Goal: Task Accomplishment & Management: Manage account settings

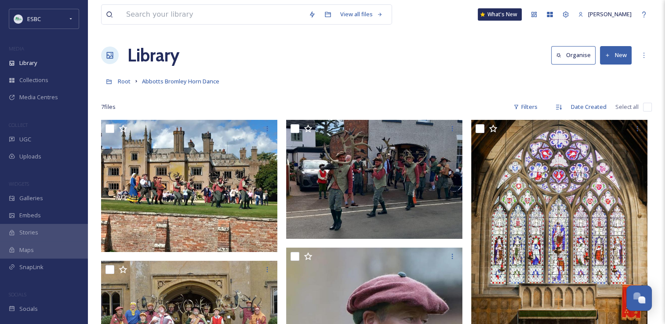
click at [606, 59] on button "New" at bounding box center [616, 55] width 32 height 18
click at [604, 73] on span "File Upload" at bounding box center [611, 76] width 29 height 8
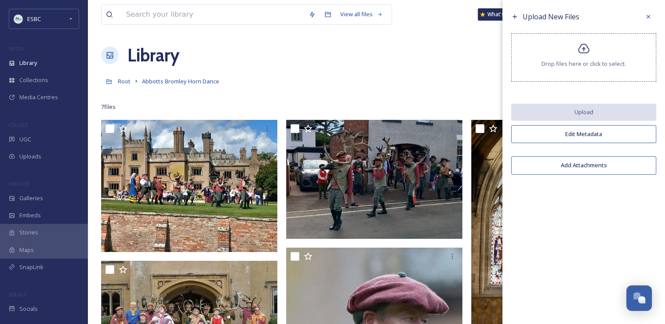
click at [581, 56] on div "Drop files here or click to select." at bounding box center [583, 57] width 145 height 48
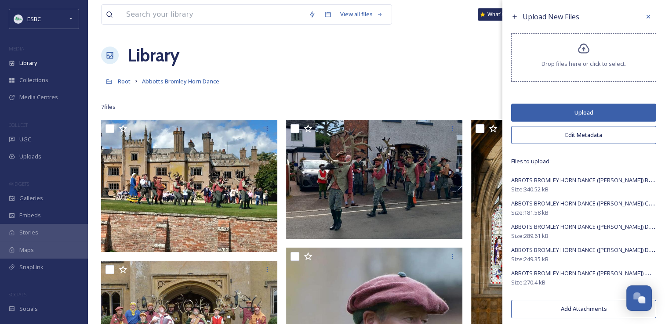
click at [565, 110] on button "Upload" at bounding box center [583, 113] width 145 height 18
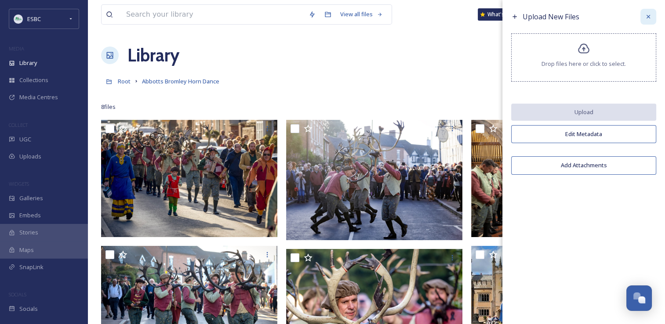
click at [648, 17] on icon at bounding box center [649, 17] width 4 height 4
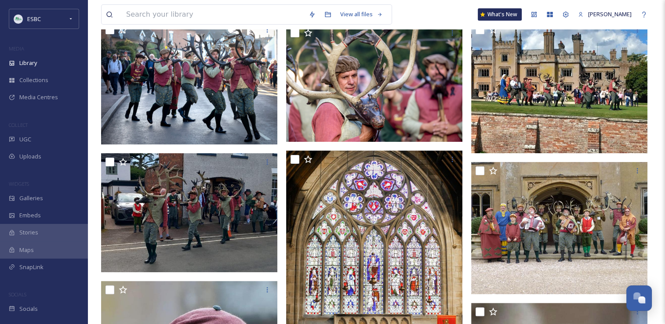
scroll to position [228, 0]
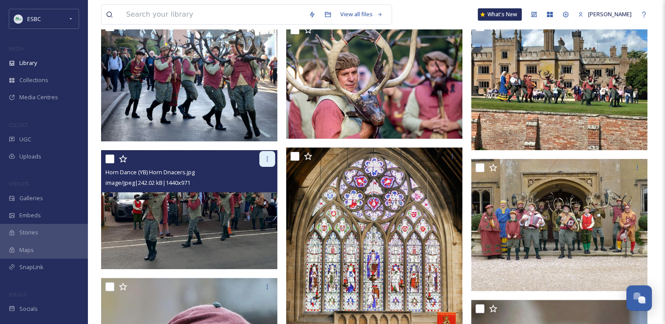
click at [269, 159] on icon at bounding box center [267, 159] width 7 height 7
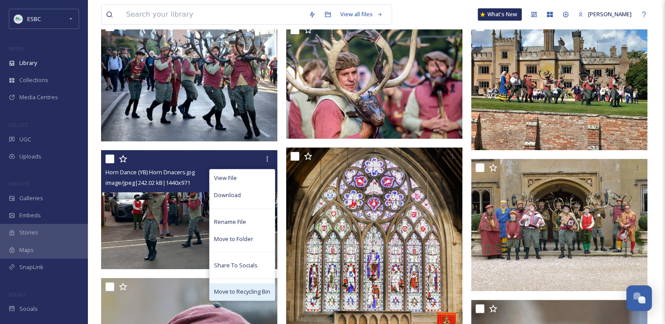
click at [243, 289] on span "Move to Recycling Bin" at bounding box center [242, 292] width 56 height 8
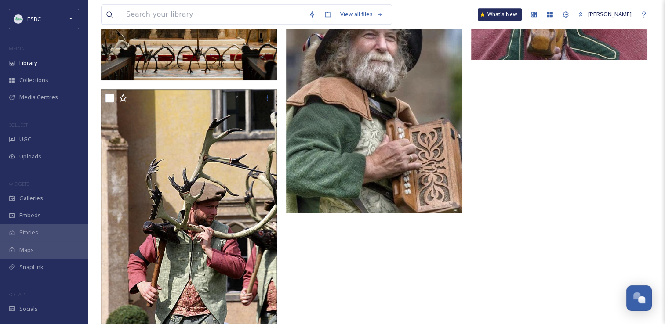
scroll to position [564, 0]
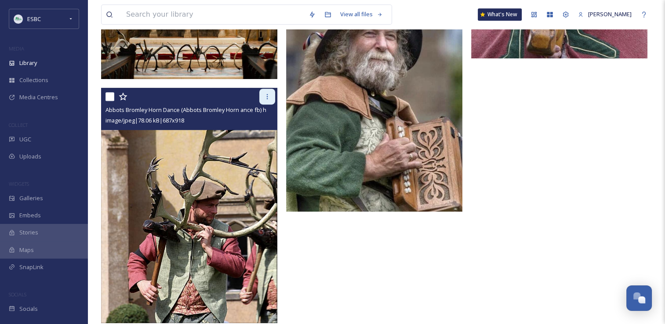
click at [269, 93] on icon at bounding box center [267, 96] width 7 height 7
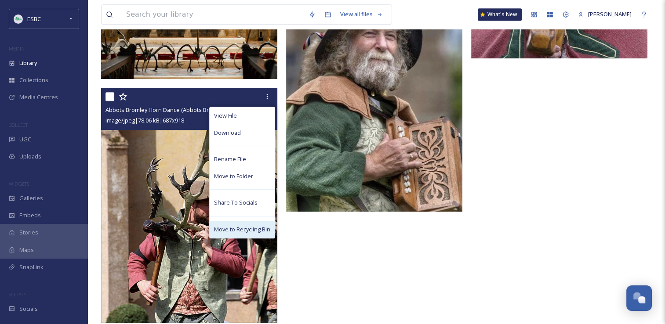
click at [241, 234] on div "Move to Recycling Bin" at bounding box center [242, 229] width 65 height 17
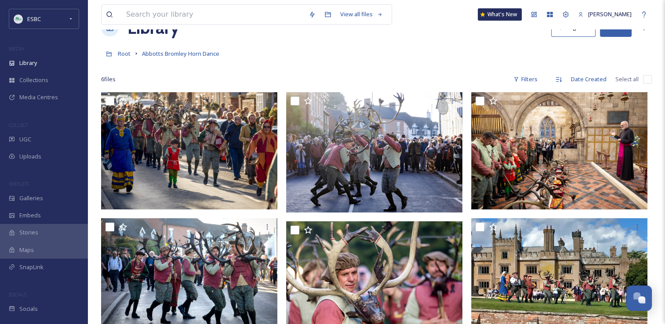
scroll to position [0, 0]
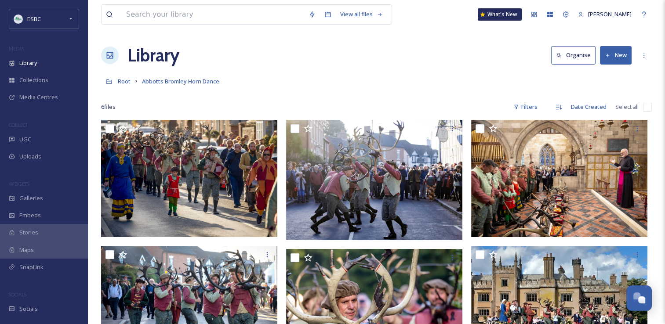
click at [618, 57] on button "New" at bounding box center [616, 55] width 32 height 18
click at [611, 75] on span "File Upload" at bounding box center [611, 76] width 29 height 8
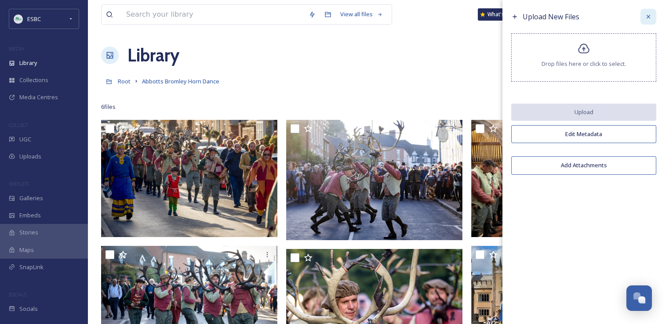
click at [645, 15] on icon at bounding box center [648, 16] width 7 height 7
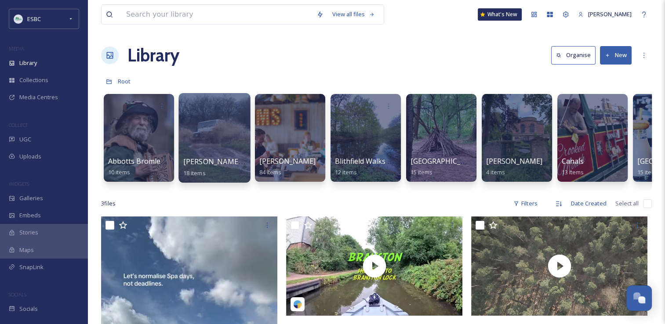
click at [225, 128] on div at bounding box center [214, 138] width 72 height 90
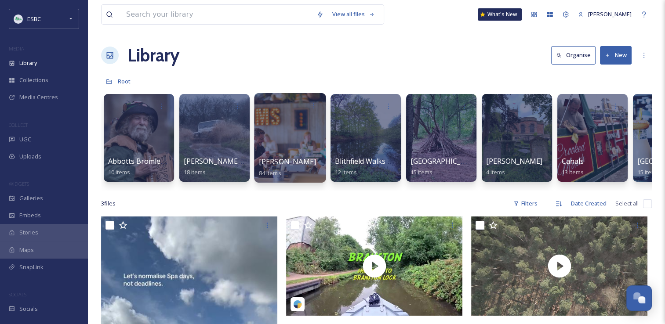
click at [293, 140] on div at bounding box center [290, 138] width 72 height 90
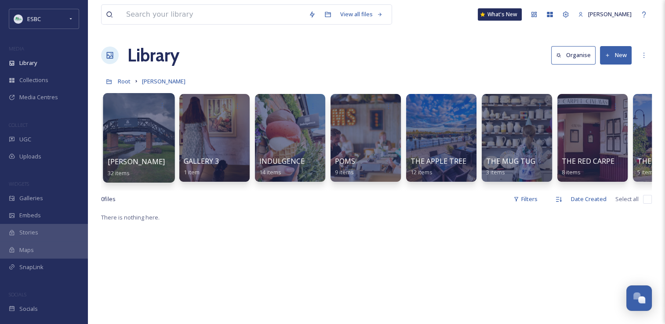
click at [143, 144] on div at bounding box center [139, 138] width 72 height 90
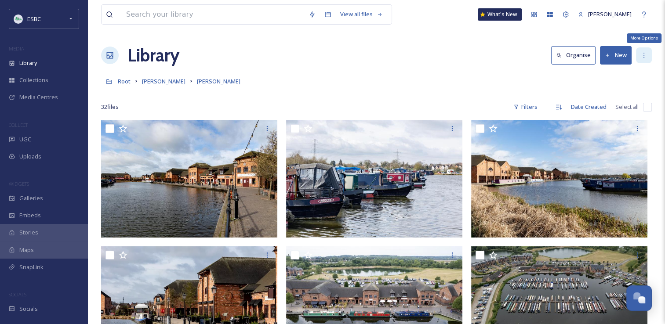
click at [642, 62] on div "More Options" at bounding box center [644, 55] width 16 height 16
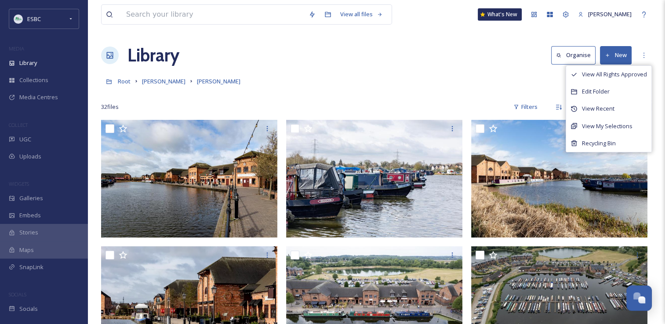
click at [607, 152] on div "View All Rights Approved Edit Folder View Recent View My Selections Recycling B…" at bounding box center [609, 109] width 86 height 87
click at [607, 144] on span "Recycling Bin" at bounding box center [599, 143] width 34 height 8
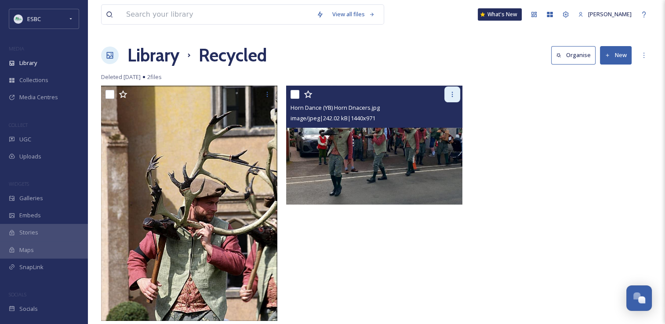
click at [453, 98] on div at bounding box center [452, 95] width 16 height 16
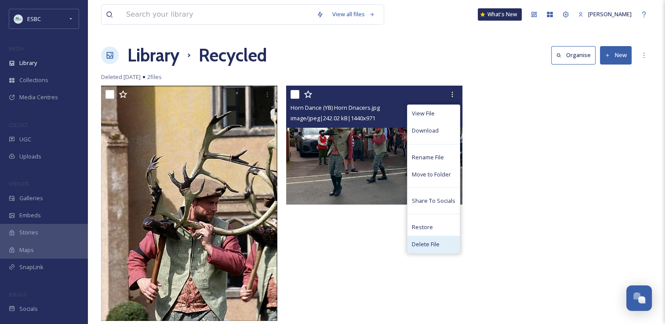
click at [426, 247] on span "Delete File" at bounding box center [426, 244] width 28 height 8
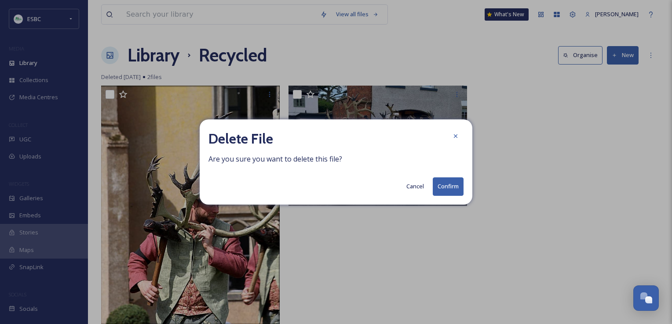
click at [452, 184] on button "Confirm" at bounding box center [448, 187] width 31 height 18
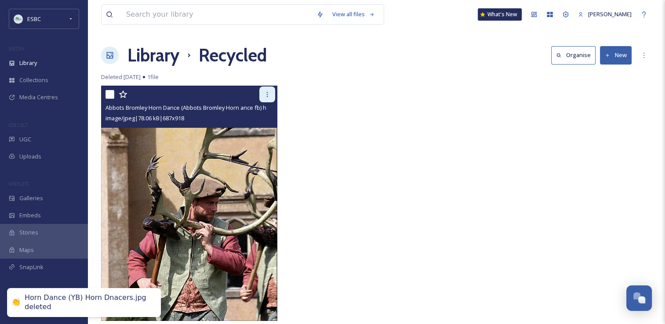
click at [269, 92] on icon at bounding box center [267, 94] width 7 height 7
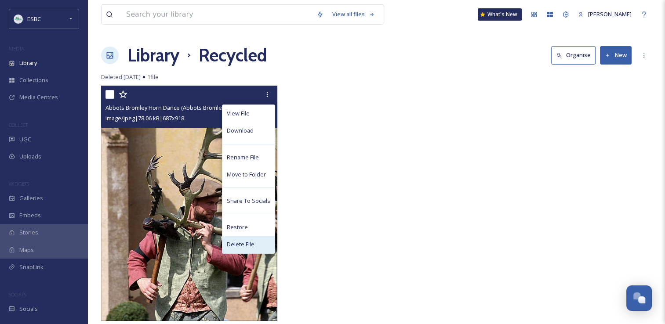
click at [248, 243] on span "Delete File" at bounding box center [241, 244] width 28 height 8
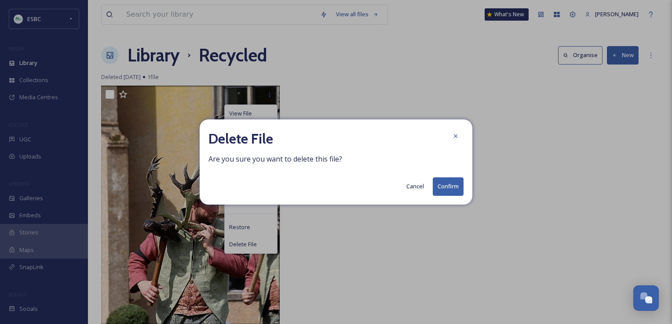
click at [441, 186] on button "Confirm" at bounding box center [448, 187] width 31 height 18
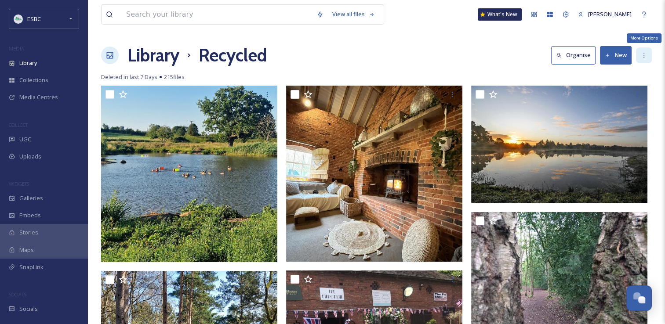
click at [642, 57] on icon at bounding box center [643, 55] width 7 height 7
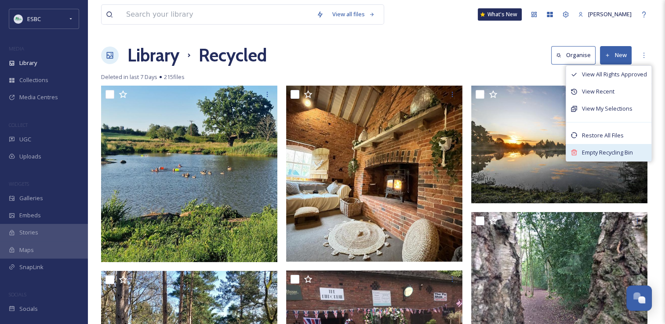
click at [614, 156] on span "Empty Recycling Bin" at bounding box center [607, 153] width 51 height 8
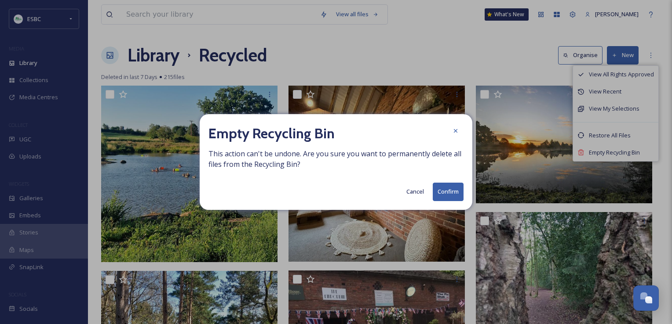
click at [449, 193] on button "Confirm" at bounding box center [448, 192] width 31 height 18
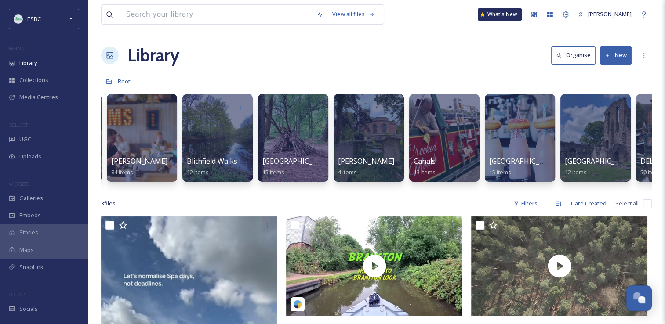
scroll to position [0, 151]
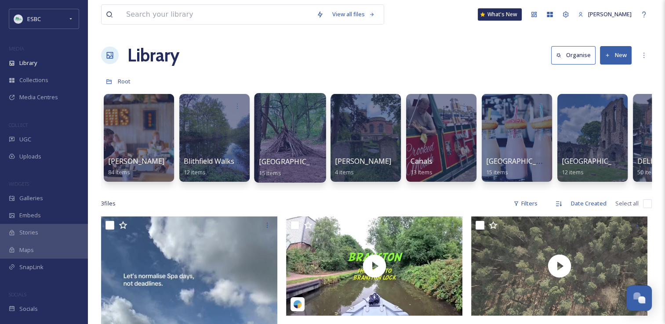
click at [292, 133] on div at bounding box center [290, 138] width 72 height 90
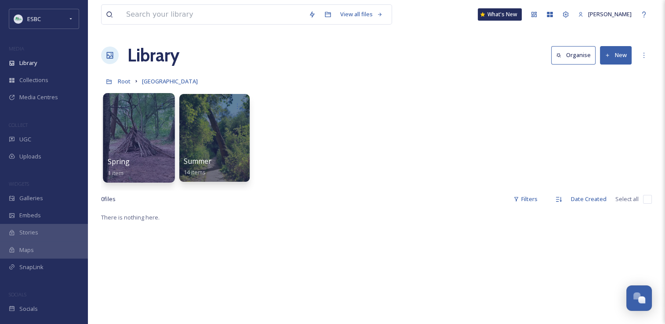
click at [149, 120] on div at bounding box center [139, 138] width 72 height 90
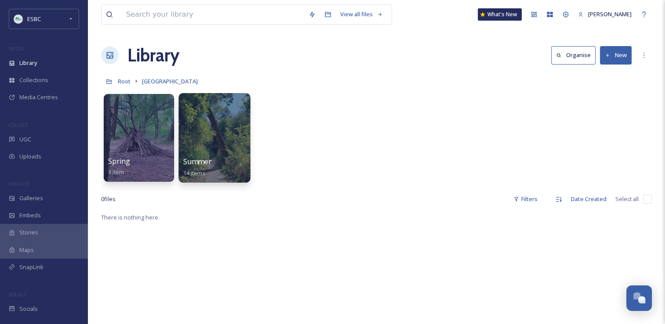
click at [211, 114] on div at bounding box center [214, 138] width 72 height 90
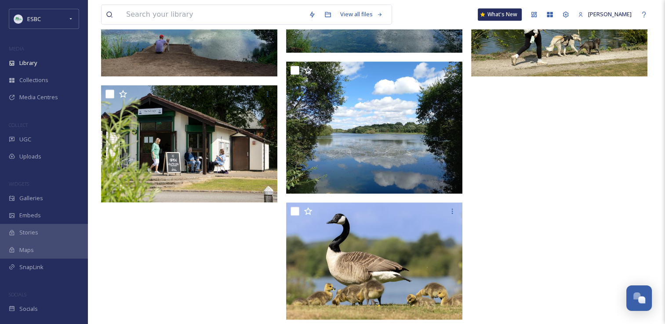
scroll to position [594, 0]
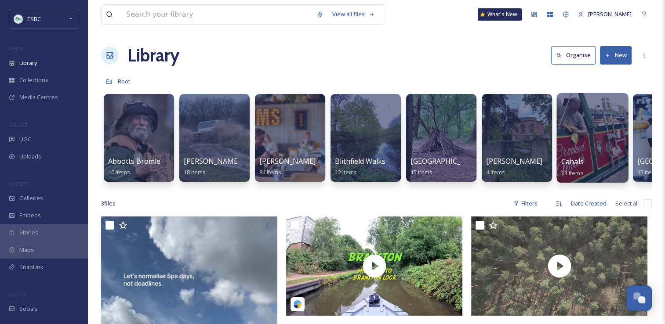
click at [596, 135] on div at bounding box center [593, 138] width 72 height 90
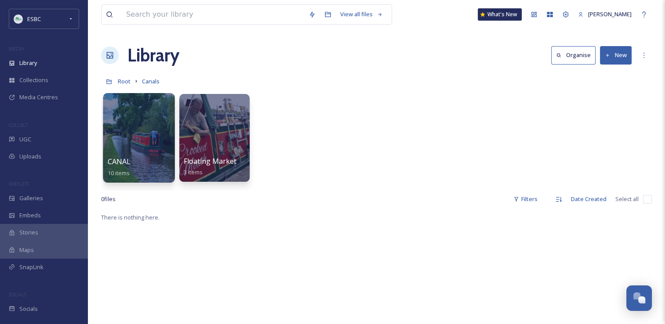
click at [130, 139] on div at bounding box center [139, 138] width 72 height 90
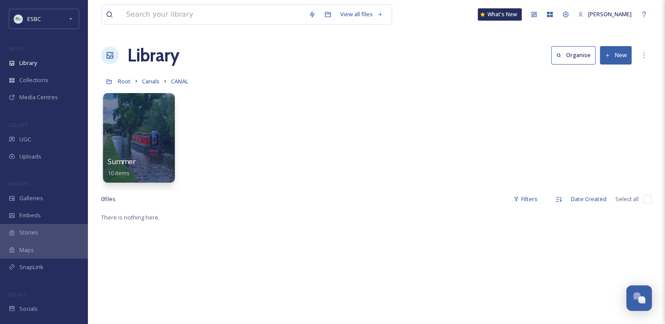
click at [130, 135] on div at bounding box center [139, 138] width 72 height 90
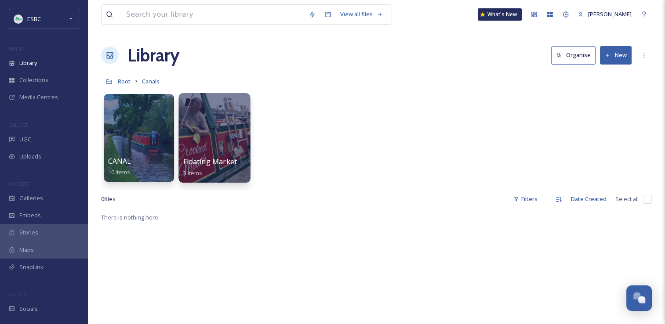
click at [221, 129] on div at bounding box center [214, 138] width 72 height 90
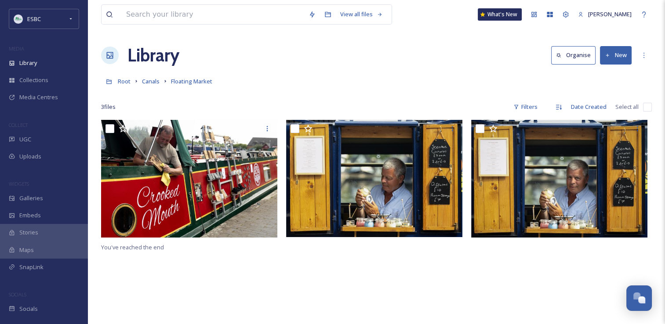
click at [619, 54] on button "New" at bounding box center [616, 55] width 32 height 18
click at [605, 76] on span "File Upload" at bounding box center [611, 76] width 29 height 8
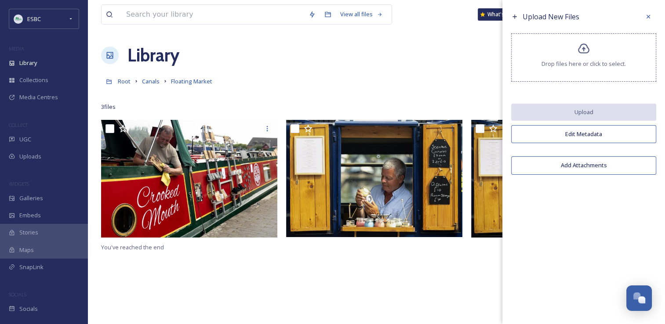
click at [585, 48] on icon at bounding box center [583, 49] width 11 height 10
click at [578, 49] on icon at bounding box center [584, 49] width 13 height 13
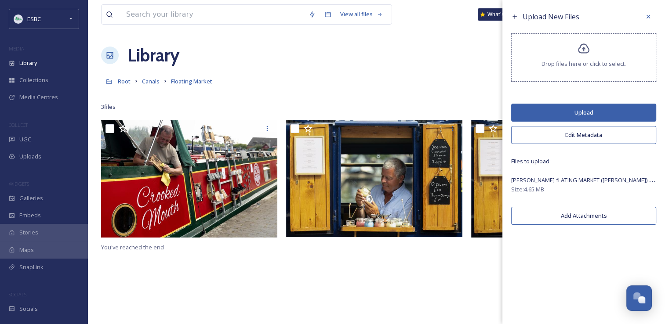
click at [587, 113] on button "Upload" at bounding box center [583, 113] width 145 height 18
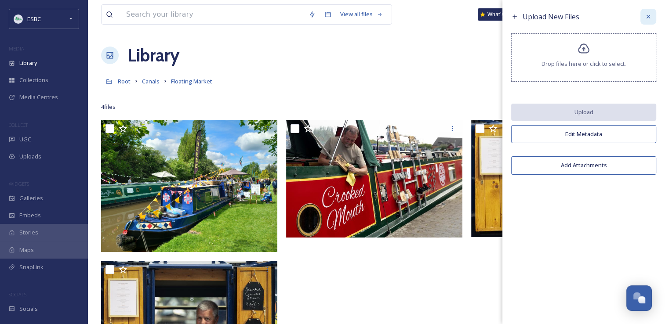
click at [648, 18] on icon at bounding box center [648, 16] width 7 height 7
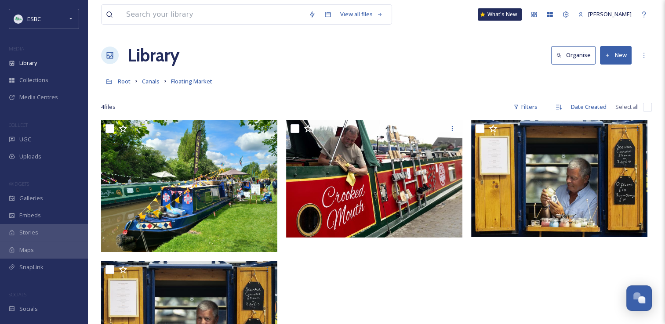
click at [608, 54] on icon at bounding box center [608, 56] width 6 height 6
click at [607, 73] on span "File Upload" at bounding box center [611, 76] width 29 height 8
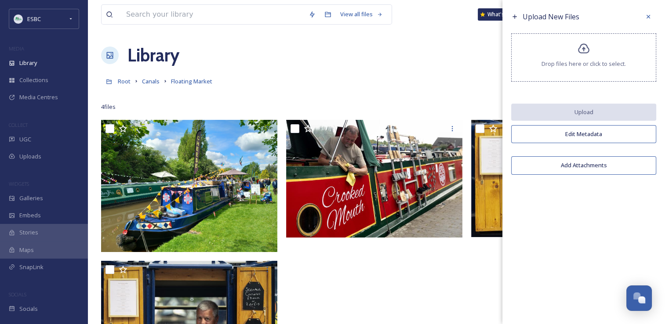
click at [580, 53] on icon at bounding box center [583, 49] width 11 height 10
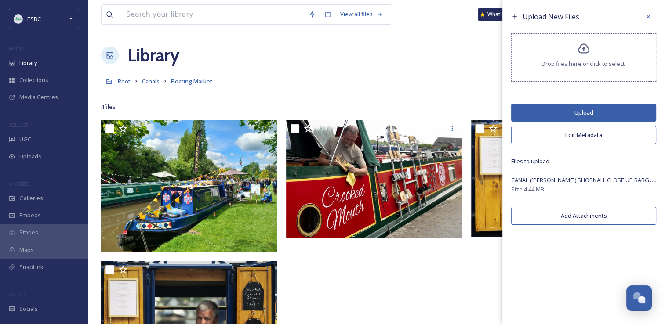
click at [592, 114] on button "Upload" at bounding box center [583, 113] width 145 height 18
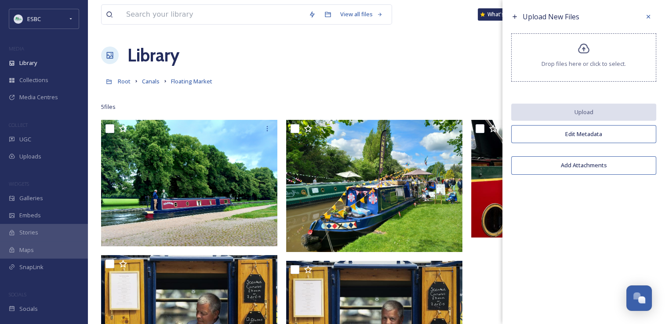
click at [582, 48] on icon at bounding box center [584, 49] width 13 height 13
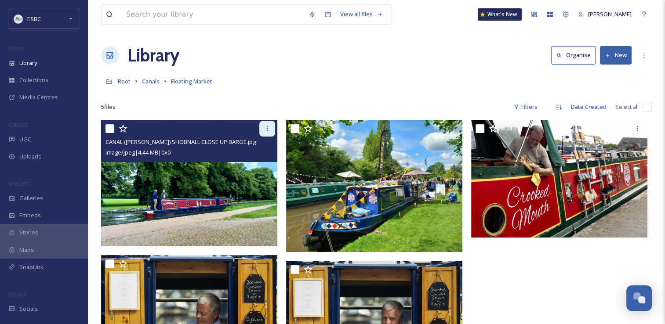
click at [269, 134] on div at bounding box center [267, 129] width 16 height 16
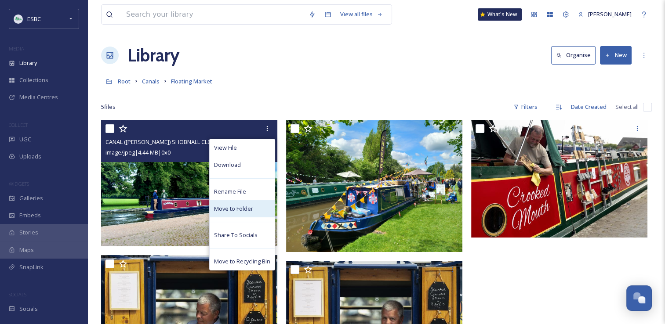
click at [235, 211] on span "Move to Folder" at bounding box center [233, 209] width 39 height 8
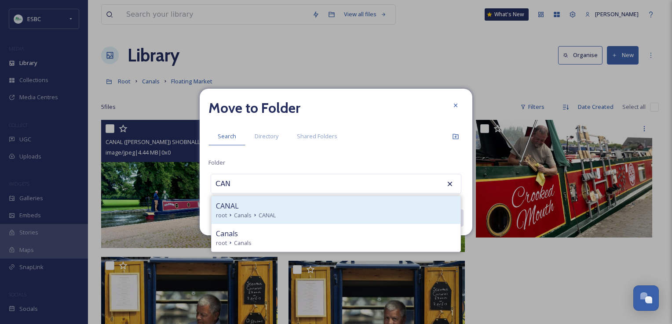
click at [252, 207] on div "CANAL" at bounding box center [336, 206] width 240 height 11
type input "CANAL"
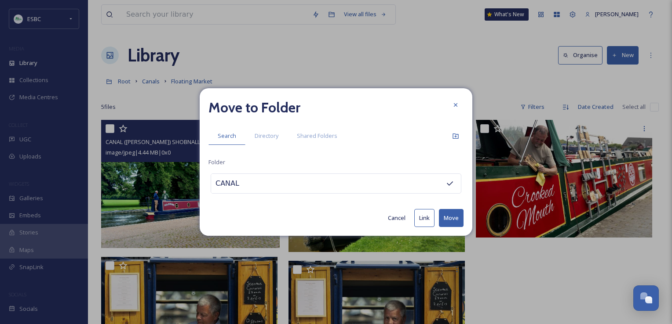
click at [449, 221] on button "Move" at bounding box center [451, 218] width 25 height 18
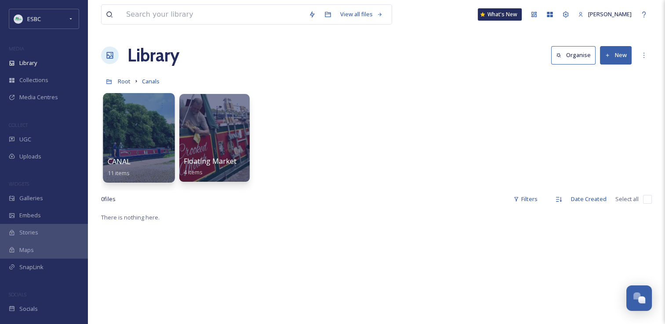
click at [135, 152] on div at bounding box center [139, 138] width 72 height 90
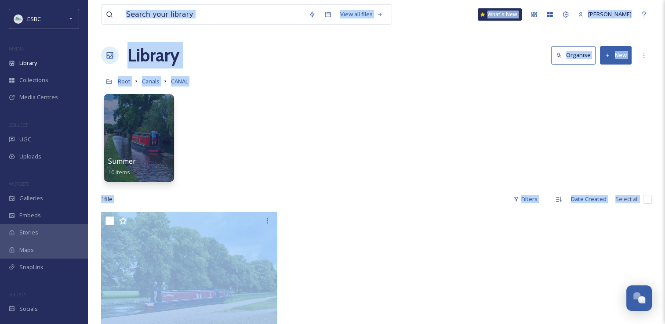
click at [320, 164] on div "Summer 10 items" at bounding box center [376, 140] width 551 height 101
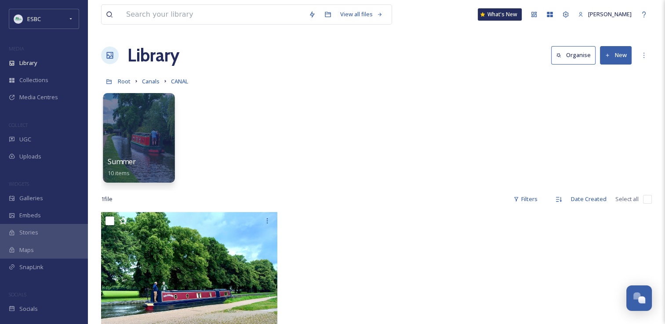
click at [129, 134] on div at bounding box center [139, 138] width 72 height 90
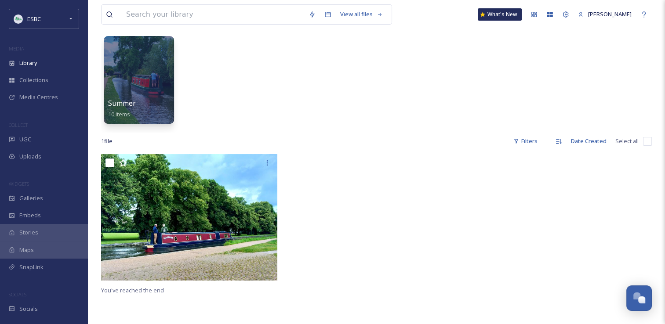
scroll to position [59, 0]
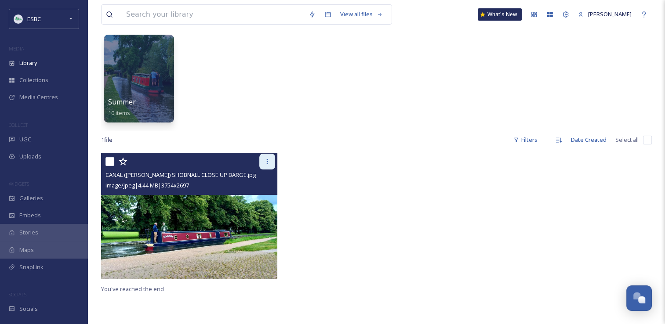
click at [268, 163] on icon at bounding box center [267, 161] width 7 height 7
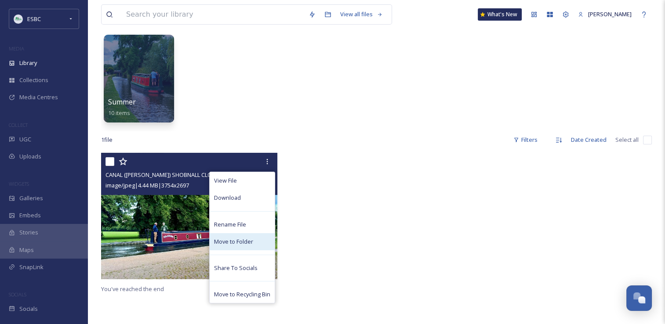
click at [231, 241] on span "Move to Folder" at bounding box center [233, 242] width 39 height 8
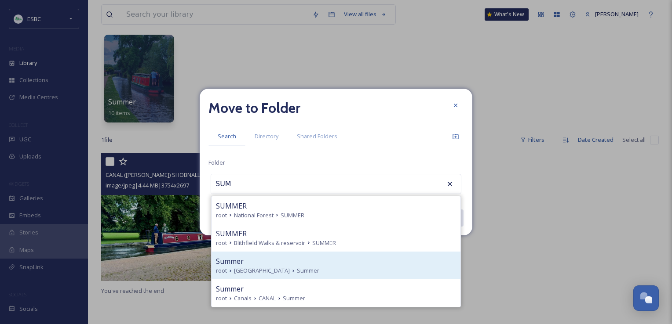
click at [233, 272] on icon at bounding box center [230, 271] width 7 height 7
type input "Summer"
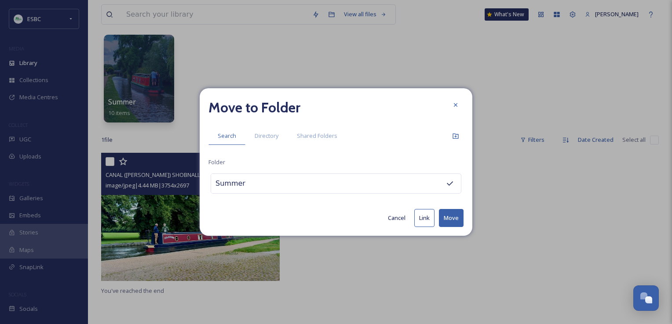
click at [450, 222] on button "Move" at bounding box center [451, 218] width 25 height 18
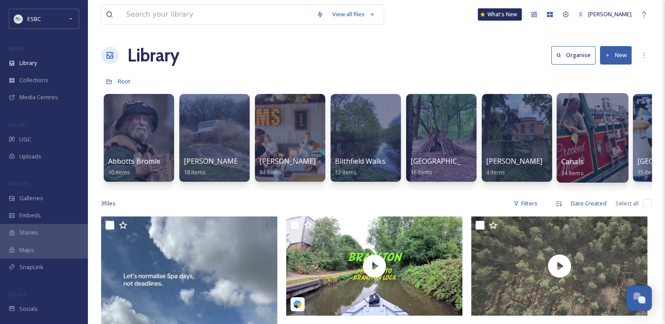
click at [587, 127] on div at bounding box center [593, 138] width 72 height 90
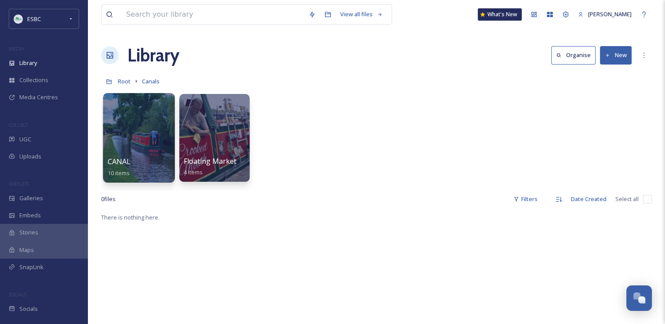
click at [125, 135] on div at bounding box center [139, 138] width 72 height 90
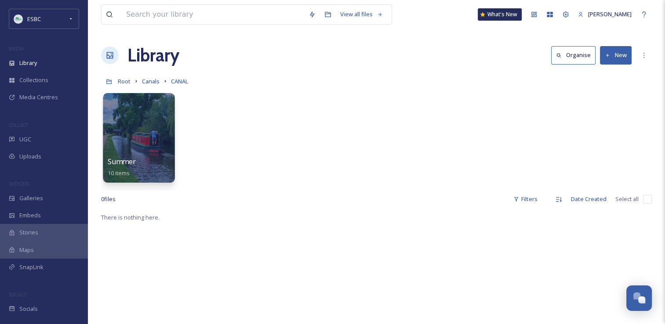
click at [135, 121] on div at bounding box center [139, 138] width 72 height 90
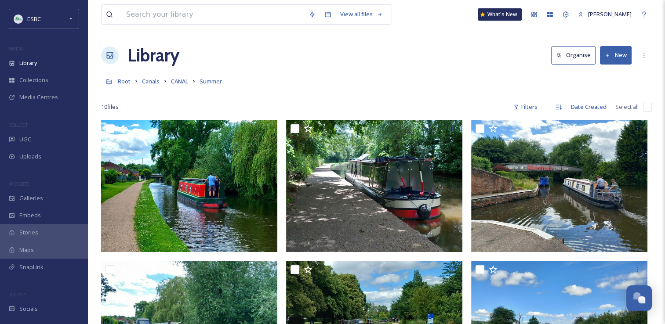
click at [314, 73] on div "Root Canals CANAL Summer" at bounding box center [376, 81] width 551 height 17
click at [615, 56] on button "New" at bounding box center [616, 55] width 32 height 18
click at [610, 75] on span "File Upload" at bounding box center [611, 76] width 29 height 8
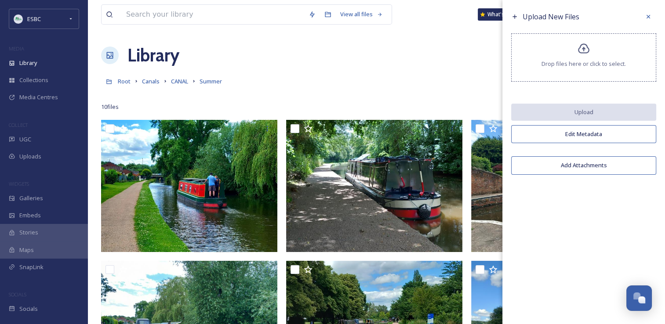
click at [580, 54] on icon at bounding box center [584, 49] width 13 height 13
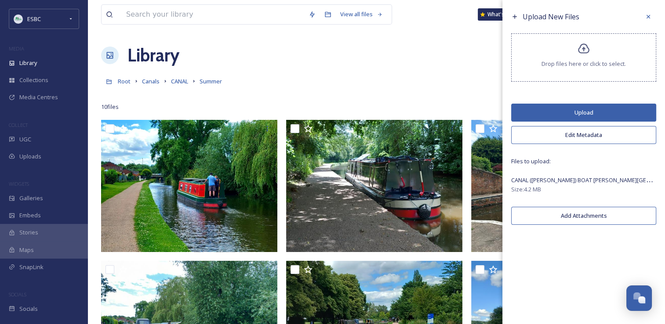
click at [568, 113] on button "Upload" at bounding box center [583, 113] width 145 height 18
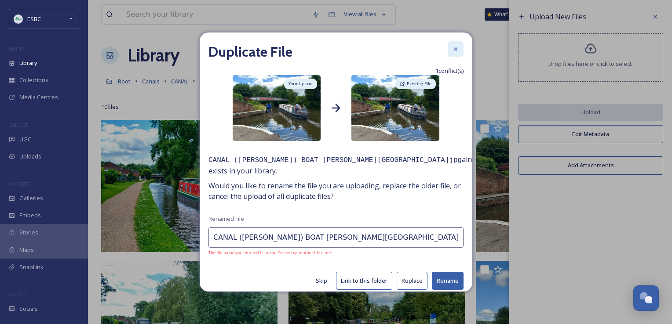
click at [454, 50] on icon at bounding box center [456, 49] width 4 height 4
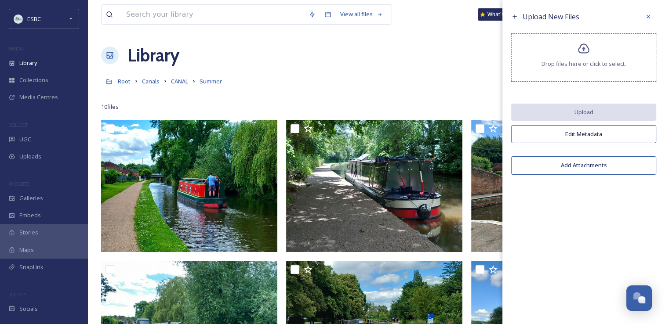
click at [465, 77] on div "Root Canals CANAL Summer" at bounding box center [376, 81] width 551 height 17
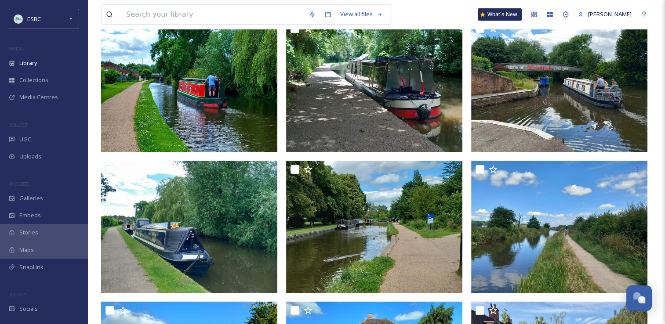
scroll to position [97, 0]
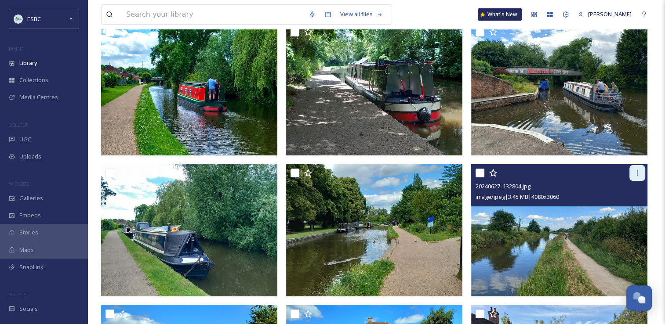
click at [637, 173] on icon at bounding box center [637, 173] width 1 height 5
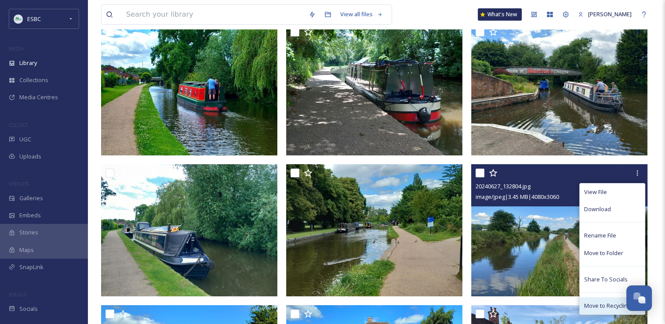
click at [597, 306] on span "Move to Recycling Bin" at bounding box center [612, 306] width 56 height 8
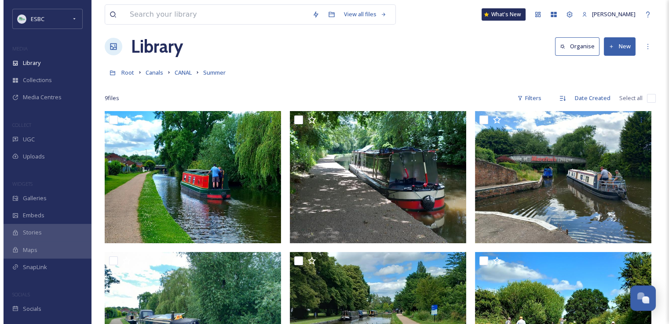
scroll to position [0, 0]
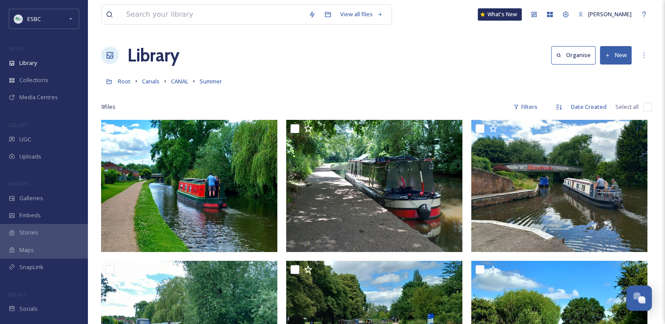
click at [613, 57] on button "New" at bounding box center [616, 55] width 32 height 18
click at [607, 74] on span "File Upload" at bounding box center [611, 76] width 29 height 8
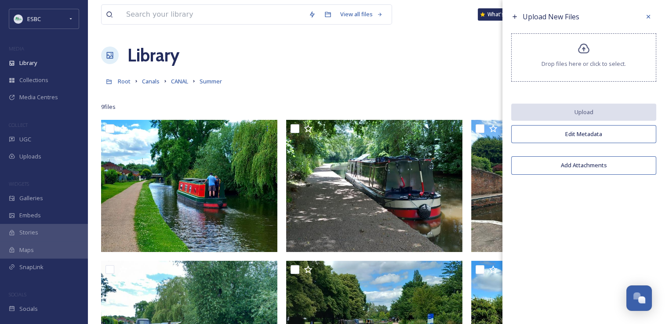
click at [579, 48] on icon at bounding box center [583, 49] width 11 height 10
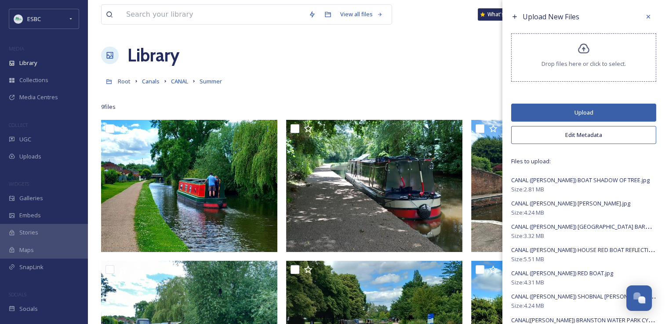
click at [581, 113] on button "Upload" at bounding box center [583, 113] width 145 height 18
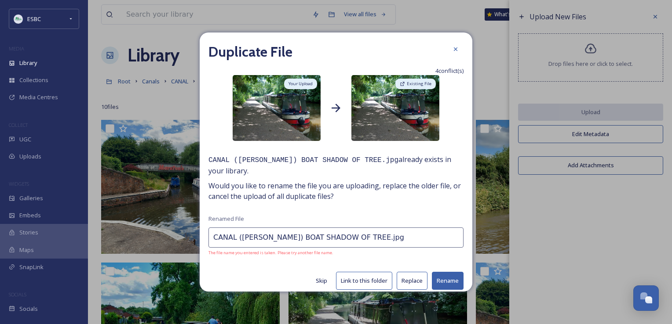
click at [316, 280] on button "Skip" at bounding box center [321, 281] width 20 height 17
type input "CANAL (YVONNE BYATT) BOAT WALKER.jpg"
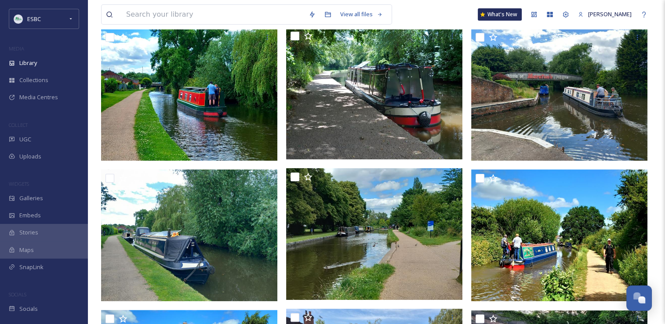
scroll to position [234, 0]
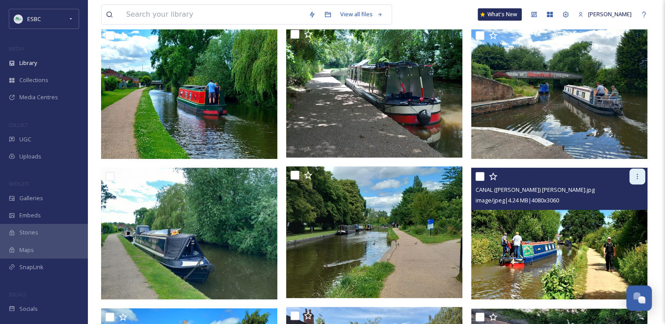
click at [635, 176] on icon at bounding box center [637, 176] width 7 height 7
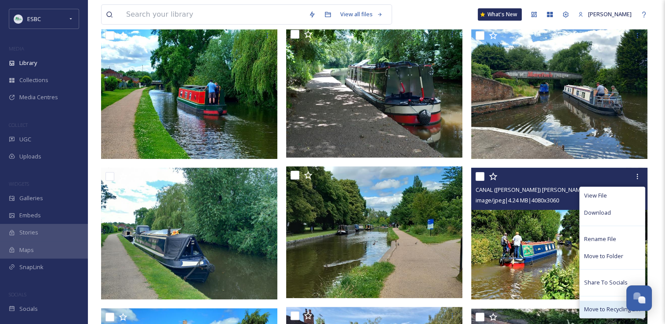
click at [596, 308] on span "Move to Recycling Bin" at bounding box center [612, 310] width 56 height 8
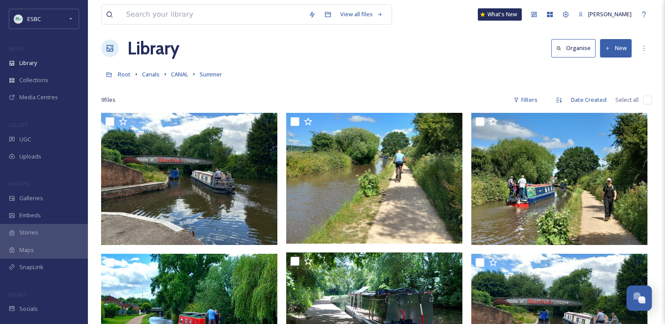
scroll to position [0, 0]
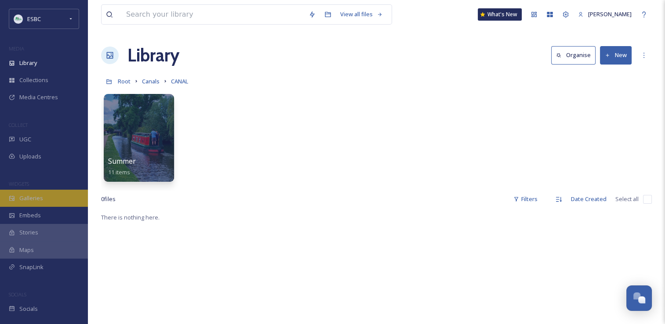
click at [27, 195] on span "Galleries" at bounding box center [31, 198] width 24 height 8
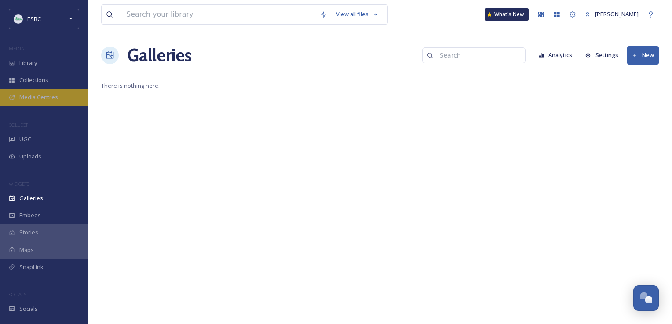
click at [38, 99] on span "Media Centres" at bounding box center [38, 97] width 39 height 8
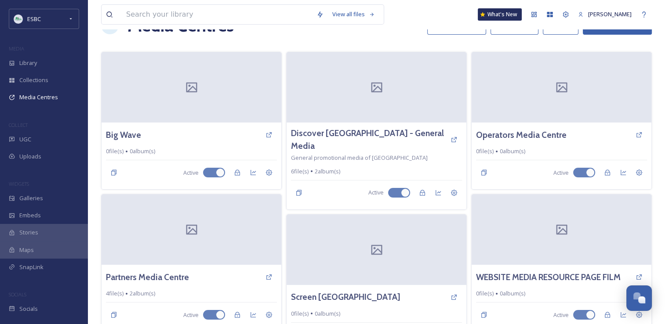
scroll to position [29, 0]
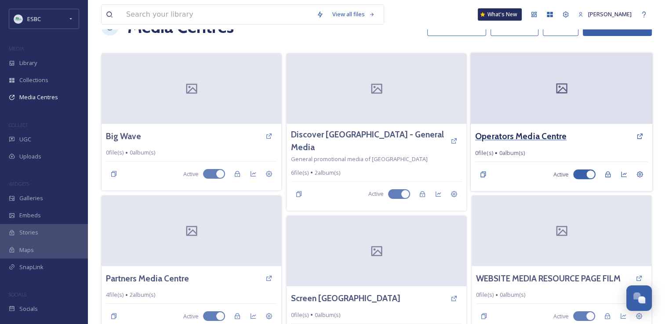
click at [550, 134] on h3 "Operators Media Centre" at bounding box center [520, 136] width 91 height 13
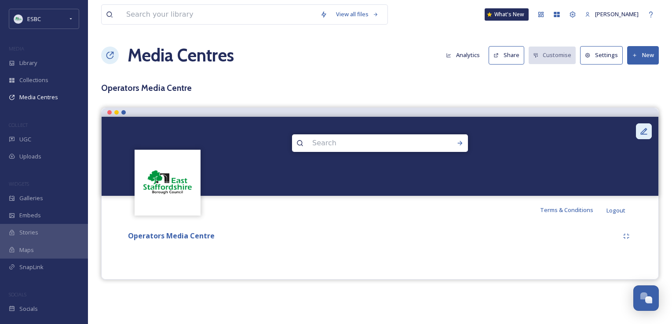
click at [637, 131] on div at bounding box center [644, 132] width 16 height 16
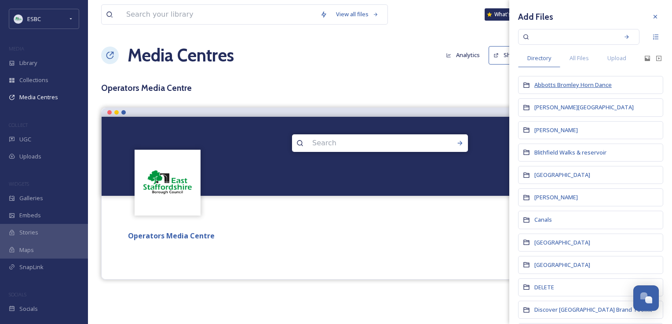
click at [543, 87] on span "Abbotts Bromley Horn Dance" at bounding box center [572, 85] width 77 height 8
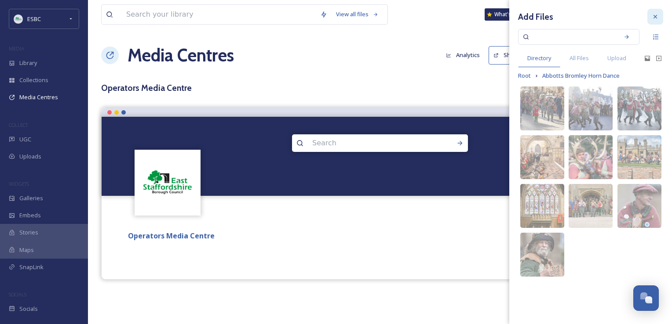
click at [651, 16] on icon at bounding box center [654, 16] width 7 height 7
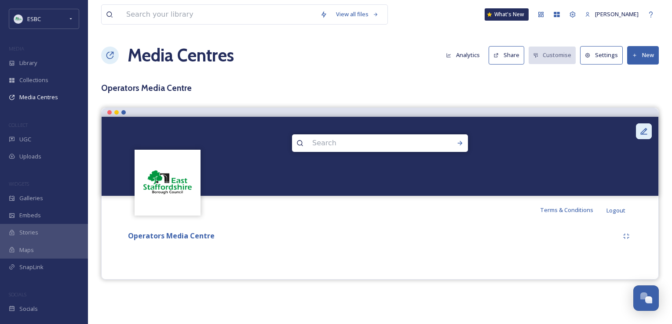
click at [643, 127] on icon at bounding box center [643, 131] width 9 height 9
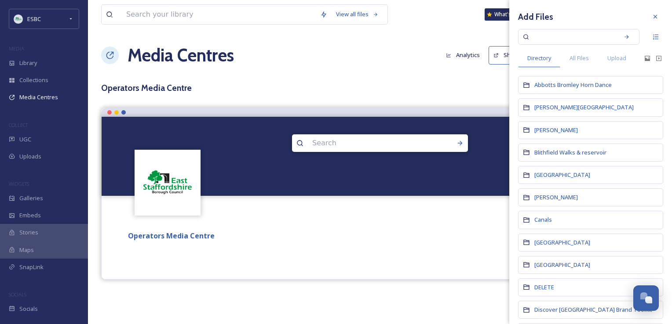
click at [524, 86] on icon at bounding box center [526, 85] width 7 height 7
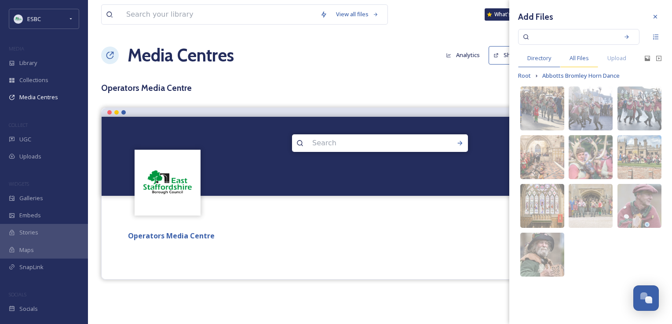
click at [589, 58] on span "All Files" at bounding box center [578, 58] width 19 height 8
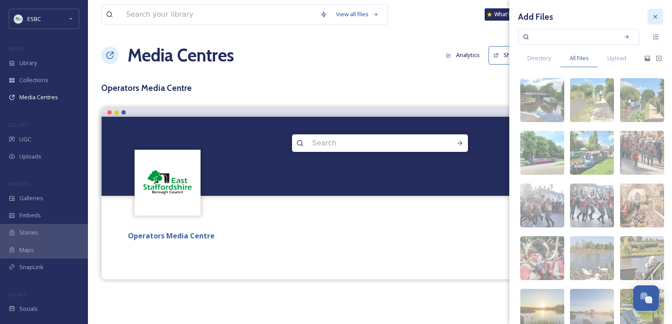
click at [651, 19] on icon at bounding box center [654, 16] width 7 height 7
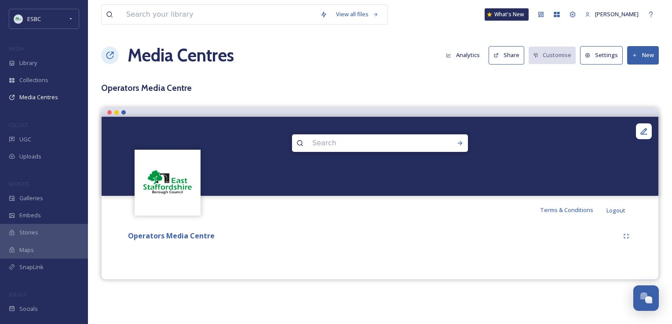
click at [508, 58] on button "Share" at bounding box center [506, 55] width 36 height 18
click at [640, 57] on button "New" at bounding box center [643, 55] width 32 height 18
click at [632, 94] on span "Add Album" at bounding box center [639, 93] width 29 height 8
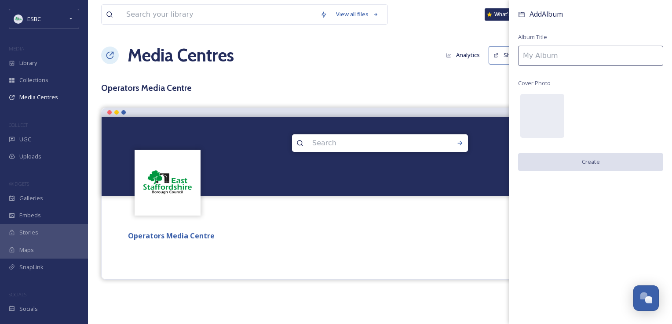
click at [553, 60] on input at bounding box center [590, 56] width 145 height 20
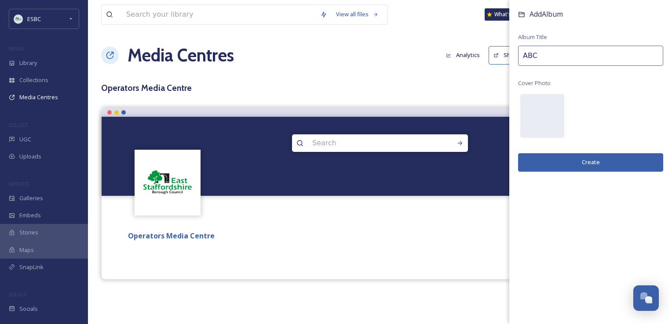
type input "ABC"
click at [577, 161] on button "Create" at bounding box center [590, 162] width 145 height 18
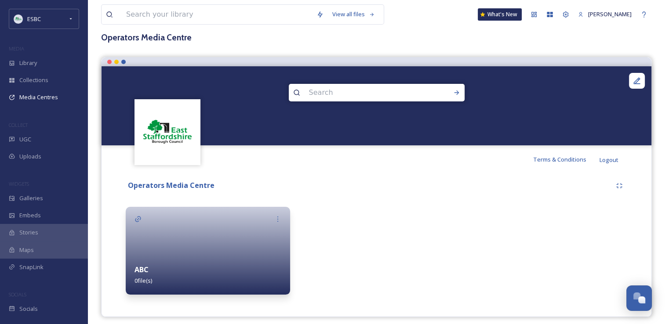
scroll to position [56, 0]
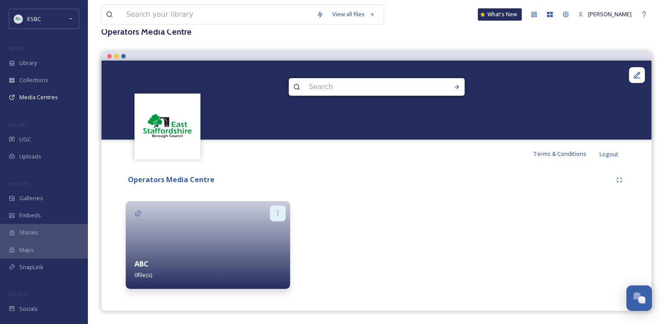
click at [278, 211] on icon at bounding box center [277, 213] width 1 height 5
click at [349, 219] on div at bounding box center [377, 245] width 164 height 88
click at [277, 214] on icon at bounding box center [277, 213] width 1 height 5
click at [361, 244] on div at bounding box center [377, 245] width 164 height 88
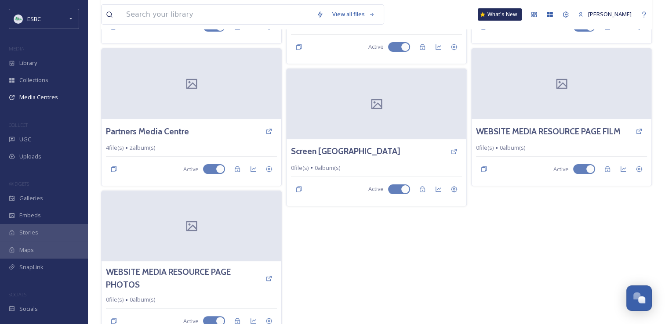
scroll to position [189, 0]
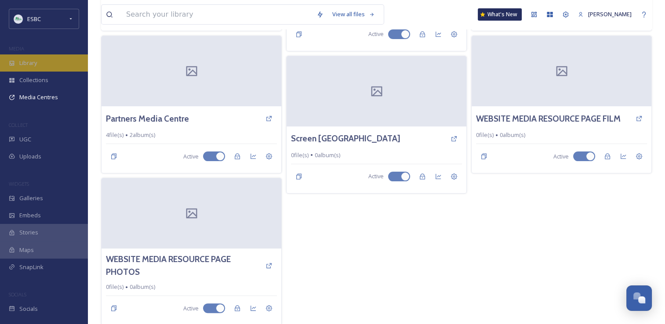
click at [41, 67] on div "Library" at bounding box center [44, 63] width 88 height 17
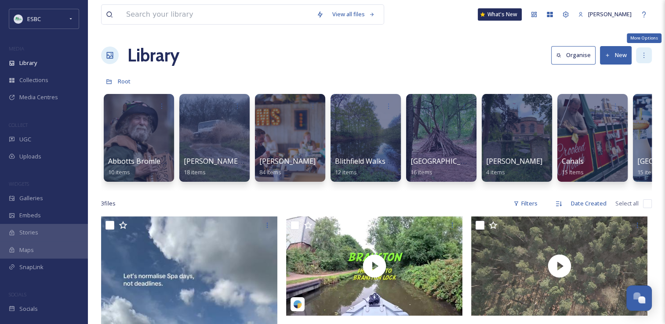
click at [644, 55] on icon at bounding box center [644, 55] width 1 height 5
click at [480, 50] on div "Library Organise New" at bounding box center [376, 55] width 551 height 26
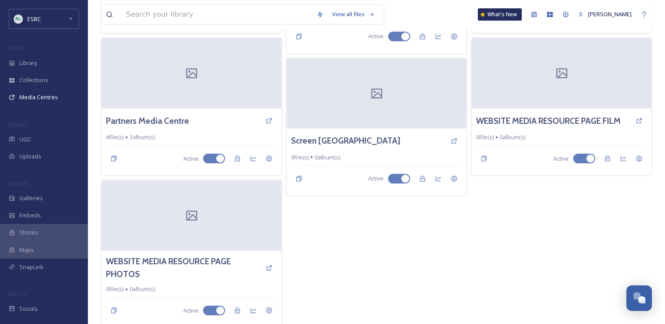
scroll to position [189, 0]
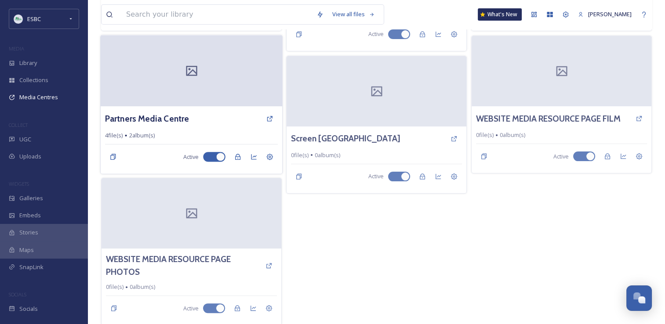
click at [186, 72] on icon at bounding box center [191, 71] width 11 height 10
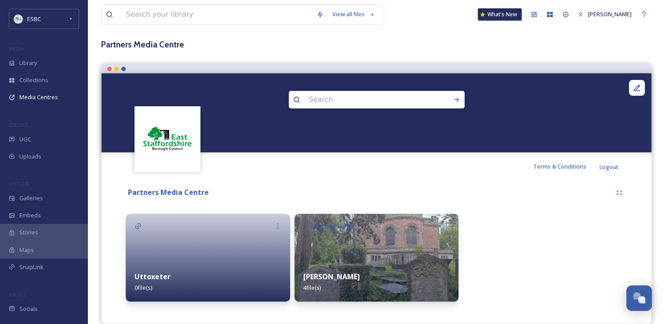
scroll to position [56, 0]
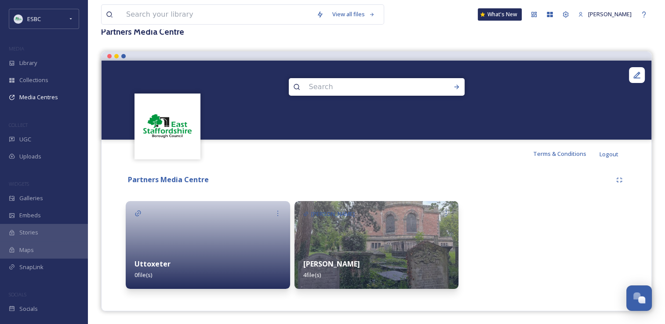
click at [417, 233] on img at bounding box center [377, 245] width 164 height 88
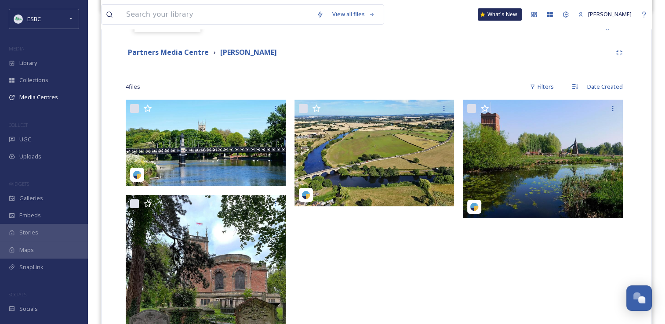
scroll to position [183, 0]
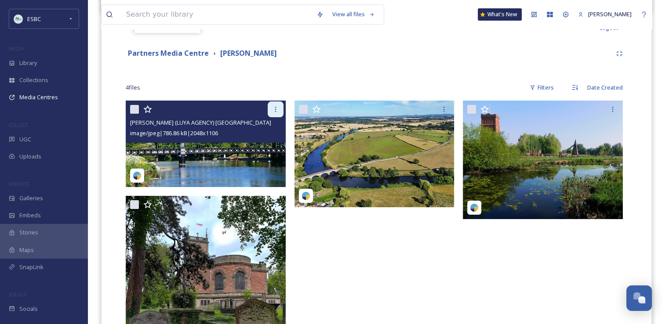
click at [273, 106] on icon at bounding box center [275, 109] width 7 height 7
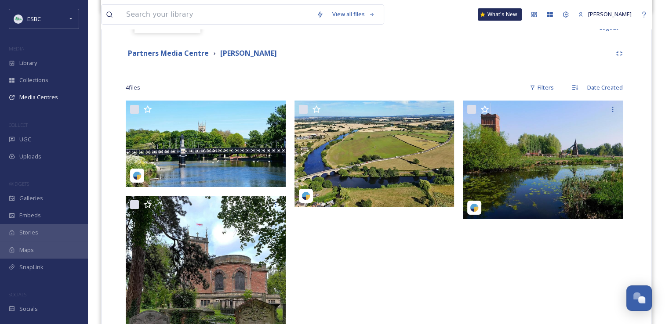
click at [306, 76] on div "Partners Media Centre Burton 4 file s Filters Date Created You've reached the e…" at bounding box center [376, 234] width 537 height 387
click at [44, 61] on div "Library" at bounding box center [44, 63] width 88 height 17
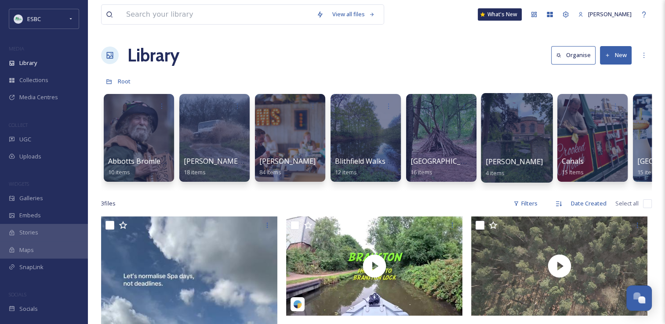
click at [517, 139] on div at bounding box center [517, 138] width 72 height 90
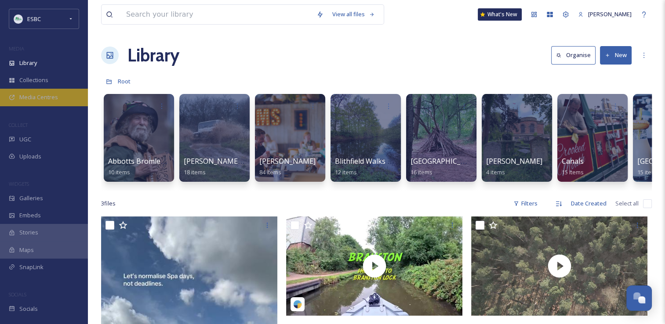
click at [39, 96] on span "Media Centres" at bounding box center [38, 97] width 39 height 8
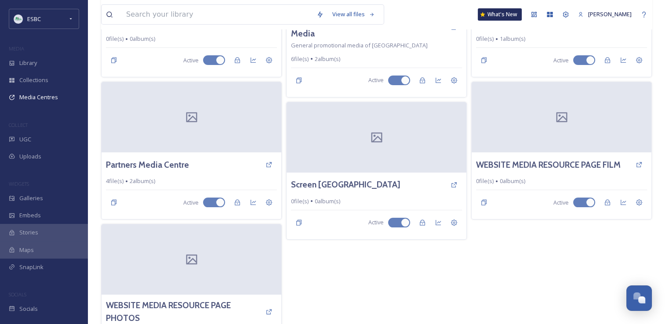
scroll to position [147, 0]
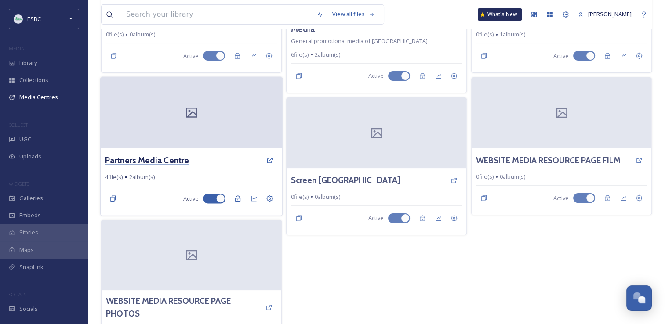
click at [160, 164] on h3 "Partners Media Centre" at bounding box center [147, 160] width 84 height 13
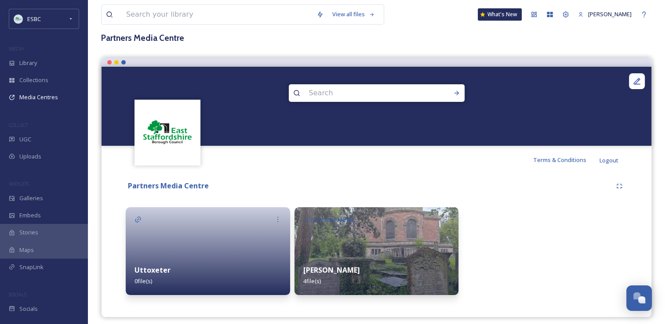
scroll to position [56, 0]
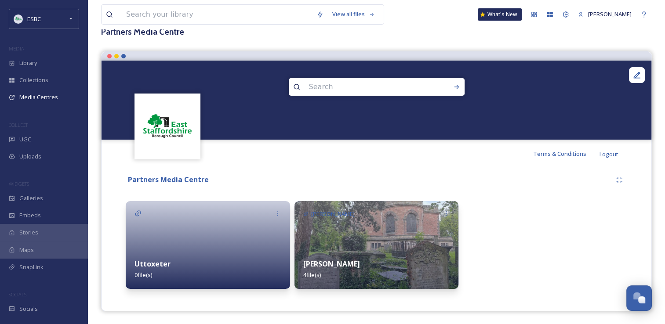
click at [219, 255] on div "Uttoxeter 0 file(s)" at bounding box center [208, 269] width 164 height 39
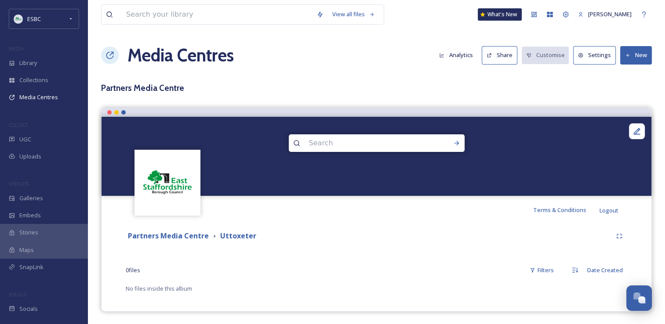
click at [633, 54] on button "New" at bounding box center [636, 55] width 32 height 18
click at [623, 89] on span "Add Album" at bounding box center [633, 93] width 29 height 8
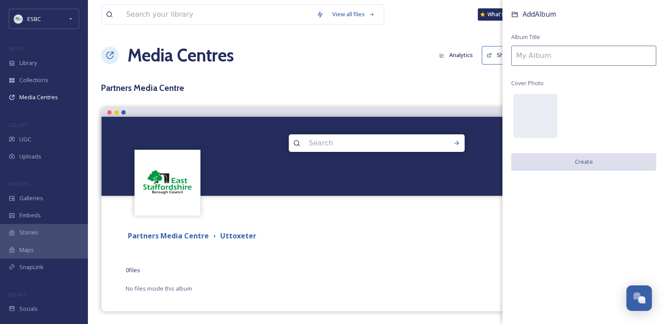
click at [556, 54] on input at bounding box center [583, 56] width 145 height 20
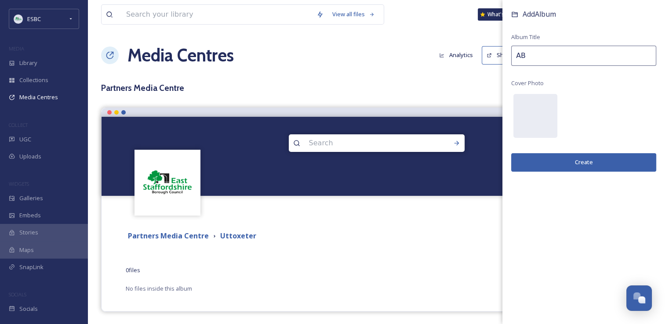
type input "A"
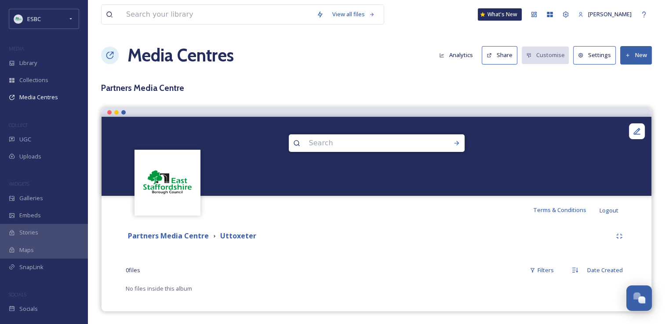
click at [446, 79] on div "View all files What's New Yvonne Byatt Media Centres Analytics Share Customise …" at bounding box center [376, 162] width 577 height 325
click at [632, 57] on button "New" at bounding box center [636, 55] width 32 height 18
click at [629, 75] on span "Add Files" at bounding box center [631, 76] width 24 height 8
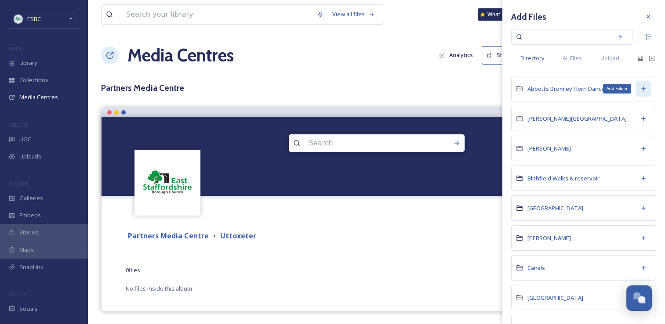
click at [638, 92] on div "Add Folder" at bounding box center [644, 89] width 16 height 16
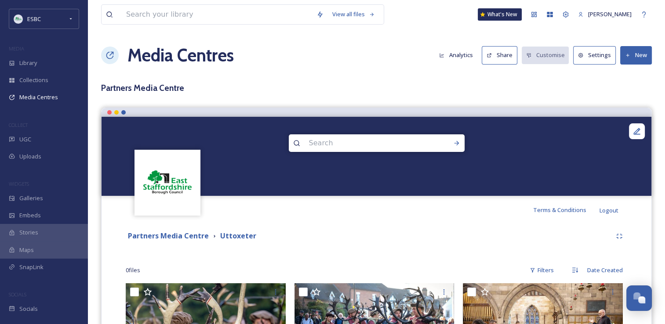
click at [455, 209] on div "Terms & Conditions Logout" at bounding box center [377, 210] width 550 height 28
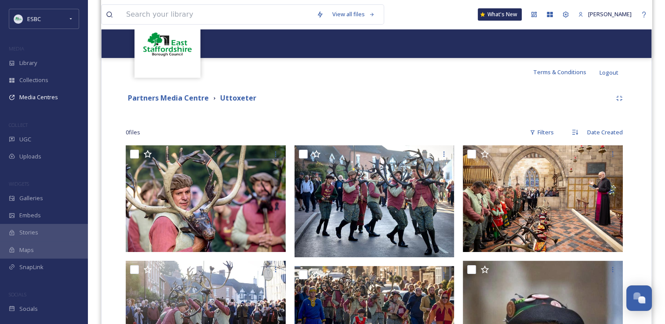
scroll to position [136, 0]
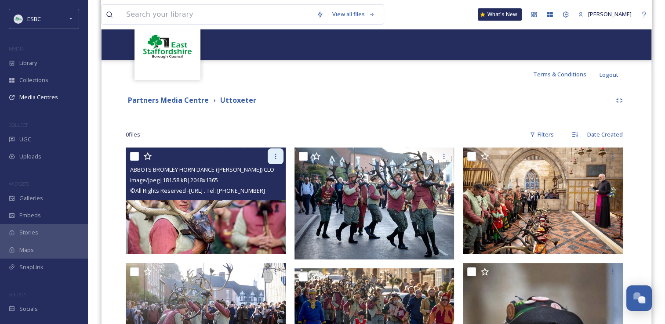
click at [275, 154] on icon at bounding box center [275, 156] width 1 height 5
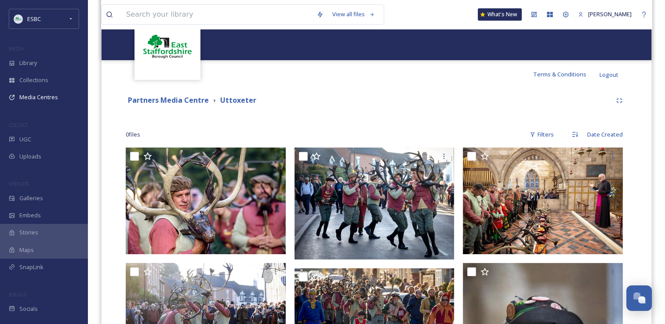
click at [451, 105] on div "Partners Media Centre Uttoxeter" at bounding box center [369, 100] width 486 height 11
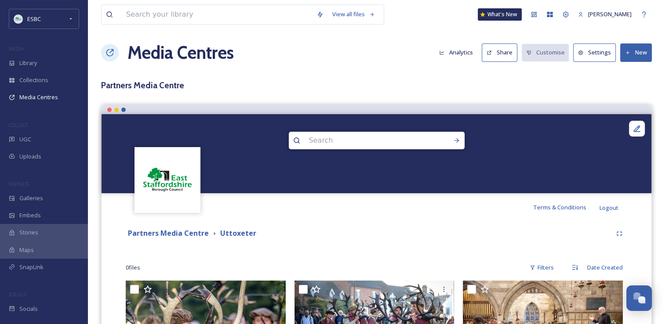
scroll to position [0, 0]
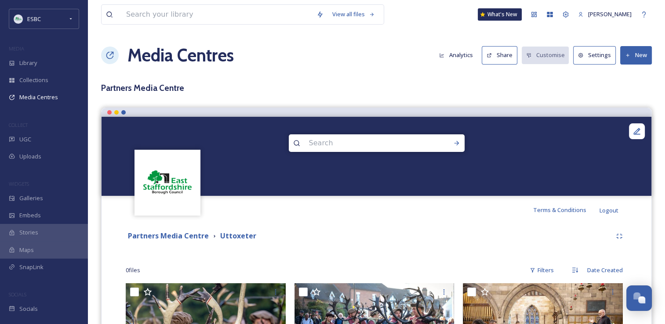
click at [635, 52] on button "New" at bounding box center [636, 55] width 32 height 18
click at [628, 92] on span "Add Album" at bounding box center [633, 93] width 29 height 8
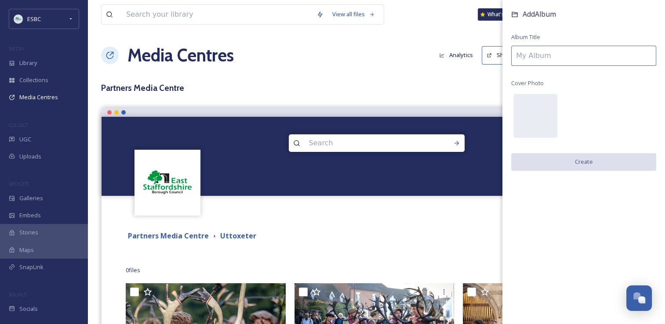
click at [524, 56] on input at bounding box center [583, 56] width 145 height 20
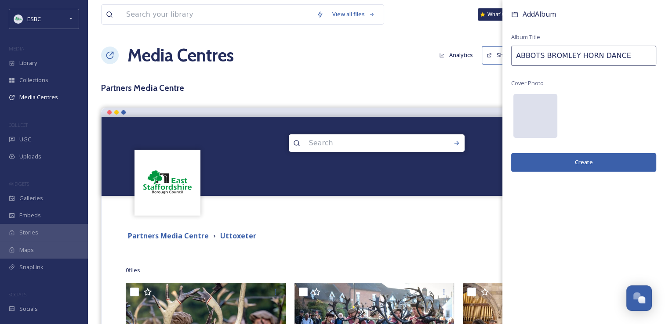
type input "ABBOTS BROMLEY HORN DANCE"
click at [540, 120] on div at bounding box center [535, 116] width 44 height 44
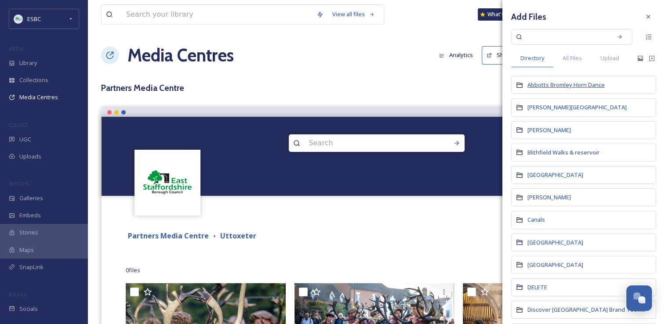
click at [570, 86] on span "Abbotts Bromley Horn Dance" at bounding box center [566, 85] width 77 height 8
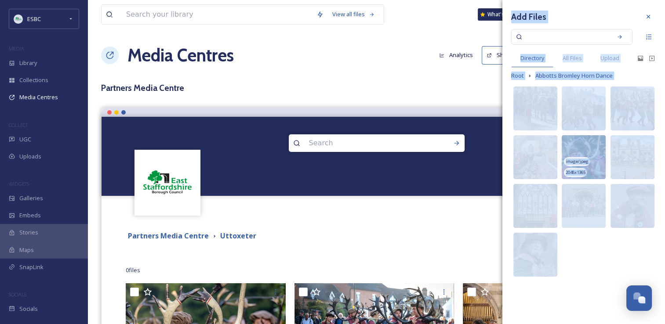
click at [579, 153] on img at bounding box center [584, 157] width 44 height 44
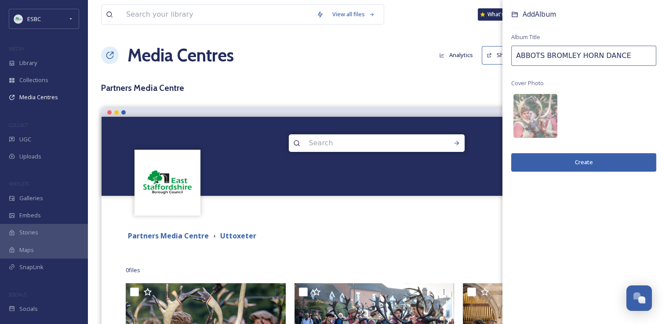
click at [584, 161] on button "Create" at bounding box center [583, 162] width 145 height 18
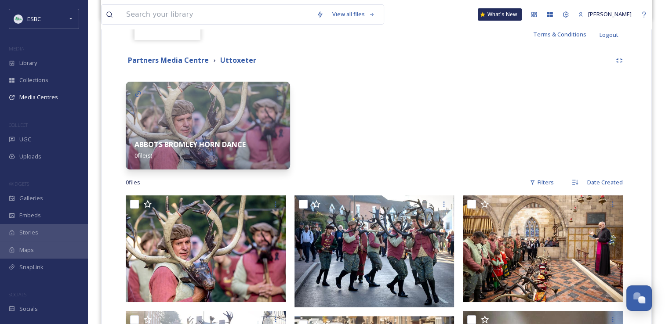
scroll to position [179, 0]
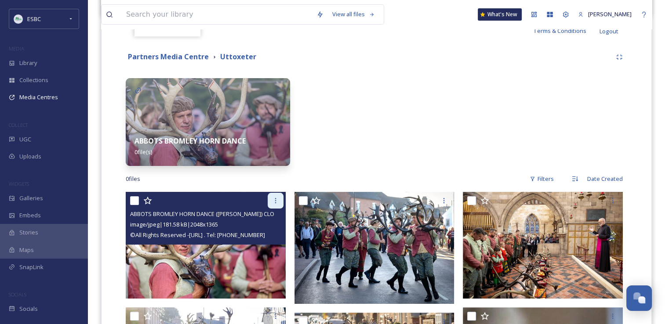
click at [278, 202] on icon at bounding box center [275, 200] width 7 height 7
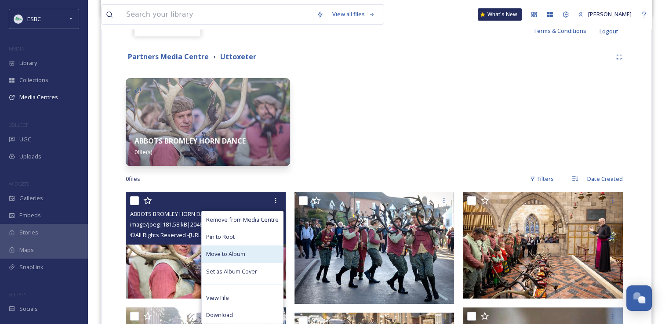
click at [245, 256] on span "Move to Album" at bounding box center [225, 254] width 39 height 8
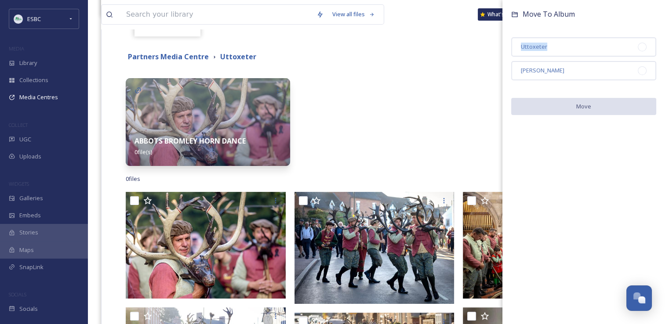
drag, startPoint x: 556, startPoint y: 46, endPoint x: 509, endPoint y: 45, distance: 46.6
click at [509, 45] on div "Move To Album Uttoxeter Burton Move" at bounding box center [583, 62] width 163 height 124
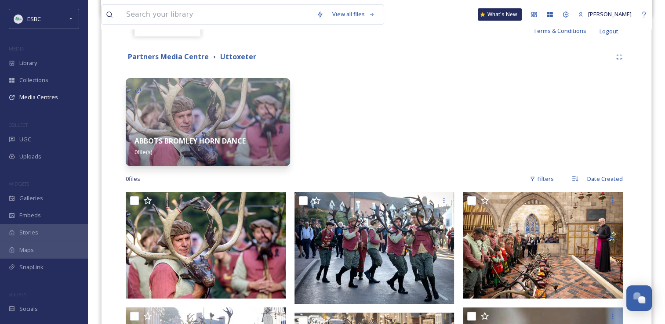
drag, startPoint x: 509, startPoint y: 45, endPoint x: 483, endPoint y: 80, distance: 44.0
click at [483, 80] on div at bounding box center [545, 122] width 164 height 88
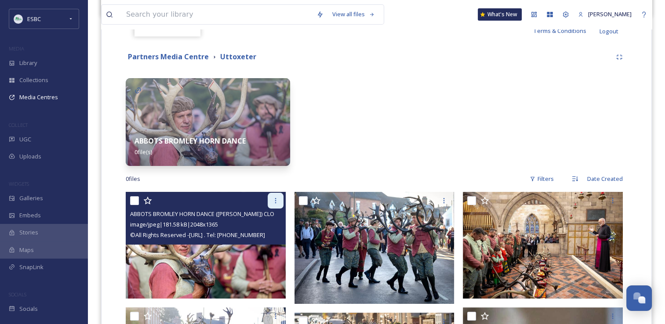
click at [277, 200] on icon at bounding box center [275, 200] width 7 height 7
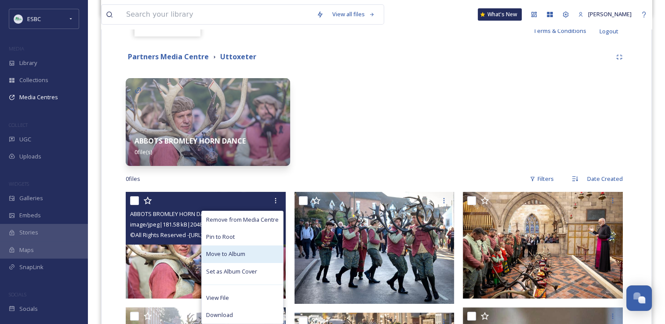
click at [237, 253] on span "Move to Album" at bounding box center [225, 254] width 39 height 8
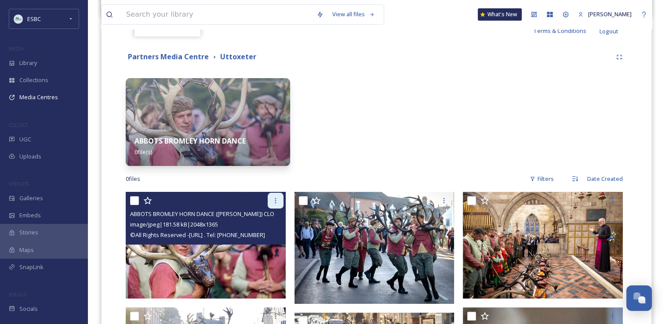
click at [274, 204] on div at bounding box center [276, 201] width 16 height 16
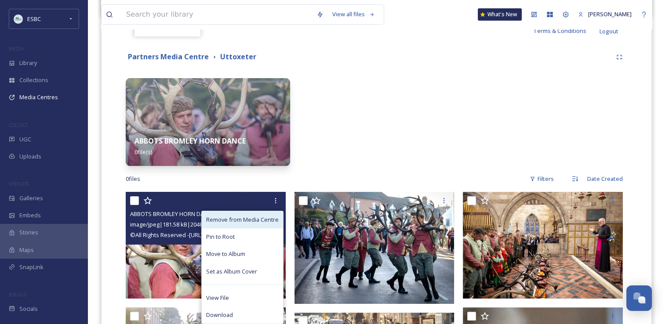
click at [260, 223] on span "Remove from Media Centre" at bounding box center [242, 220] width 73 height 8
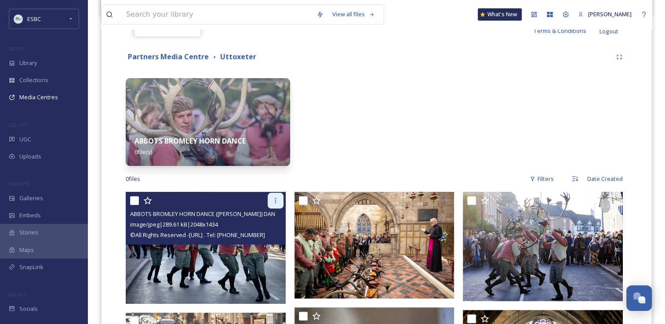
click at [276, 201] on icon at bounding box center [275, 200] width 7 height 7
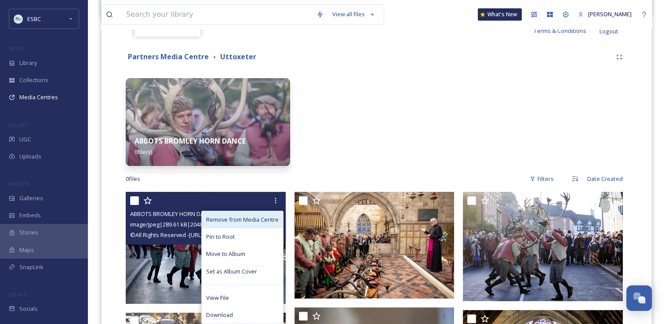
click at [266, 220] on span "Remove from Media Centre" at bounding box center [242, 220] width 73 height 8
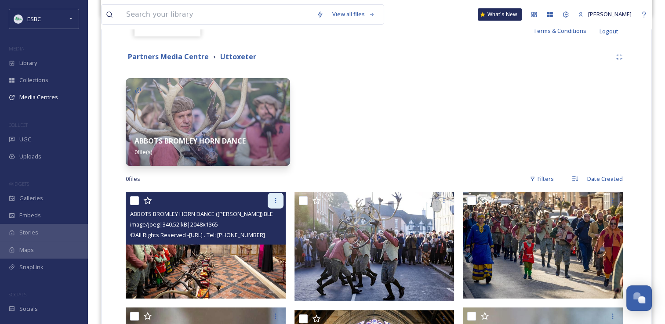
click at [274, 203] on icon at bounding box center [275, 200] width 7 height 7
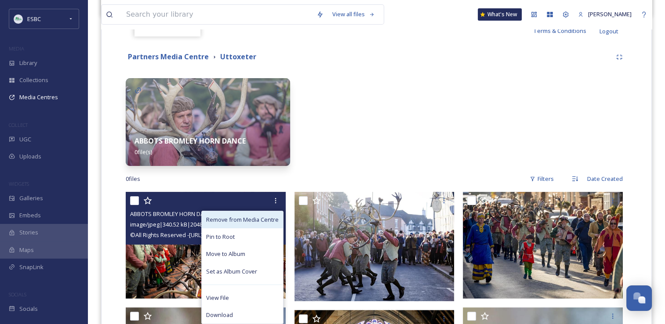
click at [269, 220] on span "Remove from Media Centre" at bounding box center [242, 220] width 73 height 8
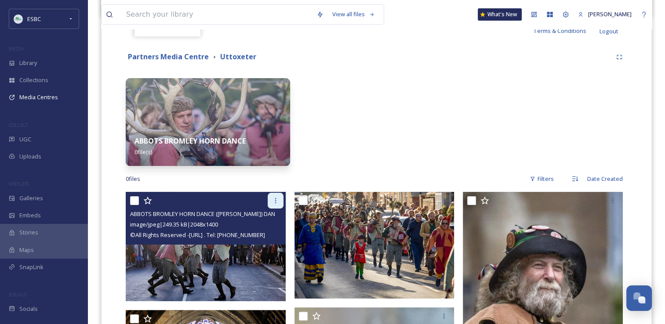
click at [274, 201] on icon at bounding box center [275, 200] width 7 height 7
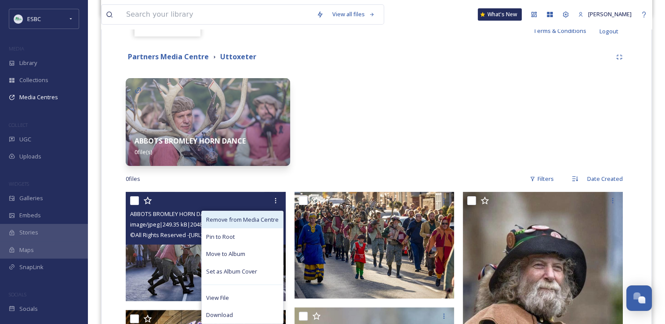
click at [262, 219] on span "Remove from Media Centre" at bounding box center [242, 220] width 73 height 8
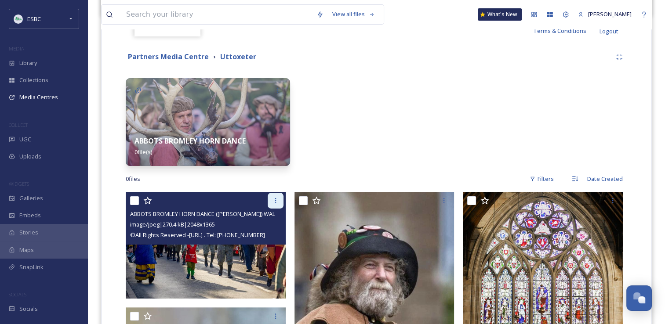
click at [271, 200] on div at bounding box center [276, 201] width 16 height 16
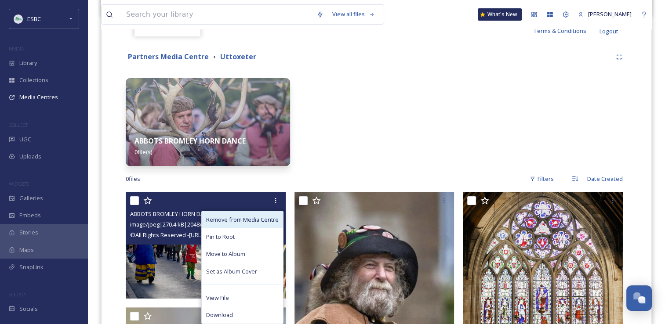
click at [258, 217] on span "Remove from Media Centre" at bounding box center [242, 220] width 73 height 8
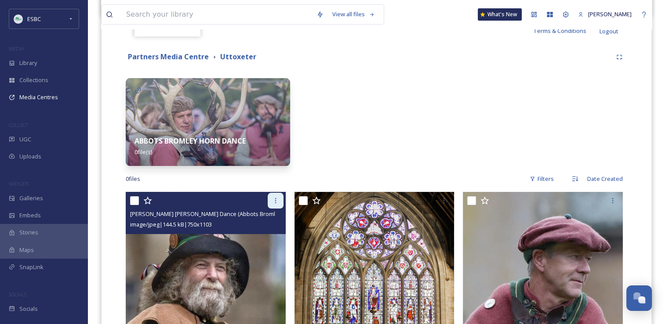
click at [275, 201] on icon at bounding box center [275, 200] width 7 height 7
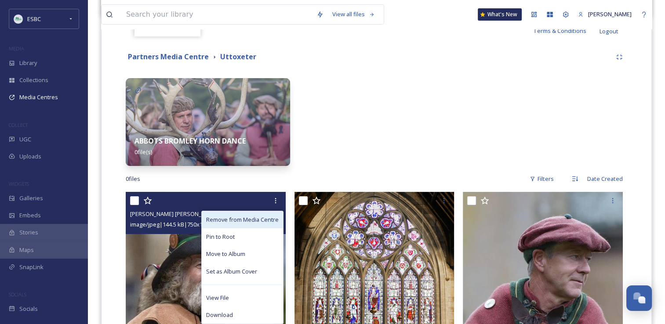
click at [258, 221] on span "Remove from Media Centre" at bounding box center [242, 220] width 73 height 8
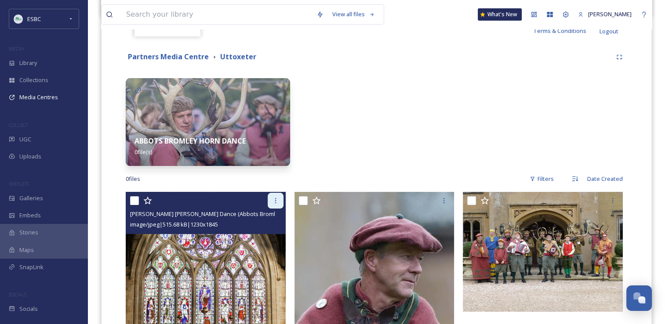
click at [274, 201] on icon at bounding box center [275, 200] width 7 height 7
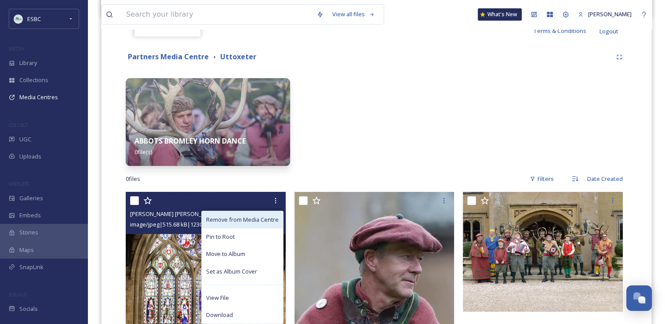
click at [261, 219] on span "Remove from Media Centre" at bounding box center [242, 220] width 73 height 8
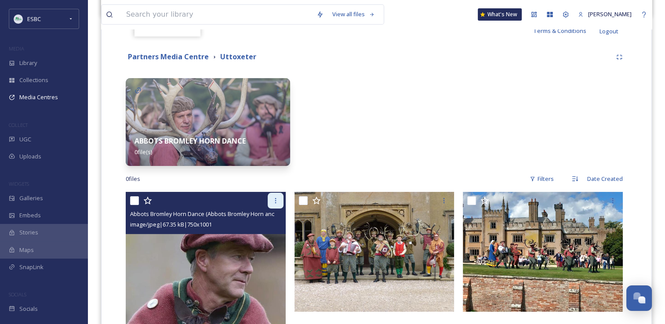
click at [273, 200] on icon at bounding box center [275, 200] width 7 height 7
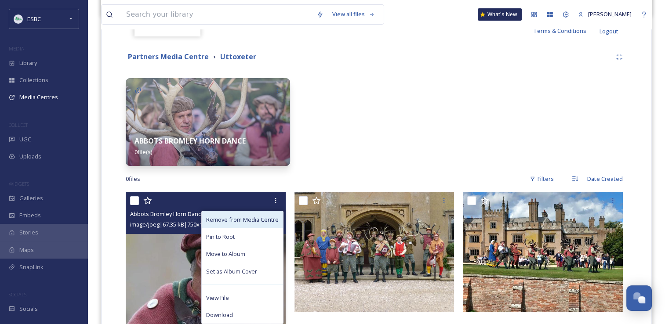
click at [259, 216] on span "Remove from Media Centre" at bounding box center [242, 220] width 73 height 8
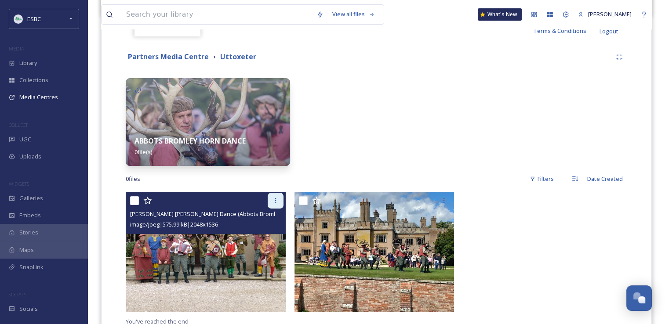
click at [271, 204] on div at bounding box center [276, 201] width 16 height 16
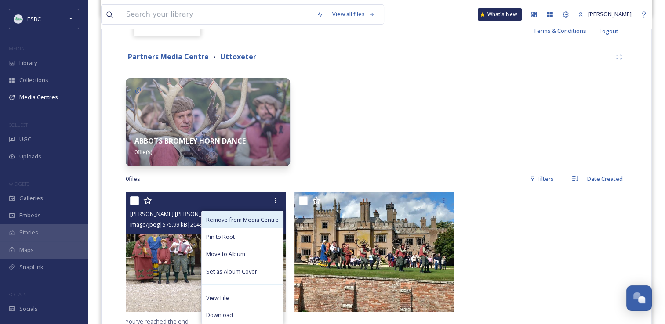
click at [262, 219] on span "Remove from Media Centre" at bounding box center [242, 220] width 73 height 8
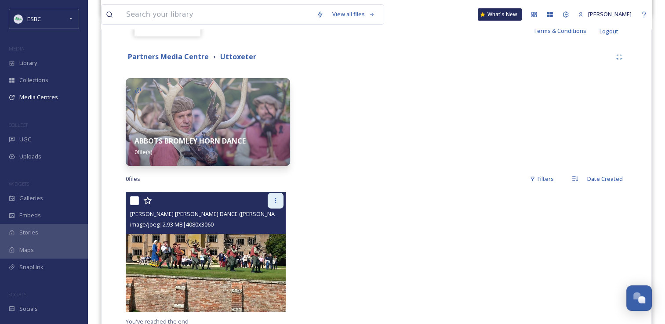
click at [274, 200] on icon at bounding box center [275, 200] width 7 height 7
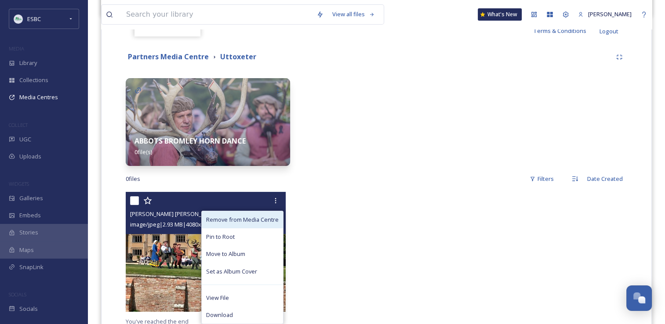
click at [264, 219] on span "Remove from Media Centre" at bounding box center [242, 220] width 73 height 8
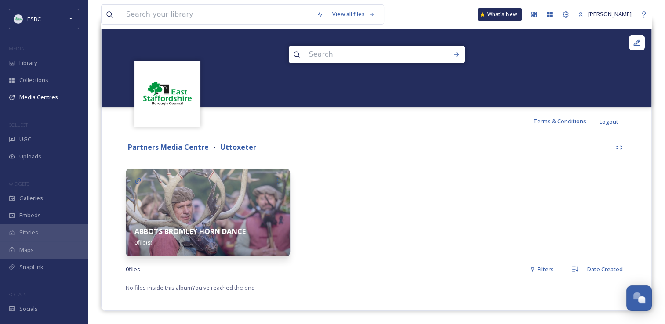
scroll to position [88, 0]
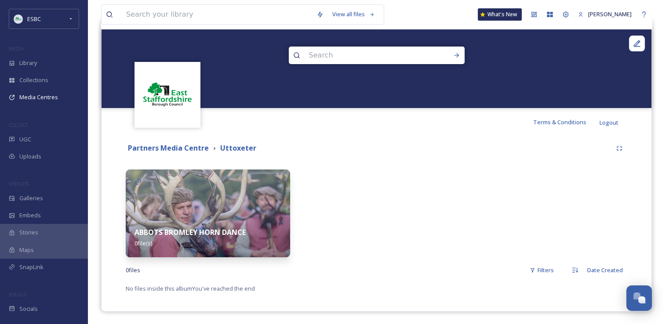
click at [239, 195] on img at bounding box center [208, 214] width 164 height 88
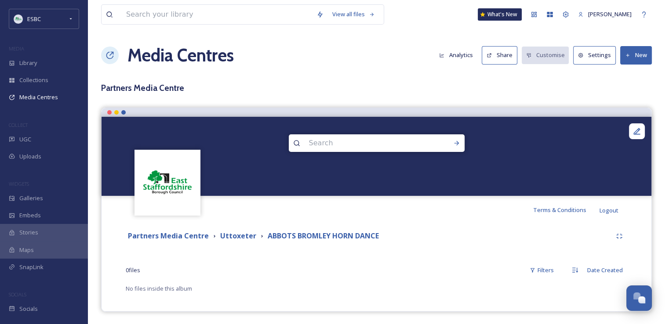
click at [630, 53] on icon at bounding box center [628, 56] width 6 height 6
click at [630, 72] on span "Add Files" at bounding box center [631, 76] width 24 height 8
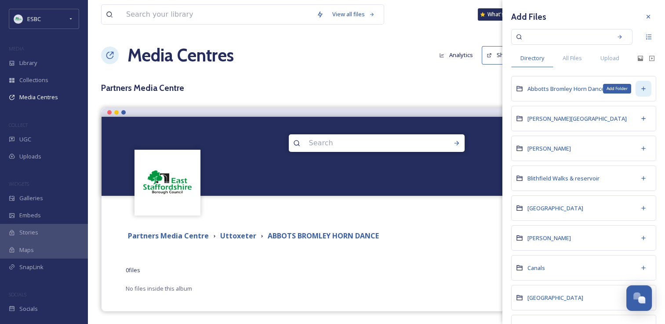
click at [640, 85] on icon at bounding box center [643, 88] width 7 height 7
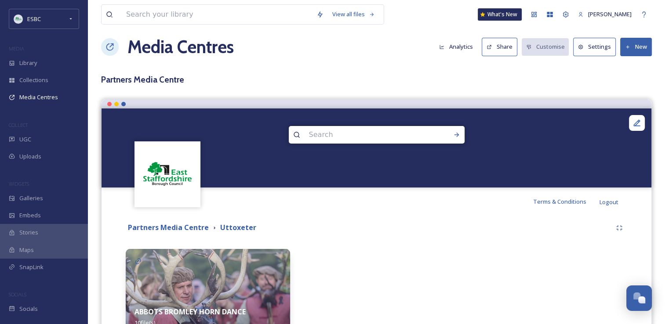
scroll to position [7, 0]
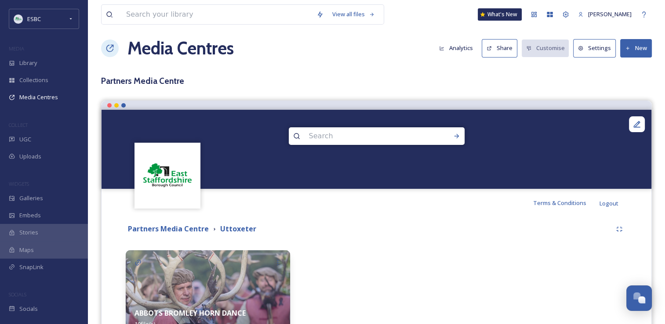
click at [634, 48] on button "New" at bounding box center [636, 48] width 32 height 18
click at [628, 89] on span "Add Album" at bounding box center [633, 86] width 29 height 8
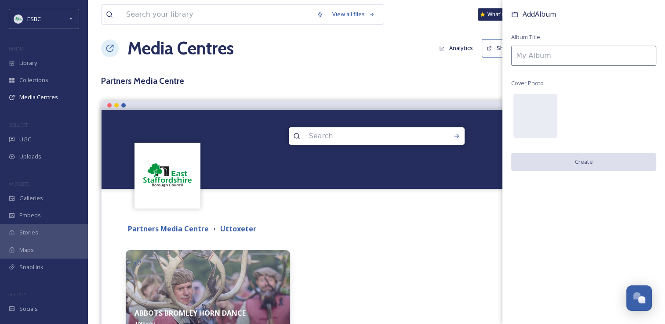
click at [550, 55] on input at bounding box center [583, 56] width 145 height 20
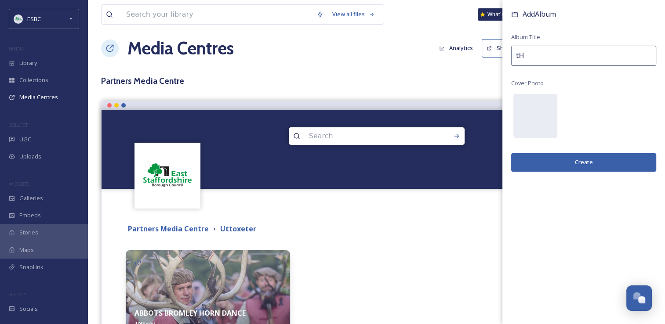
type input "t"
type input "THE NATIONAL FOREST"
click at [538, 111] on div at bounding box center [535, 116] width 44 height 44
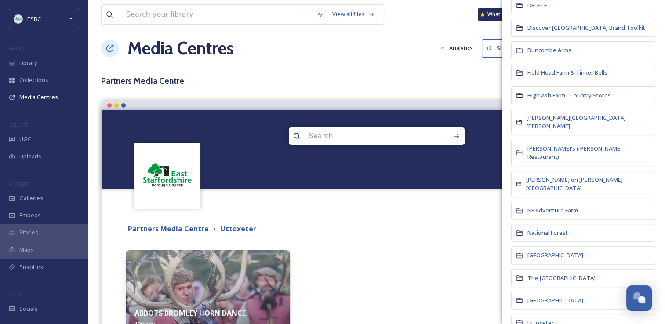
scroll to position [283, 0]
click at [556, 228] on span "National Forest" at bounding box center [548, 232] width 40 height 8
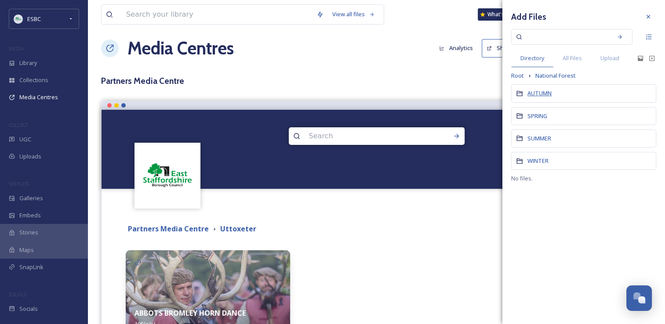
click at [538, 91] on span "AUTUMN" at bounding box center [540, 93] width 24 height 8
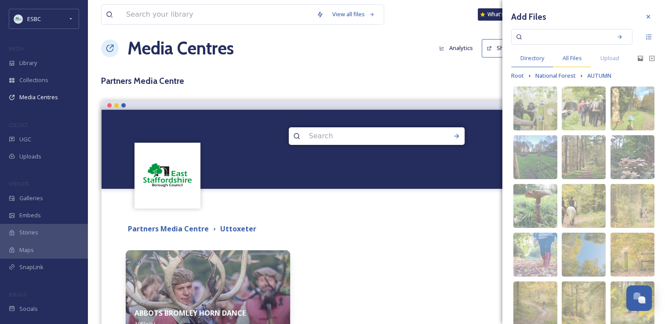
click at [576, 57] on span "All Files" at bounding box center [572, 58] width 19 height 8
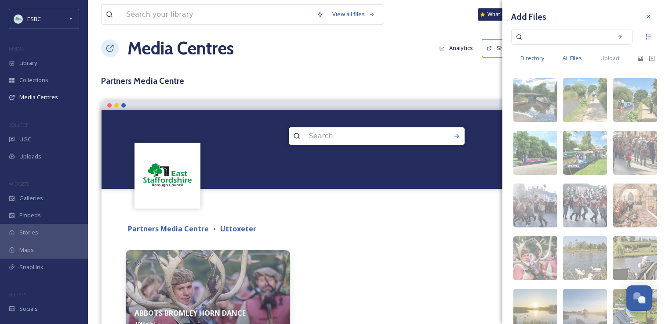
click at [540, 58] on span "Directory" at bounding box center [532, 58] width 24 height 8
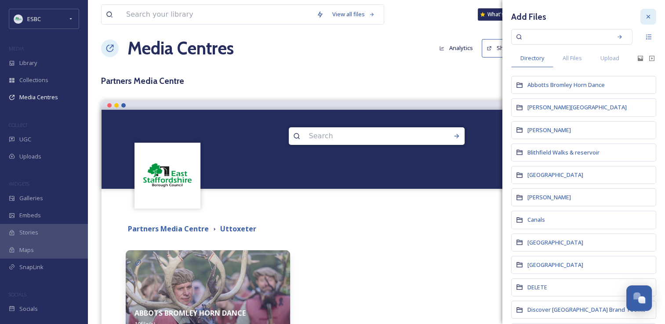
click at [645, 14] on icon at bounding box center [648, 16] width 7 height 7
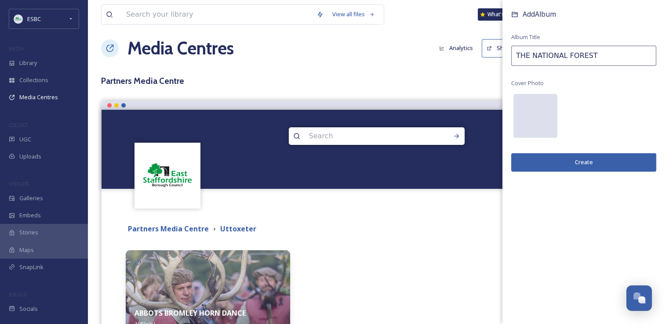
click at [534, 113] on div at bounding box center [535, 116] width 44 height 44
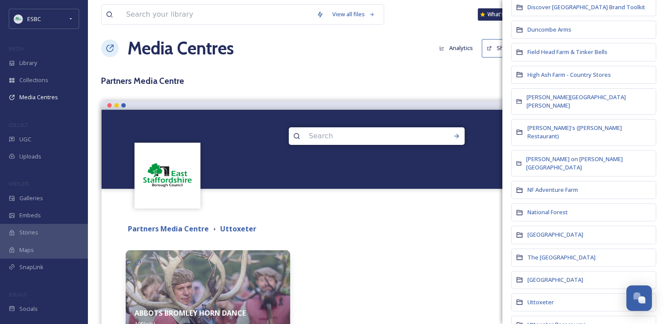
scroll to position [304, 0]
click at [544, 207] on span "National Forest" at bounding box center [548, 211] width 40 height 8
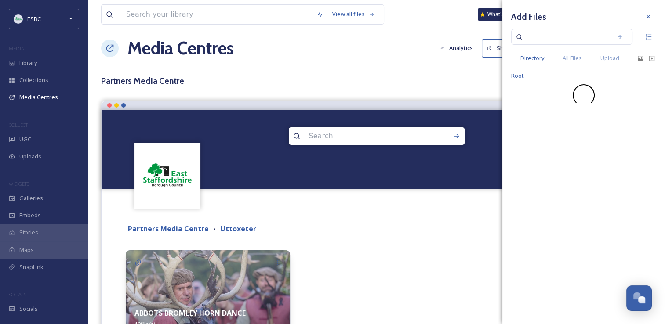
scroll to position [0, 0]
click at [544, 181] on div "Add Files Directory All Files Upload Root" at bounding box center [583, 162] width 163 height 324
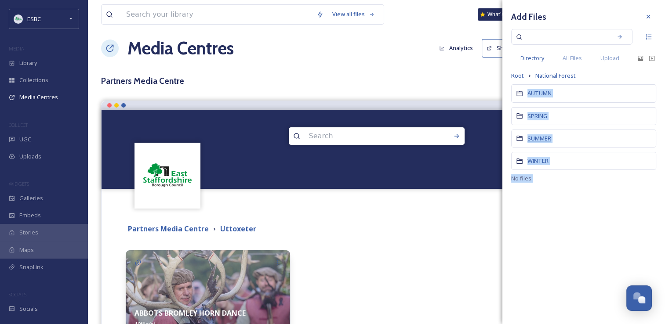
click at [540, 135] on span "SUMMER" at bounding box center [540, 139] width 24 height 8
click at [540, 135] on div "Add Files Directory All Files Upload Root National Forest AUTUMN SPRING SUMMER …" at bounding box center [583, 162] width 163 height 324
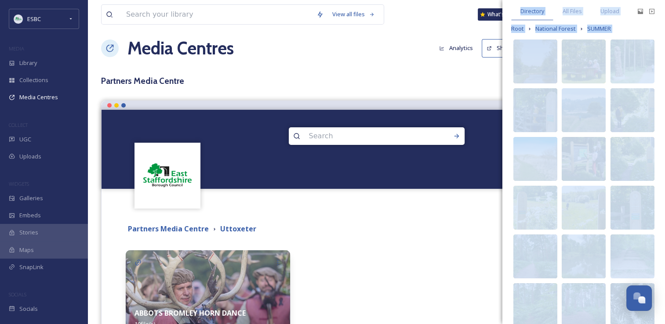
scroll to position [47, 0]
click at [624, 99] on img at bounding box center [633, 110] width 44 height 44
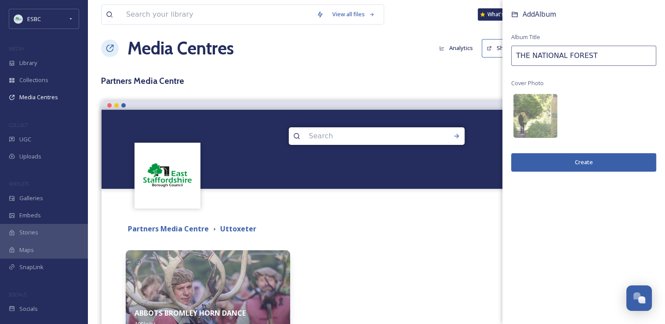
click at [582, 161] on button "Create" at bounding box center [583, 162] width 145 height 18
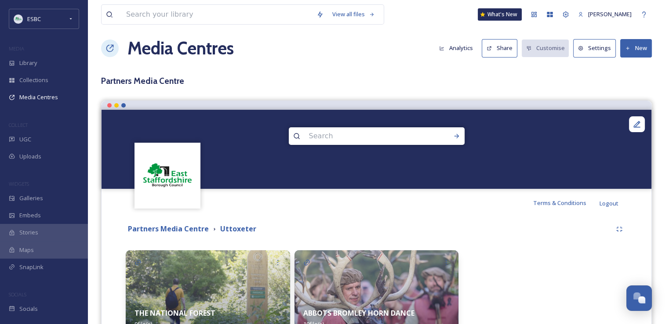
click at [241, 279] on img at bounding box center [208, 295] width 164 height 88
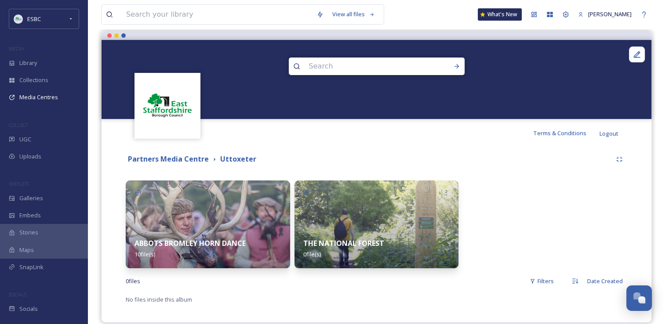
scroll to position [88, 0]
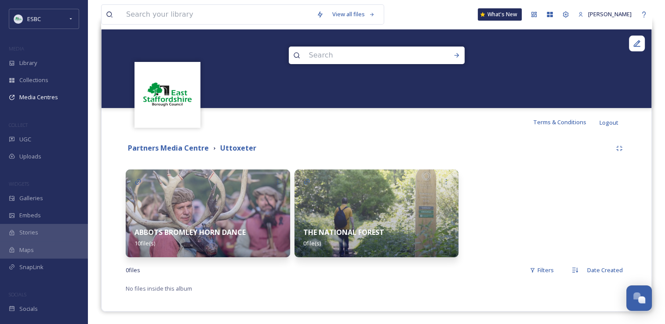
click at [359, 198] on img at bounding box center [377, 214] width 164 height 88
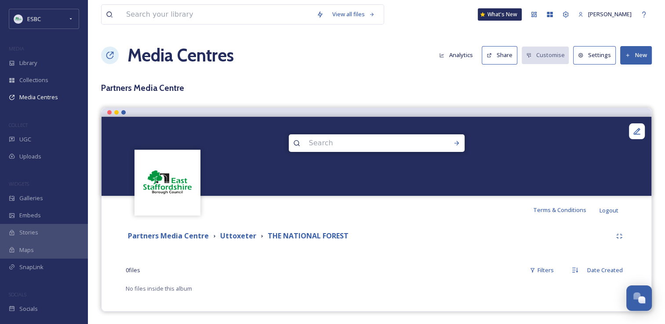
click at [634, 58] on button "New" at bounding box center [636, 55] width 32 height 18
click at [628, 76] on span "Add Files" at bounding box center [631, 76] width 24 height 8
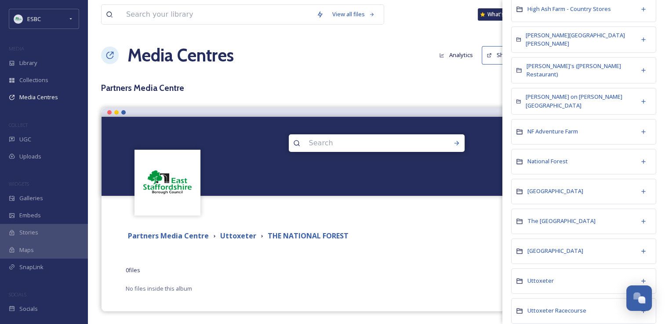
scroll to position [461, 0]
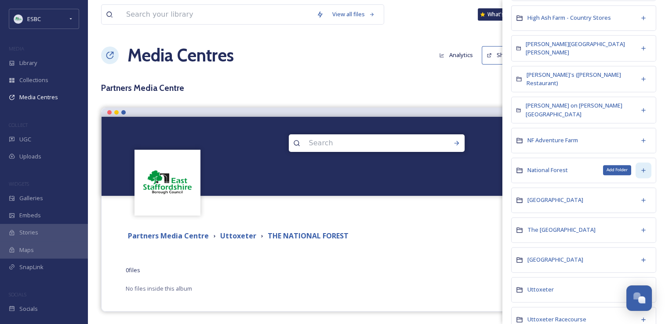
click at [640, 167] on icon at bounding box center [643, 170] width 7 height 7
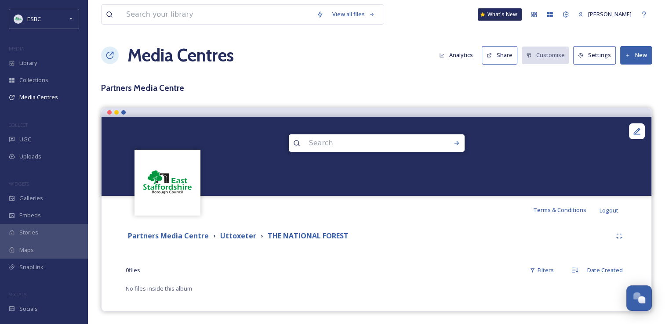
click at [480, 96] on div "View all files What's New Yvonne Byatt Media Centres Analytics Share Customise …" at bounding box center [376, 162] width 577 height 325
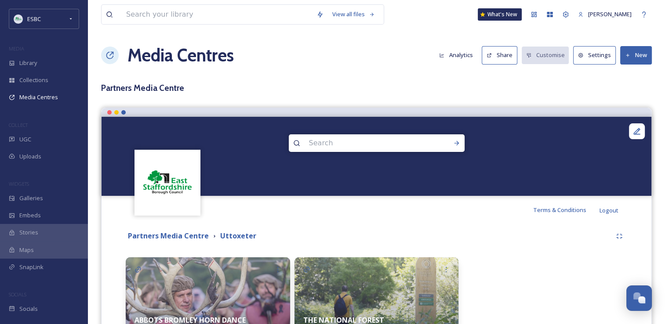
click at [363, 293] on img at bounding box center [377, 302] width 164 height 88
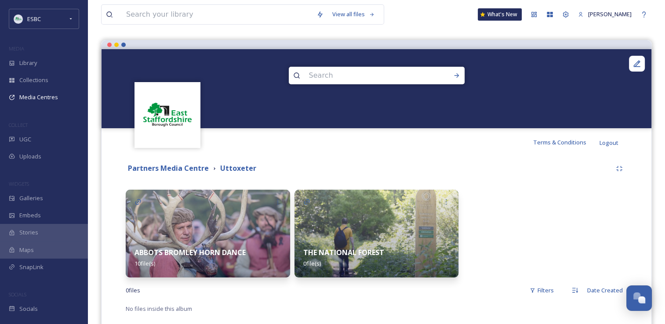
scroll to position [88, 0]
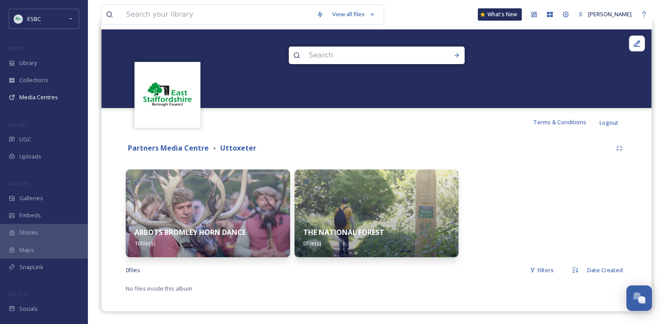
click at [375, 244] on div "THE NATIONAL FOREST 0 file(s)" at bounding box center [377, 237] width 164 height 39
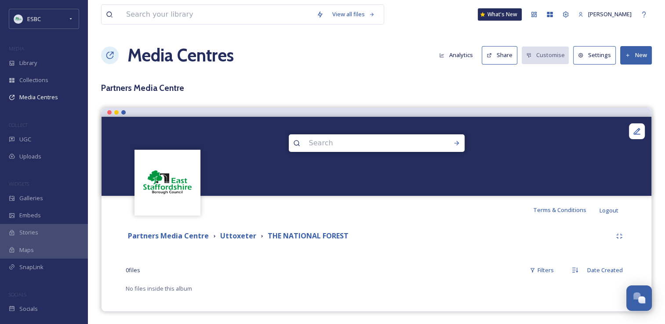
click at [631, 58] on button "New" at bounding box center [636, 55] width 32 height 18
click at [630, 75] on span "Add Files" at bounding box center [631, 76] width 24 height 8
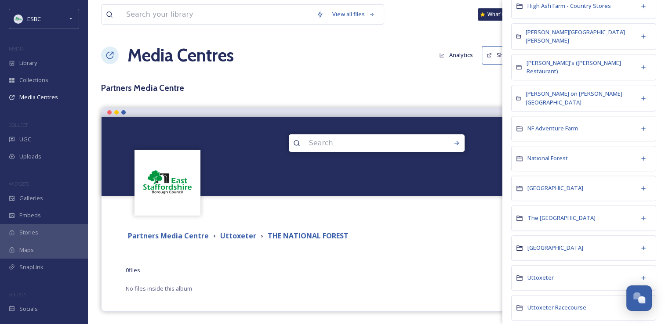
scroll to position [473, 0]
click at [517, 154] on icon at bounding box center [519, 157] width 7 height 7
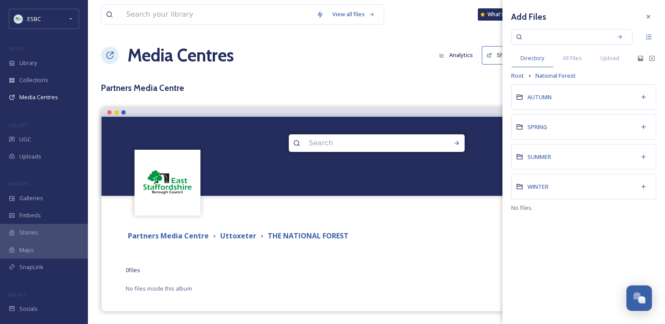
drag, startPoint x: 519, startPoint y: 97, endPoint x: 530, endPoint y: 101, distance: 11.7
click at [530, 101] on div "AUTUMN" at bounding box center [583, 96] width 145 height 25
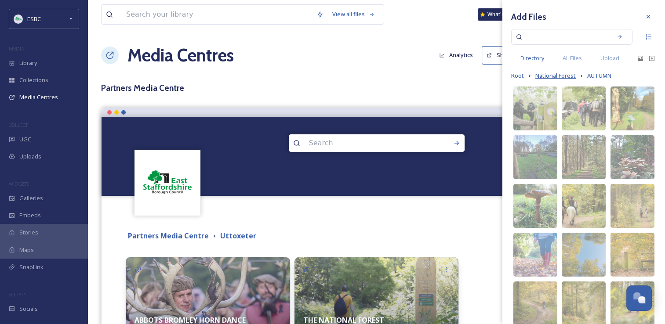
click at [568, 76] on span "National Forest" at bounding box center [555, 76] width 40 height 8
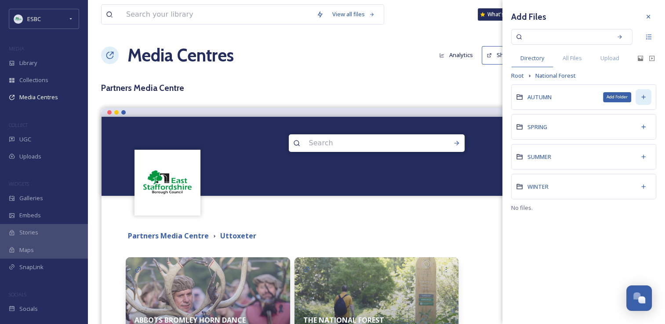
click at [644, 98] on icon at bounding box center [643, 97] width 4 height 4
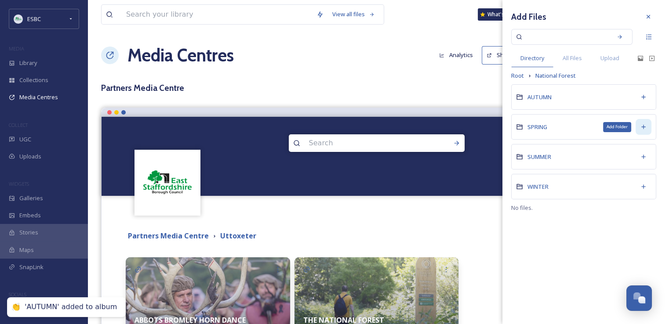
click at [644, 125] on icon at bounding box center [643, 127] width 7 height 7
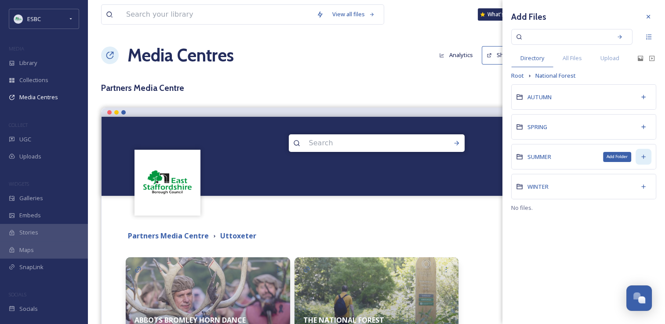
click at [643, 154] on icon at bounding box center [643, 156] width 7 height 7
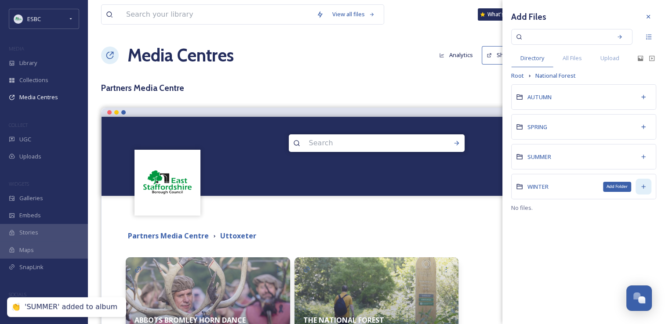
click at [645, 184] on icon at bounding box center [643, 186] width 7 height 7
click at [648, 20] on div at bounding box center [648, 17] width 16 height 16
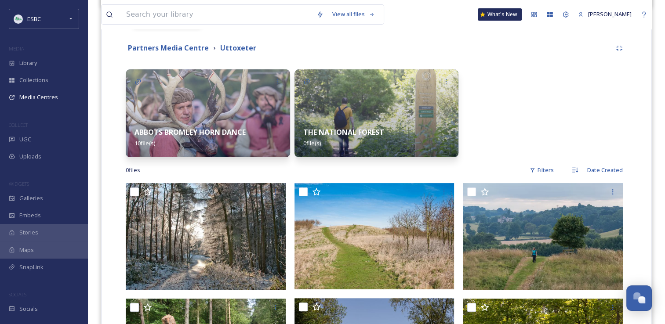
scroll to position [185, 0]
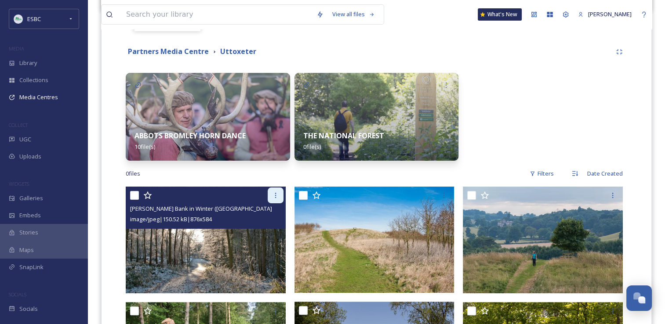
click at [278, 197] on icon at bounding box center [275, 195] width 7 height 7
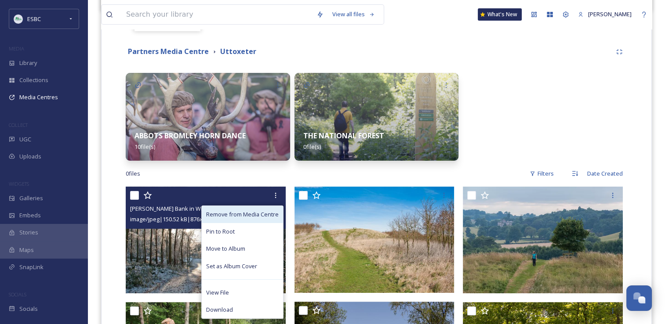
click at [257, 214] on span "Remove from Media Centre" at bounding box center [242, 215] width 73 height 8
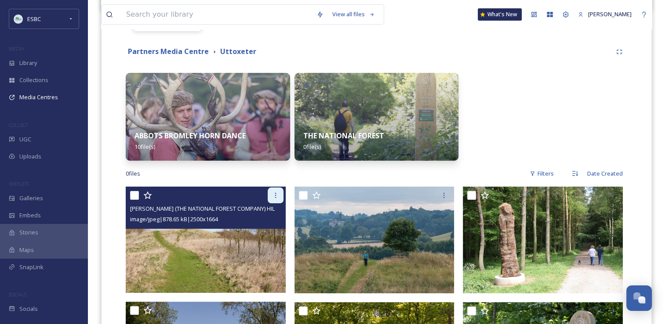
click at [276, 194] on icon at bounding box center [275, 195] width 7 height 7
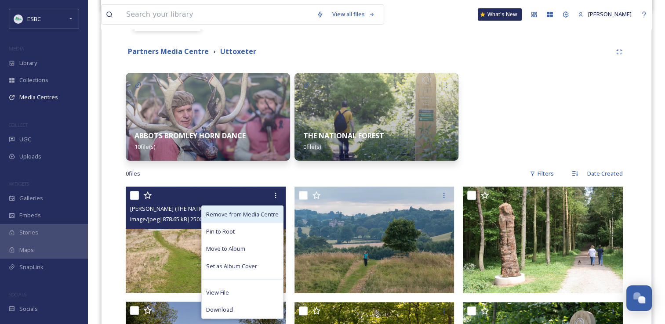
click at [263, 215] on span "Remove from Media Centre" at bounding box center [242, 215] width 73 height 8
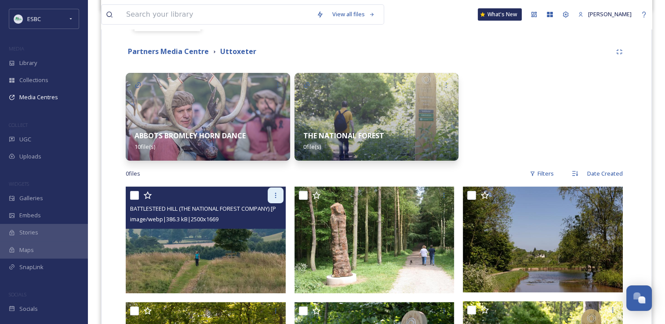
click at [273, 197] on icon at bounding box center [275, 195] width 7 height 7
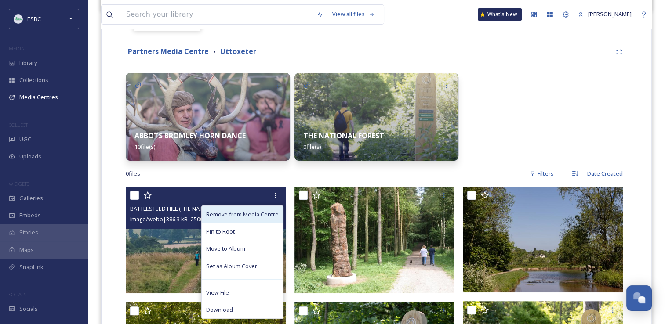
click at [262, 212] on span "Remove from Media Centre" at bounding box center [242, 215] width 73 height 8
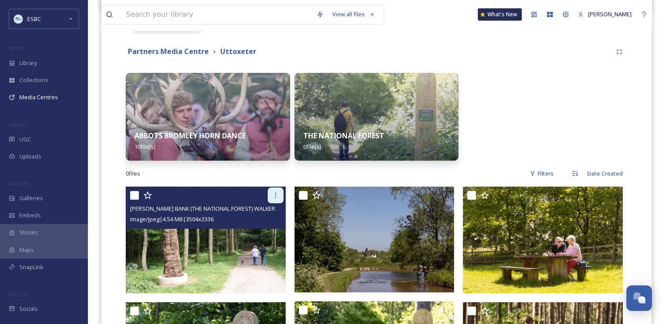
click at [272, 196] on icon at bounding box center [275, 195] width 7 height 7
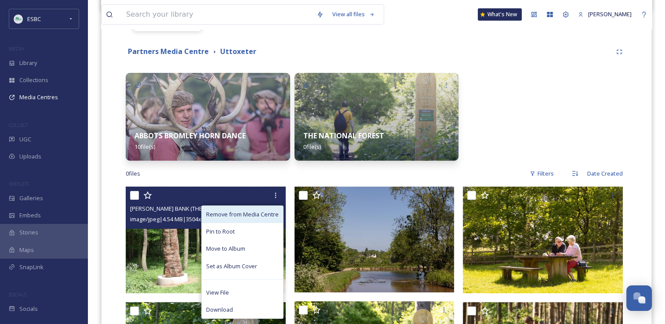
click at [264, 211] on span "Remove from Media Centre" at bounding box center [242, 215] width 73 height 8
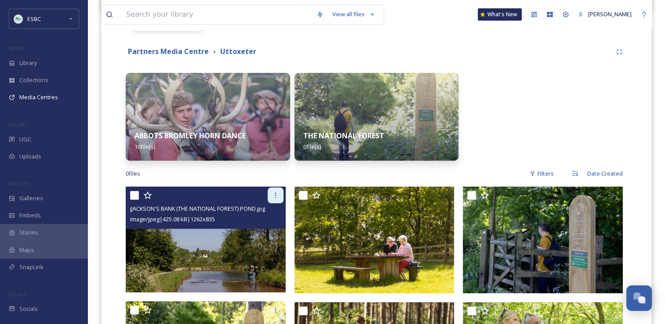
click at [269, 200] on div at bounding box center [276, 196] width 16 height 16
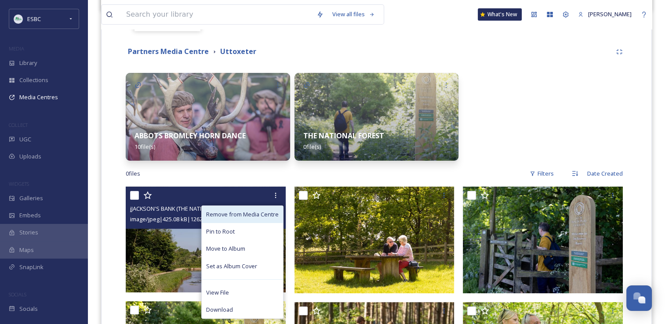
click at [261, 215] on span "Remove from Media Centre" at bounding box center [242, 215] width 73 height 8
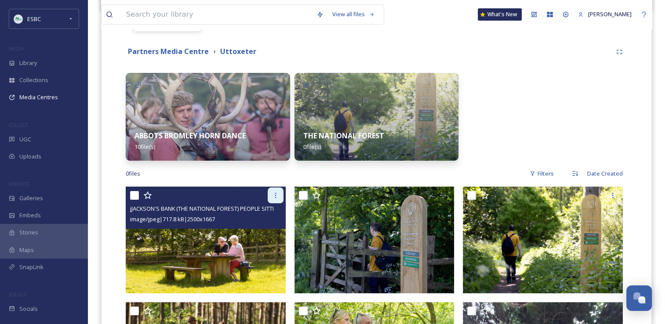
click at [273, 200] on div at bounding box center [276, 196] width 16 height 16
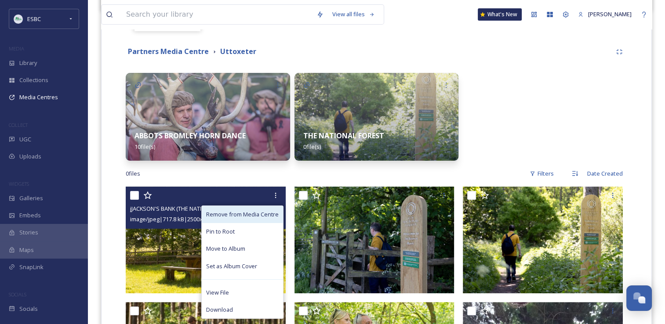
click at [262, 216] on span "Remove from Media Centre" at bounding box center [242, 215] width 73 height 8
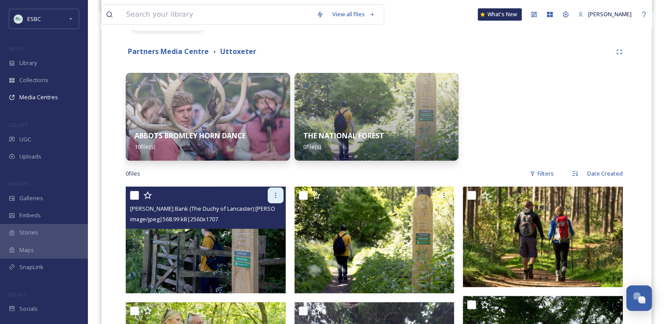
click at [274, 199] on div at bounding box center [276, 196] width 16 height 16
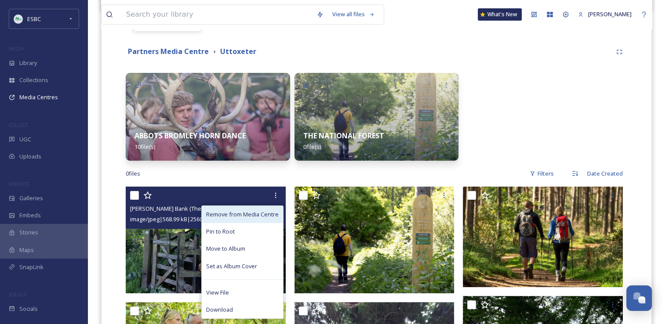
click at [265, 214] on span "Remove from Media Centre" at bounding box center [242, 215] width 73 height 8
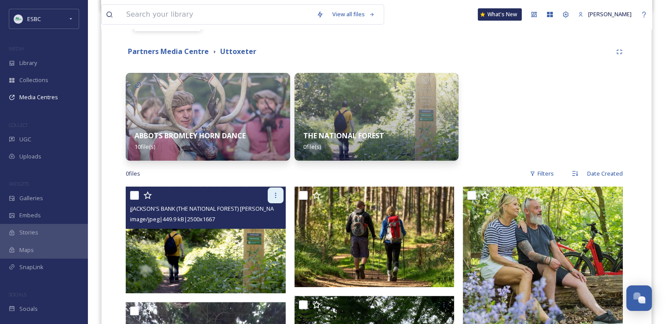
click at [273, 196] on icon at bounding box center [275, 195] width 7 height 7
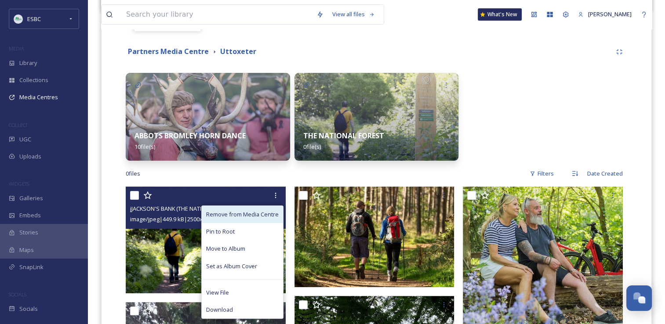
click at [263, 214] on span "Remove from Media Centre" at bounding box center [242, 215] width 73 height 8
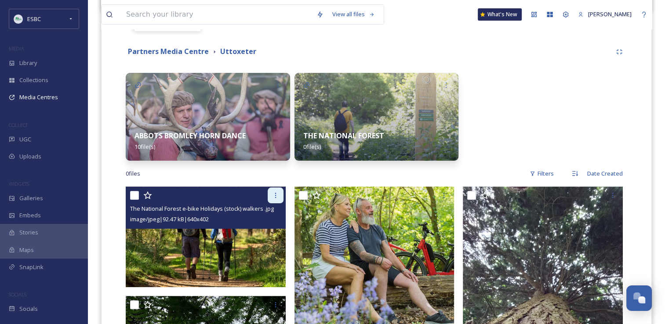
click at [277, 196] on icon at bounding box center [275, 195] width 7 height 7
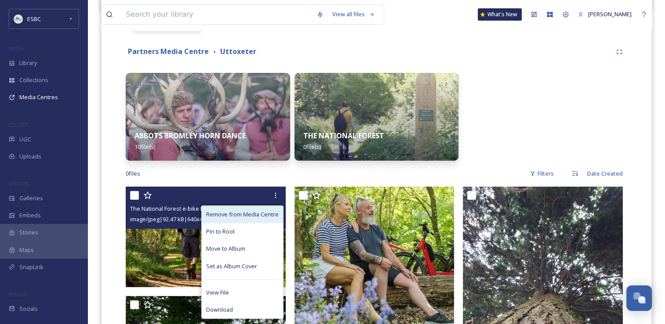
click at [264, 215] on span "Remove from Media Centre" at bounding box center [242, 215] width 73 height 8
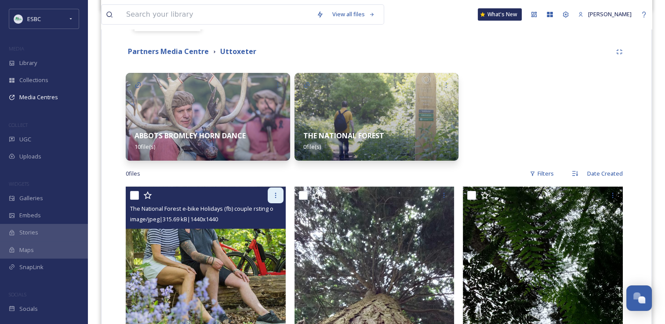
click at [274, 200] on div at bounding box center [276, 196] width 16 height 16
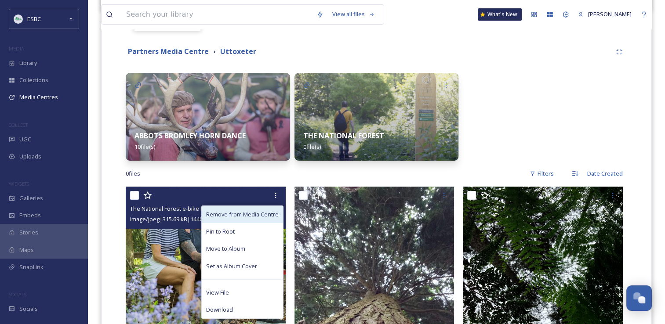
click at [265, 213] on span "Remove from Media Centre" at bounding box center [242, 215] width 73 height 8
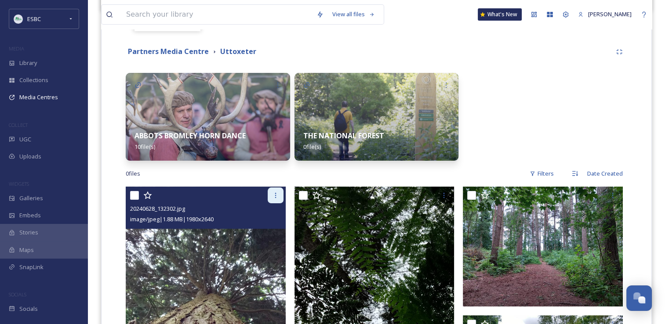
click at [274, 200] on div at bounding box center [276, 196] width 16 height 16
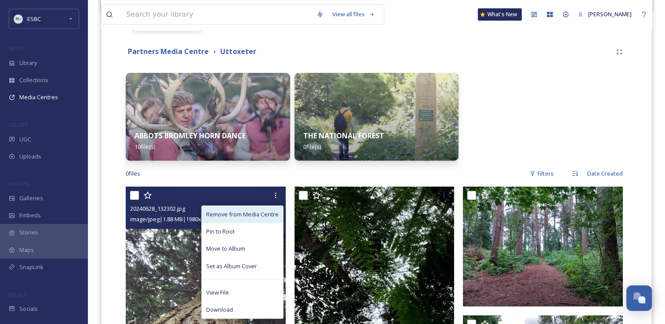
click at [266, 213] on span "Remove from Media Centre" at bounding box center [242, 215] width 73 height 8
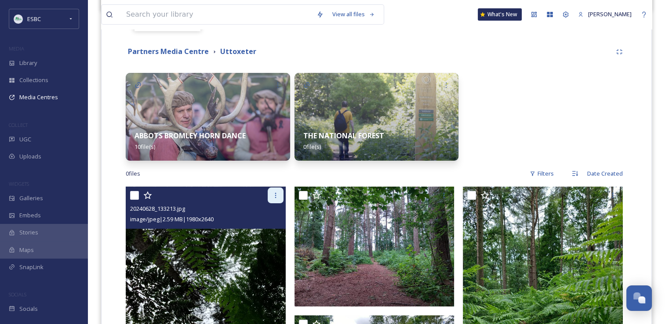
click at [273, 200] on div at bounding box center [276, 196] width 16 height 16
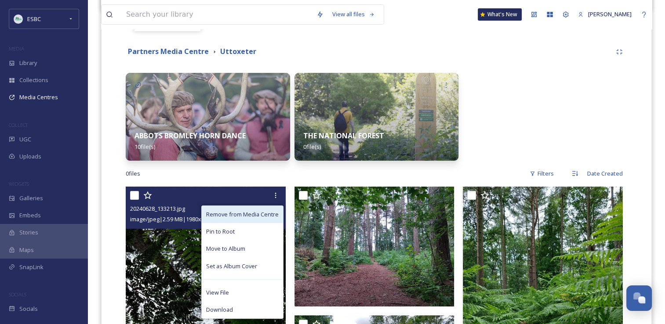
click at [262, 215] on span "Remove from Media Centre" at bounding box center [242, 215] width 73 height 8
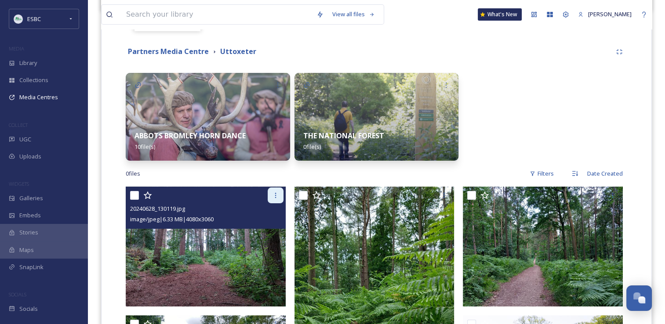
click at [273, 200] on div at bounding box center [276, 196] width 16 height 16
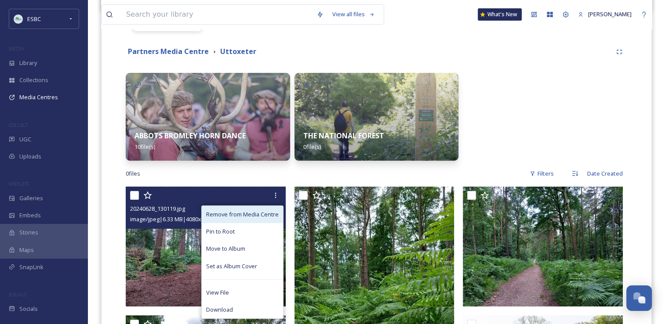
click at [264, 212] on span "Remove from Media Centre" at bounding box center [242, 215] width 73 height 8
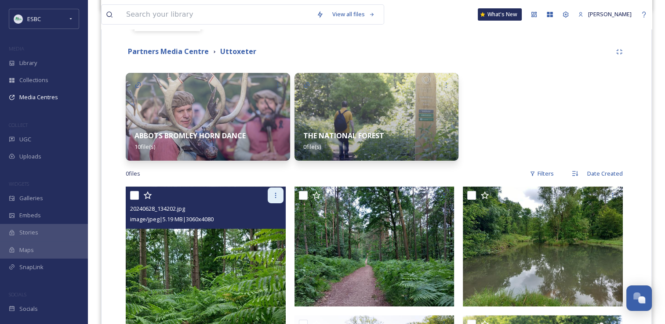
click at [274, 197] on icon at bounding box center [275, 195] width 7 height 7
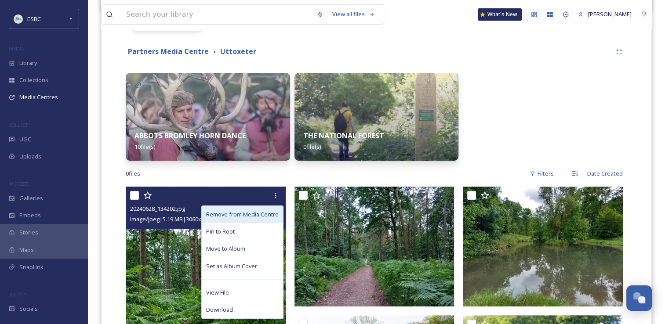
click at [260, 215] on span "Remove from Media Centre" at bounding box center [242, 215] width 73 height 8
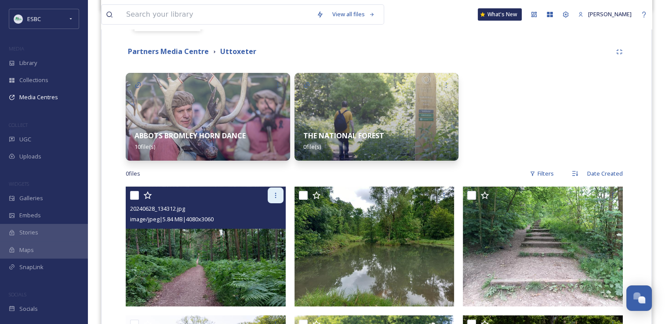
click at [273, 198] on icon at bounding box center [275, 195] width 7 height 7
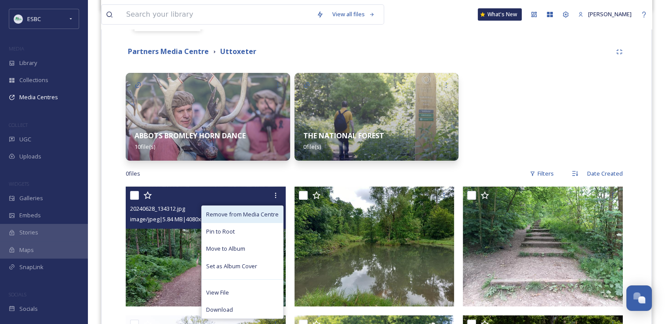
click at [261, 215] on span "Remove from Media Centre" at bounding box center [242, 215] width 73 height 8
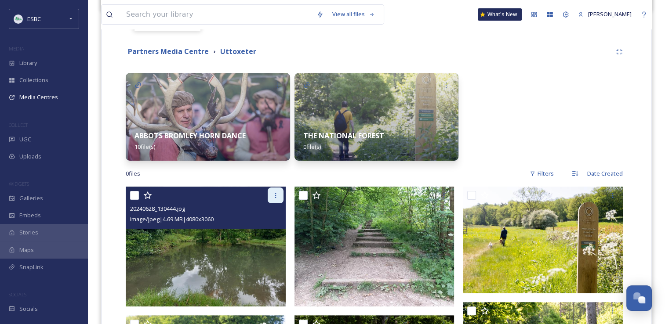
click at [276, 197] on icon at bounding box center [275, 195] width 7 height 7
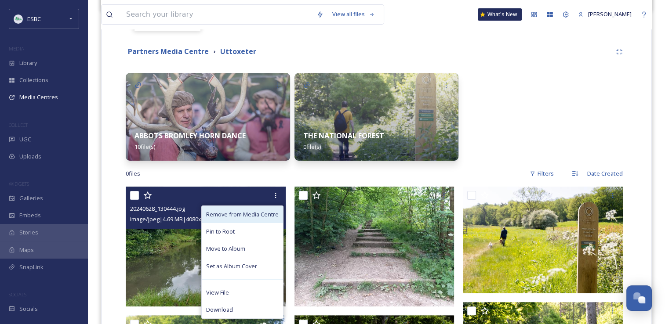
click at [262, 215] on span "Remove from Media Centre" at bounding box center [242, 215] width 73 height 8
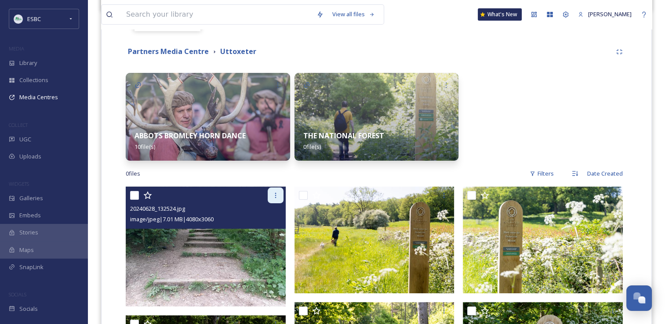
click at [274, 200] on div at bounding box center [276, 196] width 16 height 16
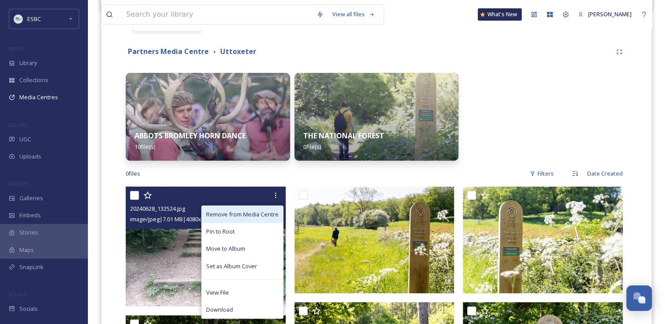
click at [262, 215] on span "Remove from Media Centre" at bounding box center [242, 215] width 73 height 8
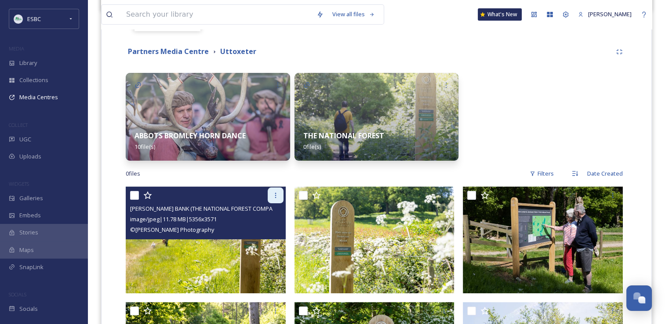
click at [276, 196] on icon at bounding box center [275, 195] width 7 height 7
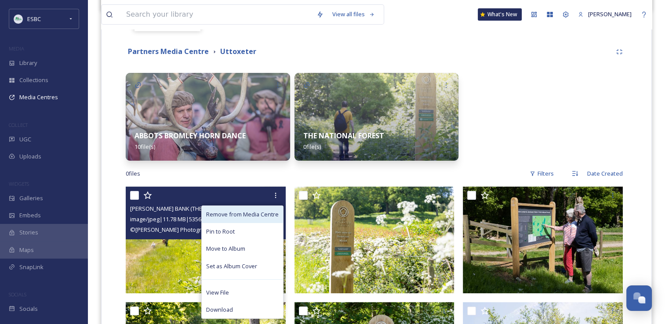
click at [268, 213] on span "Remove from Media Centre" at bounding box center [242, 215] width 73 height 8
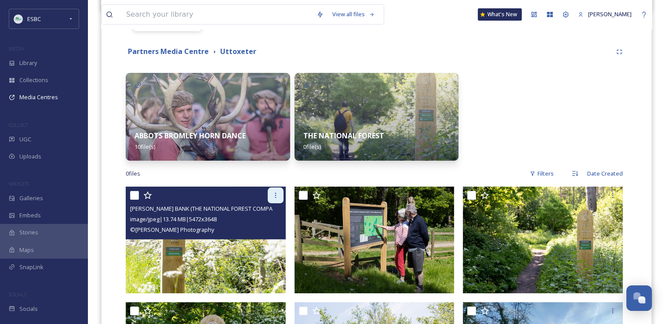
click at [276, 196] on icon at bounding box center [275, 195] width 7 height 7
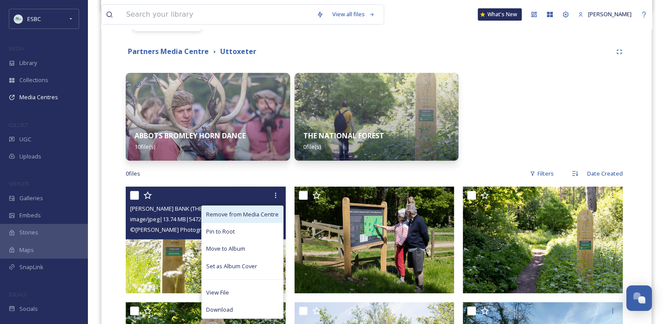
click at [266, 213] on span "Remove from Media Centre" at bounding box center [242, 215] width 73 height 8
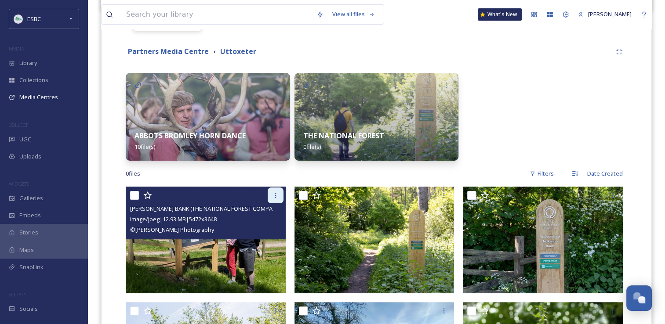
click at [273, 201] on div at bounding box center [276, 196] width 16 height 16
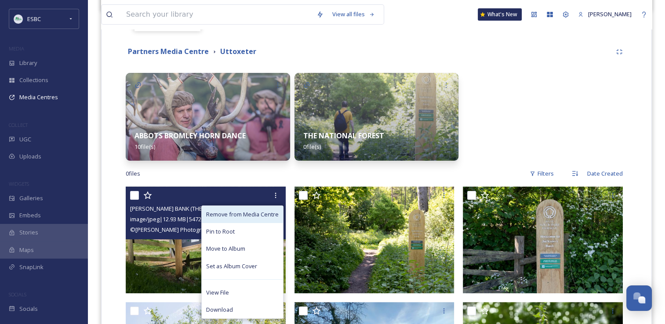
click at [264, 218] on div "Remove from Media Centre" at bounding box center [242, 214] width 81 height 17
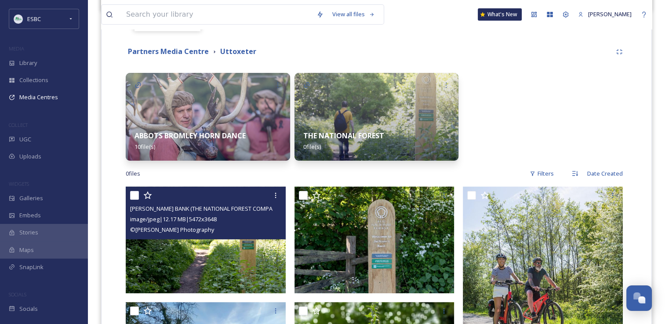
click at [274, 204] on div "JACKSON'S BANK (THE NATIONAL FOREST COMPANY) Jacksons Bank signs 0523-010.jpg" at bounding box center [206, 209] width 153 height 11
click at [274, 198] on icon at bounding box center [275, 195] width 7 height 7
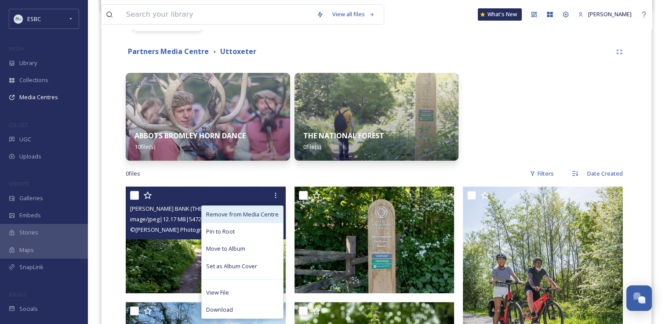
click at [263, 213] on span "Remove from Media Centre" at bounding box center [242, 215] width 73 height 8
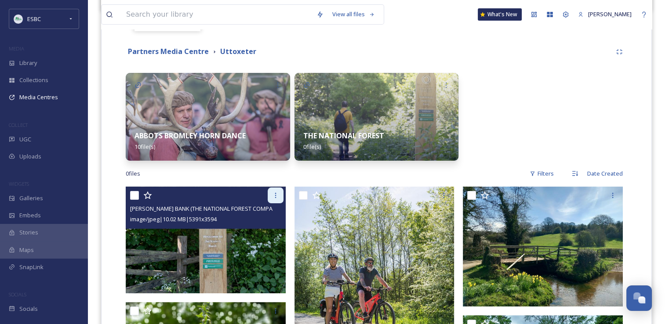
click at [274, 195] on icon at bounding box center [275, 195] width 7 height 7
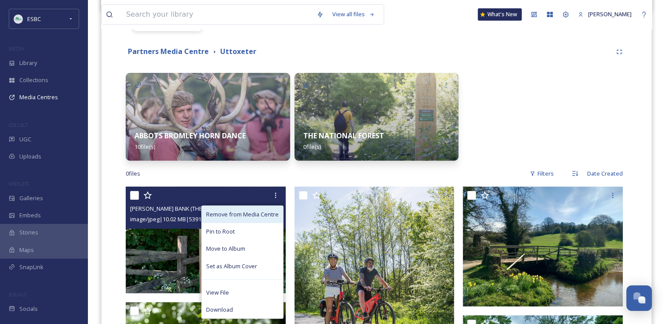
click at [261, 211] on span "Remove from Media Centre" at bounding box center [242, 215] width 73 height 8
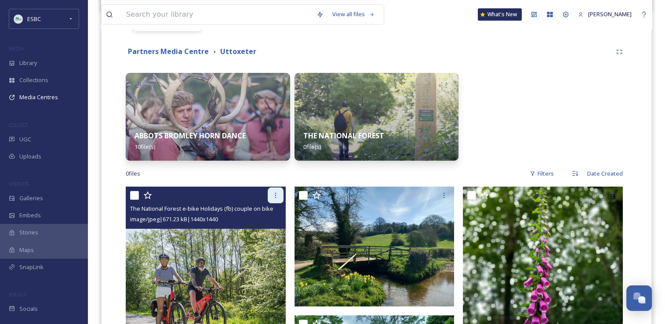
click at [270, 200] on div at bounding box center [276, 196] width 16 height 16
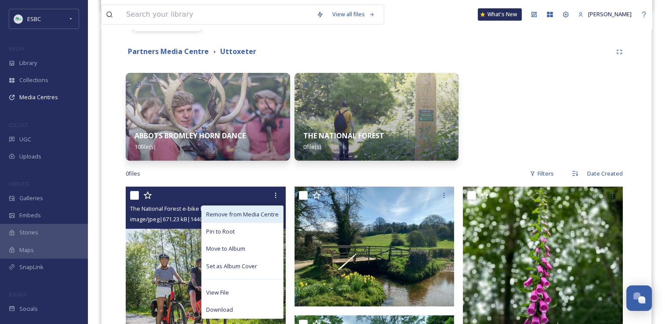
click at [258, 214] on span "Remove from Media Centre" at bounding box center [242, 215] width 73 height 8
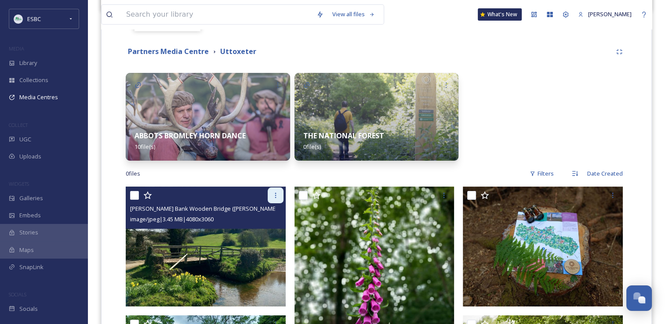
click at [273, 196] on icon at bounding box center [275, 195] width 7 height 7
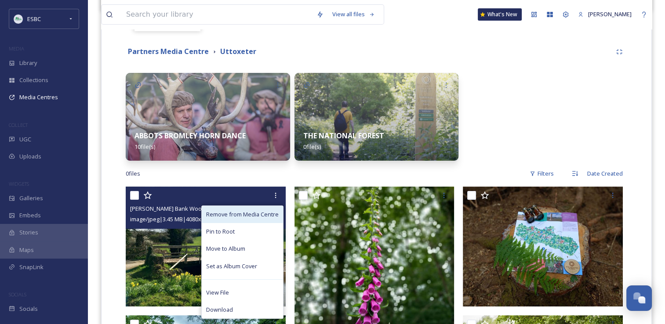
click at [257, 214] on span "Remove from Media Centre" at bounding box center [242, 215] width 73 height 8
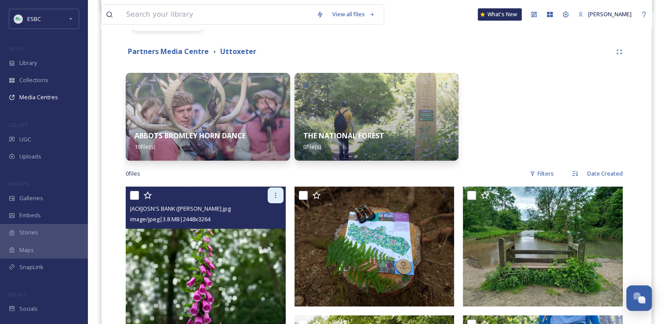
click at [273, 197] on icon at bounding box center [275, 195] width 7 height 7
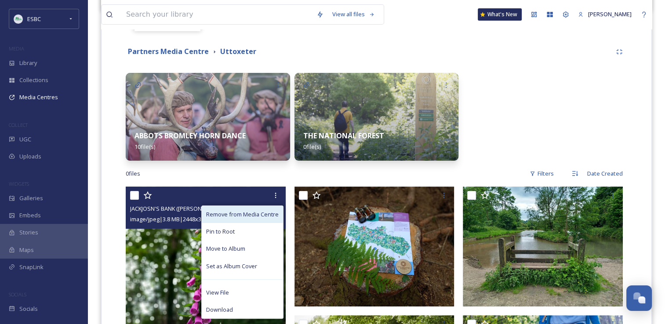
click at [260, 213] on span "Remove from Media Centre" at bounding box center [242, 215] width 73 height 8
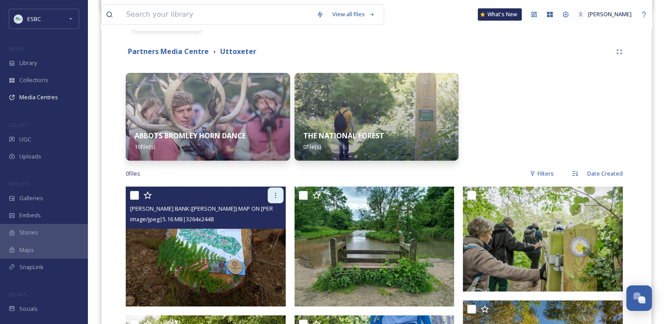
click at [276, 194] on icon at bounding box center [275, 195] width 1 height 5
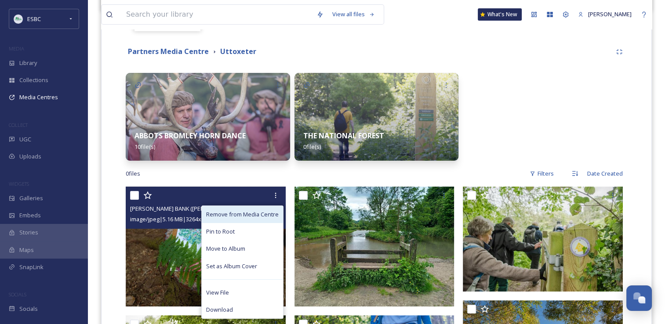
click at [262, 217] on span "Remove from Media Centre" at bounding box center [242, 215] width 73 height 8
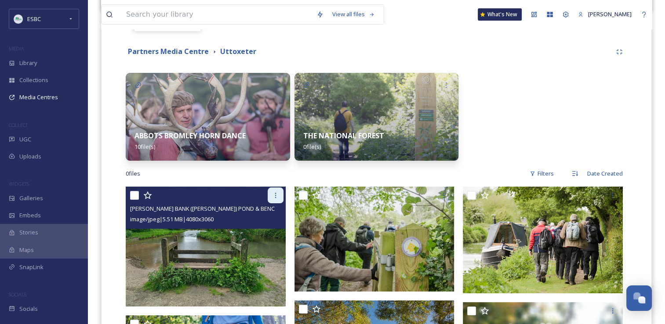
click at [277, 200] on div at bounding box center [276, 196] width 16 height 16
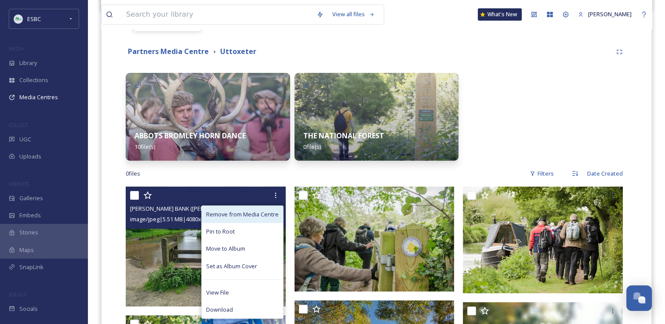
click at [264, 213] on span "Remove from Media Centre" at bounding box center [242, 215] width 73 height 8
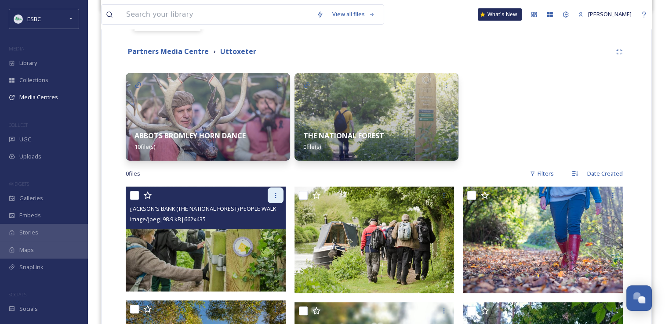
click at [273, 201] on div at bounding box center [276, 196] width 16 height 16
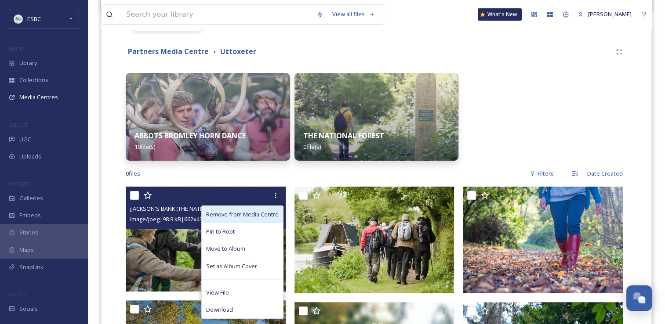
click at [264, 213] on span "Remove from Media Centre" at bounding box center [242, 215] width 73 height 8
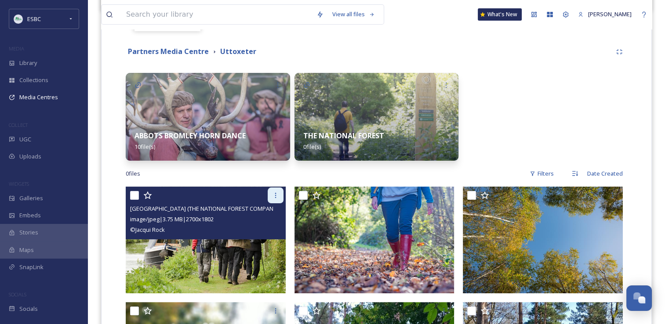
click at [276, 192] on icon at bounding box center [275, 195] width 7 height 7
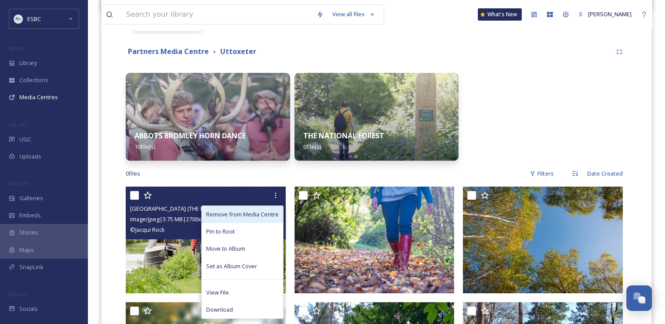
click at [262, 211] on span "Remove from Media Centre" at bounding box center [242, 215] width 73 height 8
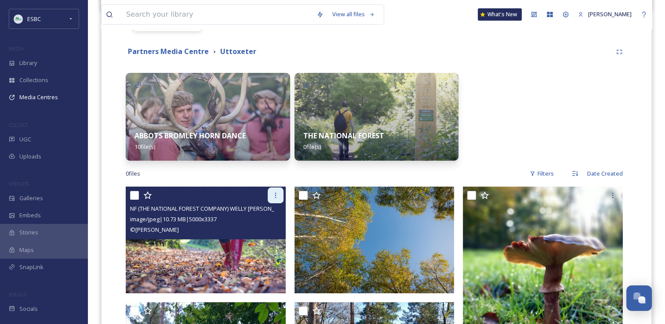
click at [270, 200] on div at bounding box center [276, 196] width 16 height 16
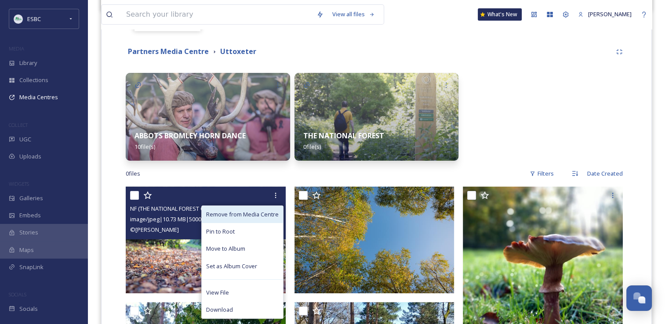
click at [257, 216] on span "Remove from Media Centre" at bounding box center [242, 215] width 73 height 8
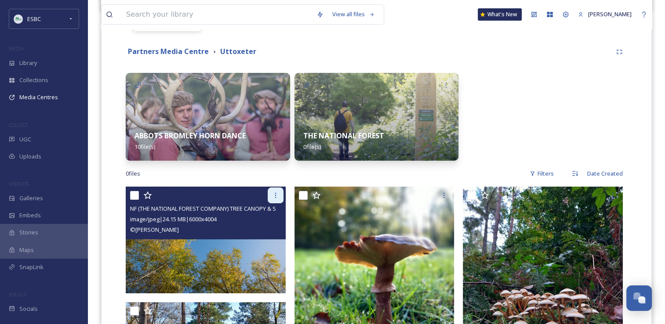
click at [273, 196] on icon at bounding box center [275, 195] width 7 height 7
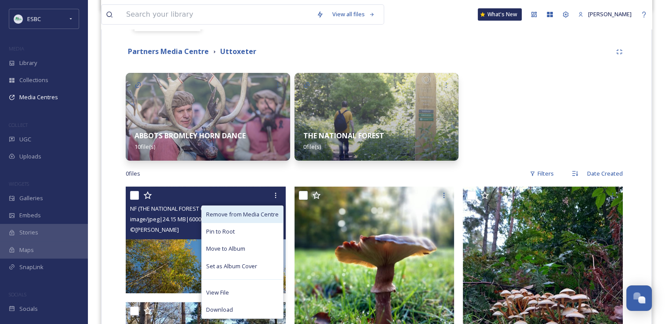
click at [258, 213] on span "Remove from Media Centre" at bounding box center [242, 215] width 73 height 8
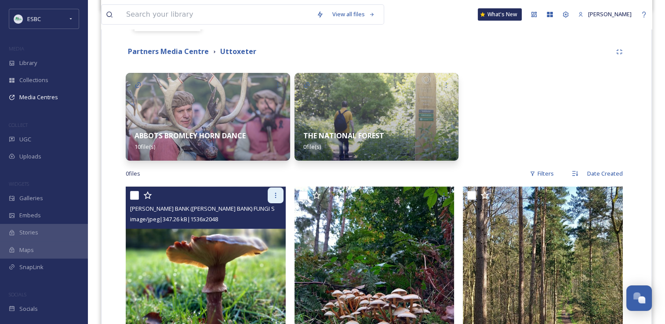
click at [274, 196] on icon at bounding box center [275, 195] width 7 height 7
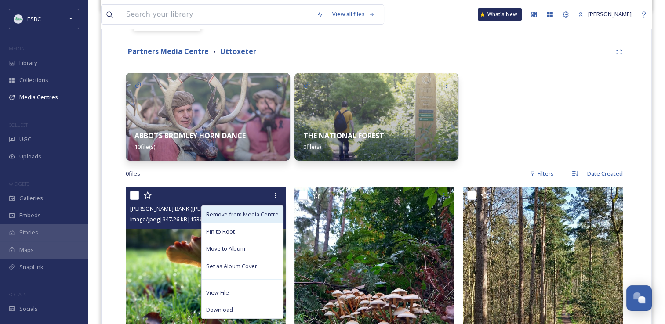
click at [258, 215] on span "Remove from Media Centre" at bounding box center [242, 215] width 73 height 8
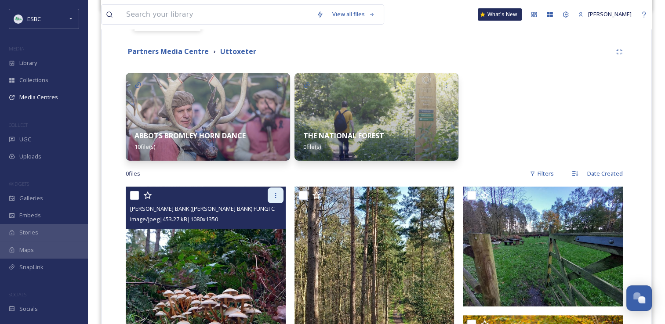
click at [273, 198] on icon at bounding box center [275, 195] width 7 height 7
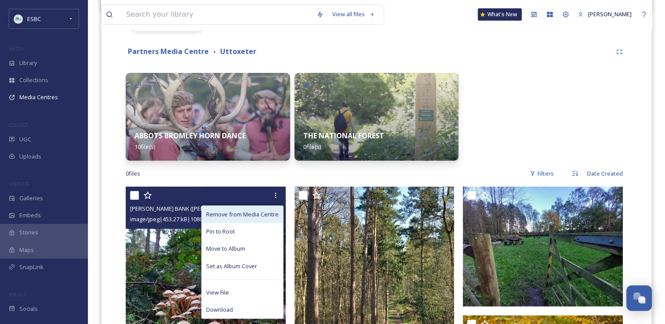
click at [258, 215] on span "Remove from Media Centre" at bounding box center [242, 215] width 73 height 8
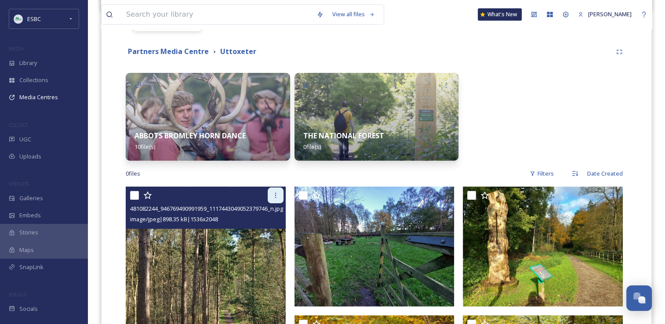
click at [274, 196] on icon at bounding box center [275, 195] width 7 height 7
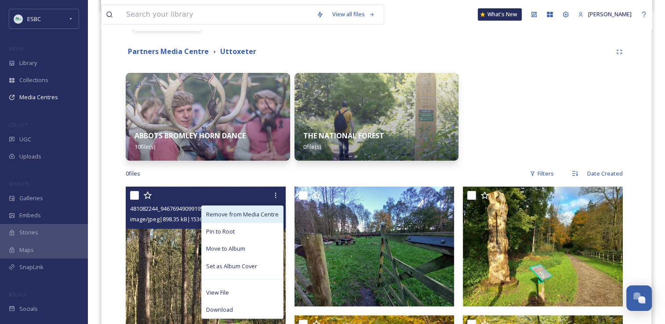
click at [264, 213] on span "Remove from Media Centre" at bounding box center [242, 215] width 73 height 8
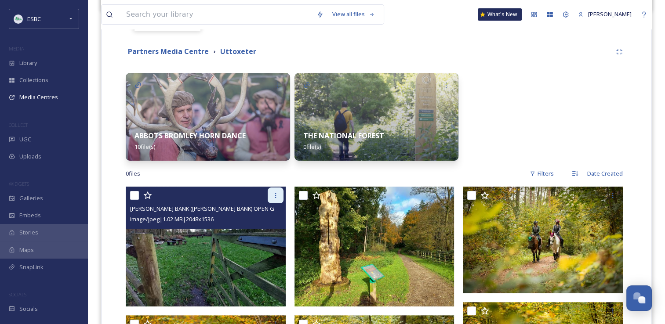
click at [273, 198] on div at bounding box center [276, 196] width 16 height 16
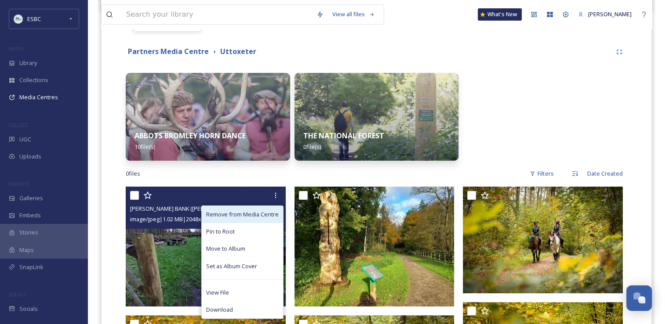
click at [260, 215] on span "Remove from Media Centre" at bounding box center [242, 215] width 73 height 8
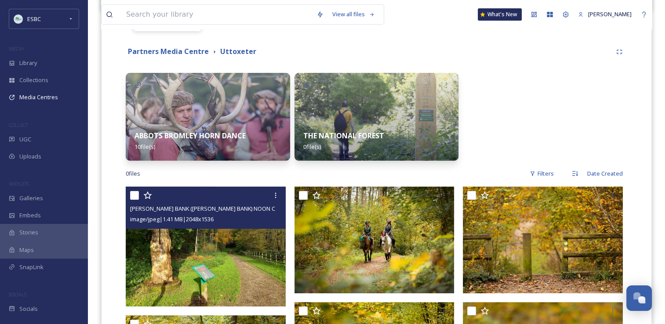
click at [268, 202] on div at bounding box center [276, 196] width 16 height 16
click at [272, 197] on icon at bounding box center [275, 195] width 7 height 7
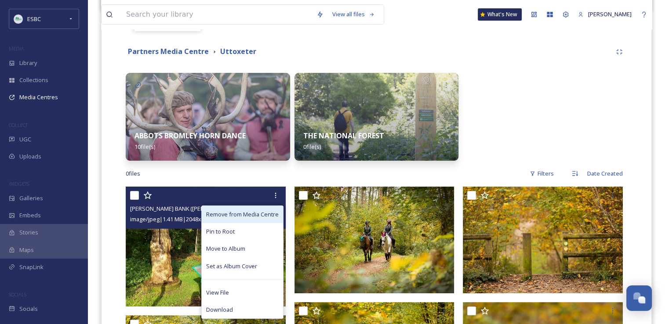
click at [260, 212] on span "Remove from Media Centre" at bounding box center [242, 215] width 73 height 8
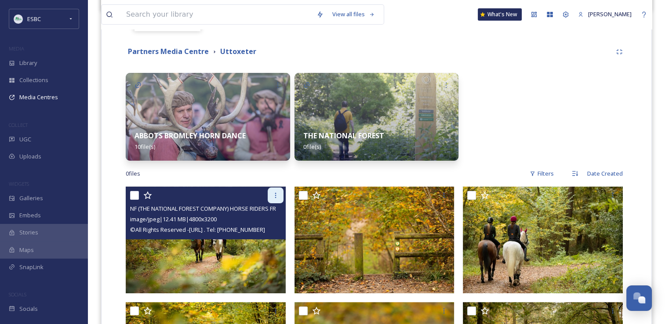
click at [272, 197] on icon at bounding box center [275, 195] width 7 height 7
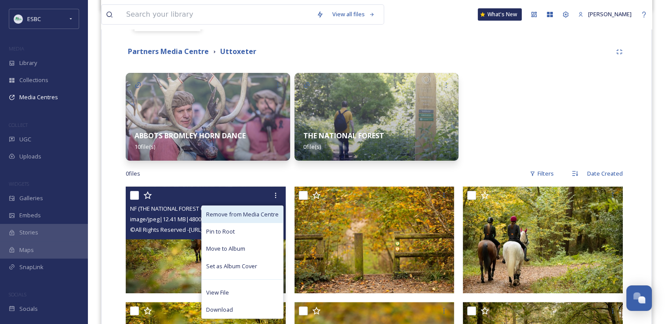
click at [258, 214] on span "Remove from Media Centre" at bounding box center [242, 215] width 73 height 8
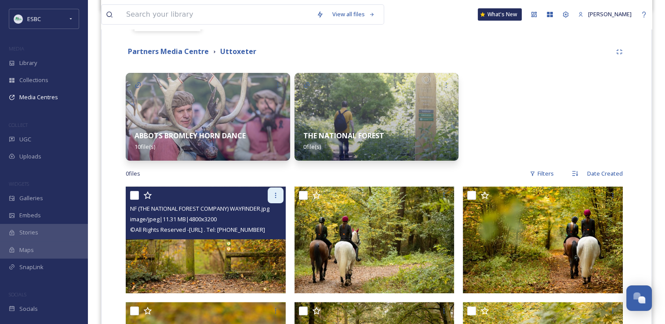
click at [276, 196] on icon at bounding box center [275, 195] width 7 height 7
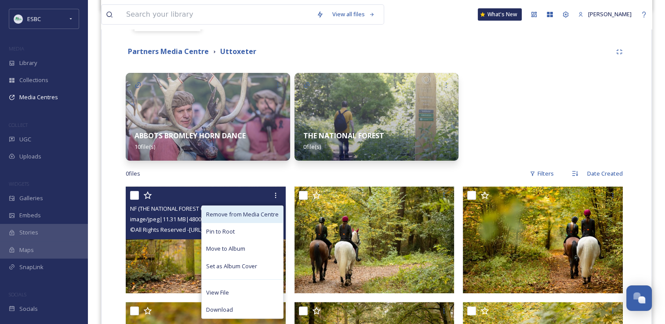
click at [264, 212] on span "Remove from Media Centre" at bounding box center [242, 215] width 73 height 8
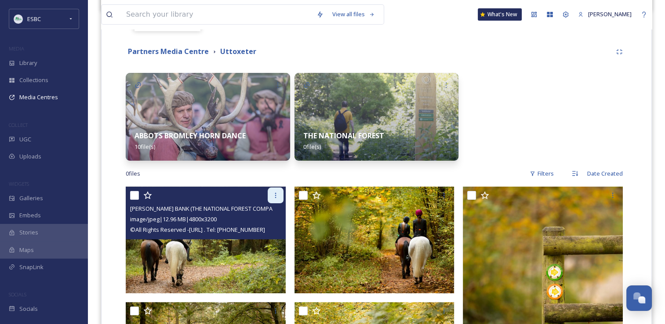
click at [274, 197] on icon at bounding box center [275, 195] width 7 height 7
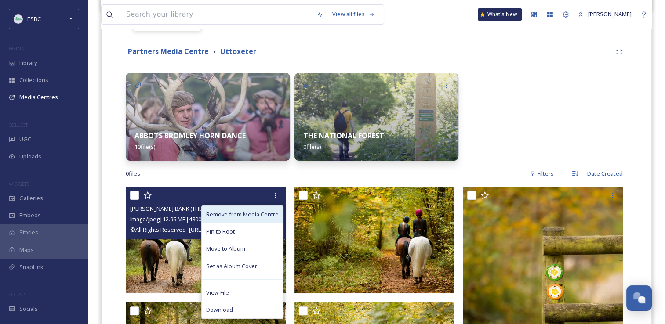
click at [263, 214] on span "Remove from Media Centre" at bounding box center [242, 215] width 73 height 8
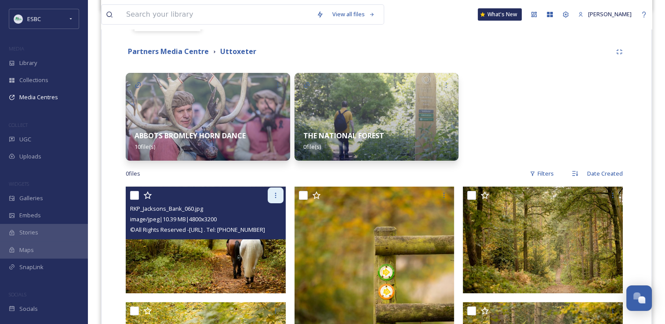
click at [273, 198] on div at bounding box center [276, 196] width 16 height 16
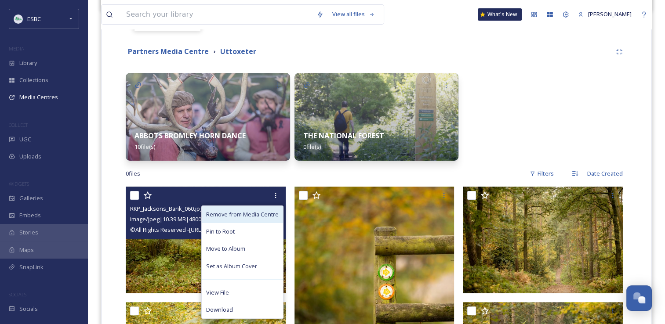
click at [259, 217] on span "Remove from Media Centre" at bounding box center [242, 215] width 73 height 8
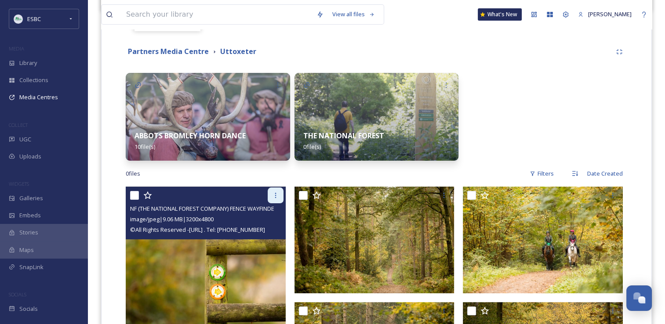
click at [272, 197] on icon at bounding box center [275, 195] width 7 height 7
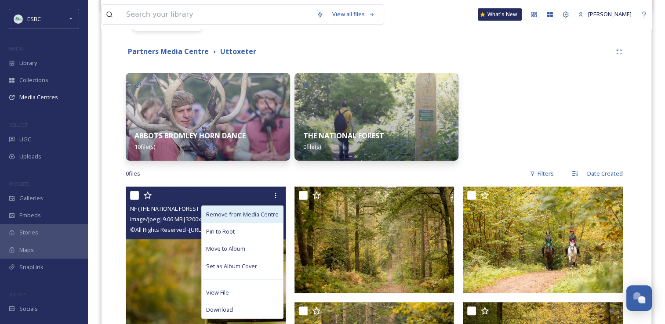
click at [262, 211] on span "Remove from Media Centre" at bounding box center [242, 215] width 73 height 8
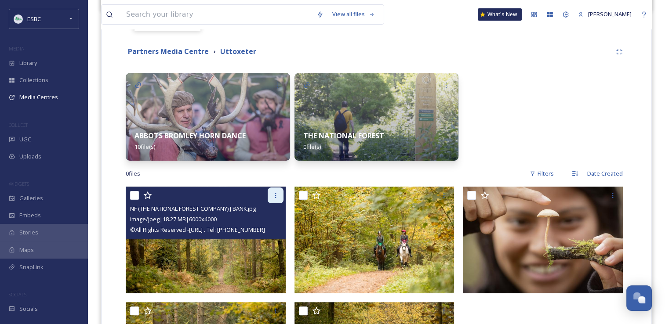
click at [273, 196] on icon at bounding box center [275, 195] width 7 height 7
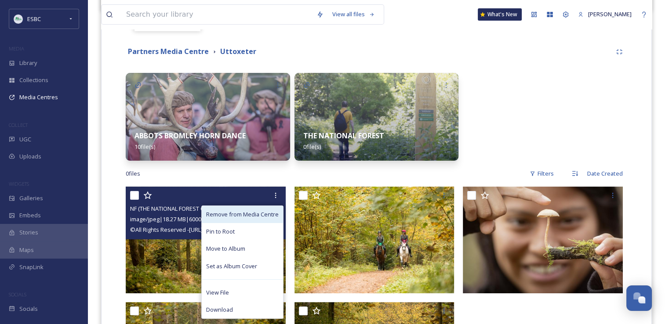
click at [260, 215] on span "Remove from Media Centre" at bounding box center [242, 215] width 73 height 8
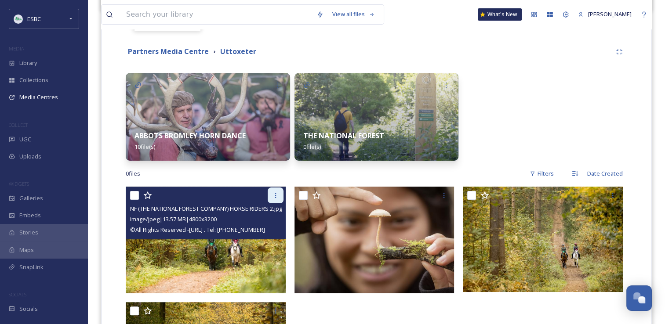
click at [272, 201] on div at bounding box center [276, 196] width 16 height 16
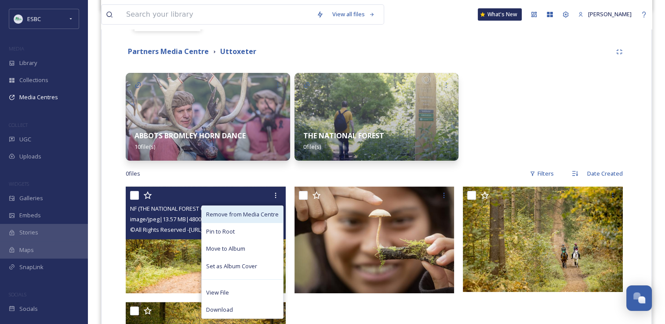
click at [267, 209] on div "Remove from Media Centre" at bounding box center [242, 214] width 81 height 17
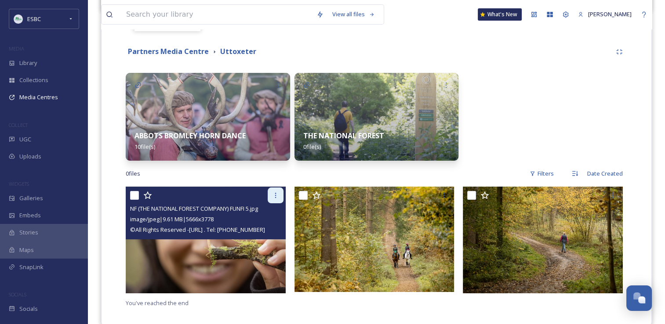
click at [275, 195] on icon at bounding box center [275, 195] width 1 height 5
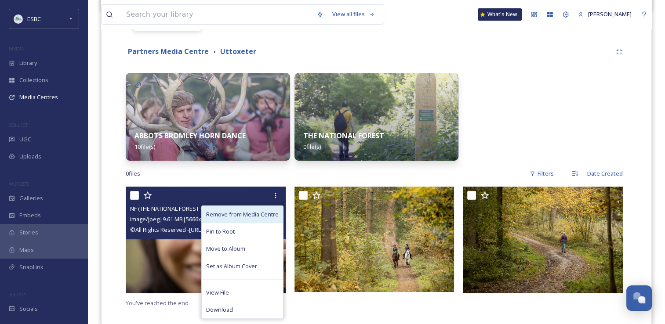
click at [266, 211] on span "Remove from Media Centre" at bounding box center [242, 215] width 73 height 8
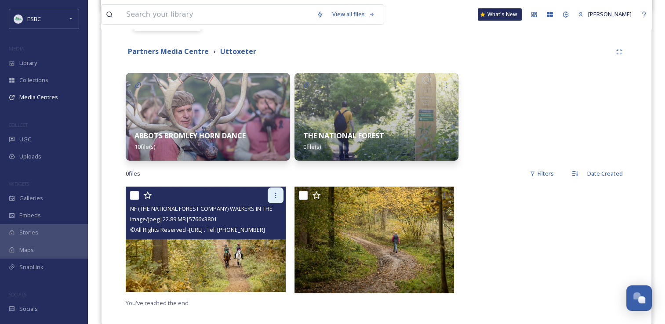
click at [273, 202] on div at bounding box center [276, 196] width 16 height 16
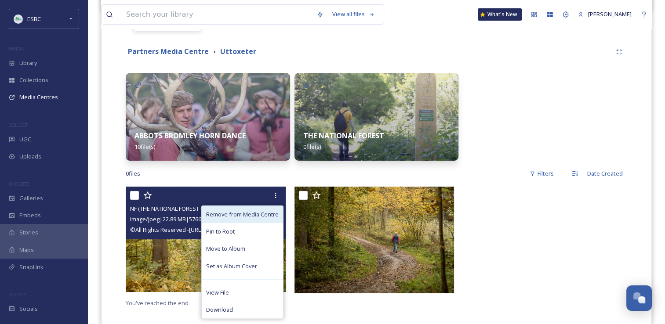
click at [269, 211] on span "Remove from Media Centre" at bounding box center [242, 215] width 73 height 8
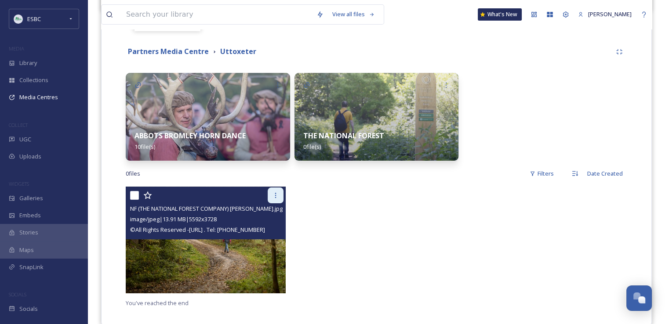
click at [275, 196] on icon at bounding box center [275, 195] width 7 height 7
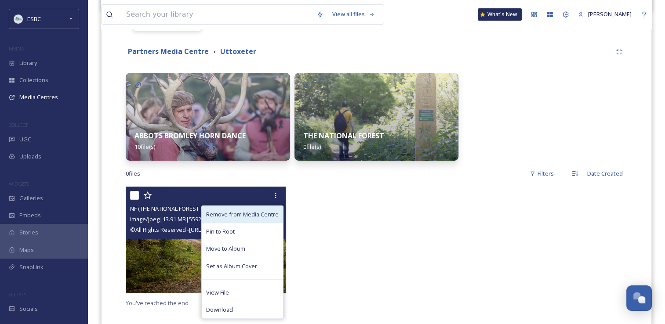
click at [270, 207] on div "Remove from Media Centre" at bounding box center [242, 214] width 81 height 17
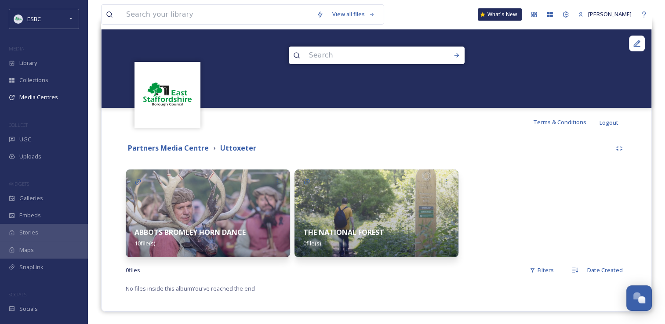
click at [350, 205] on img at bounding box center [377, 214] width 164 height 88
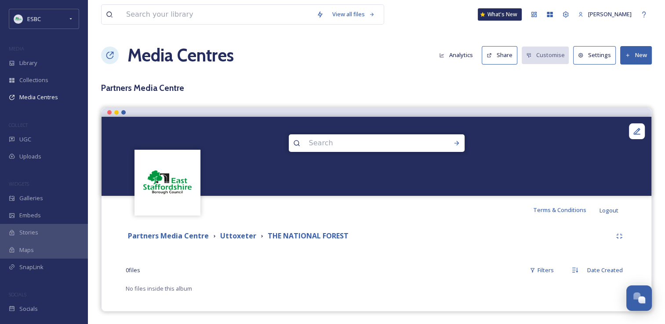
click at [635, 58] on button "New" at bounding box center [636, 55] width 32 height 18
click at [630, 91] on span "Add Album" at bounding box center [633, 93] width 29 height 8
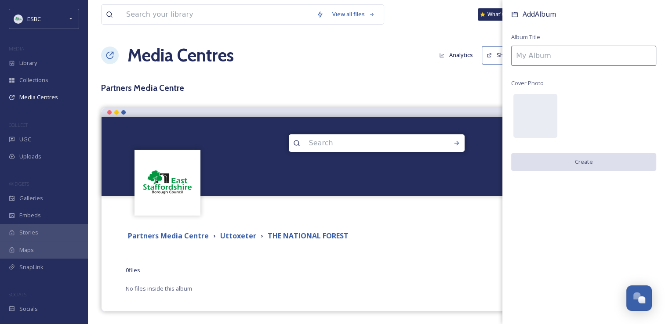
click at [473, 98] on div "View all files What's New Yvonne Byatt Media Centres Analytics Share Customise …" at bounding box center [376, 162] width 577 height 325
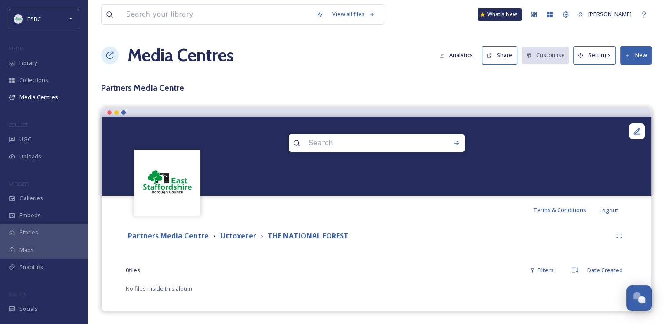
click at [629, 55] on icon at bounding box center [628, 56] width 6 height 6
click at [619, 74] on span "Add Files" at bounding box center [631, 76] width 24 height 8
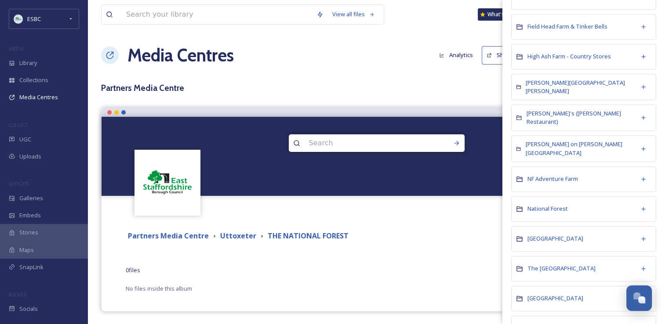
scroll to position [424, 0]
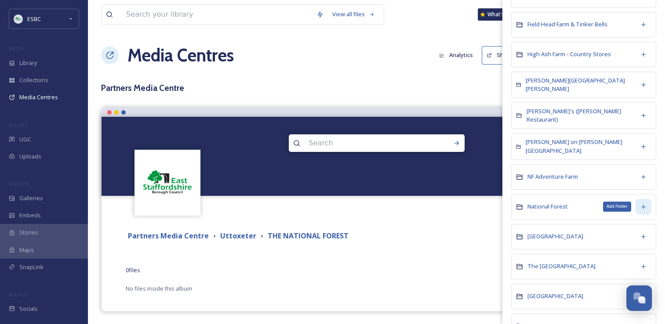
click at [641, 205] on icon at bounding box center [643, 207] width 4 height 4
click at [456, 88] on h3 "Partners Media Centre" at bounding box center [376, 88] width 551 height 13
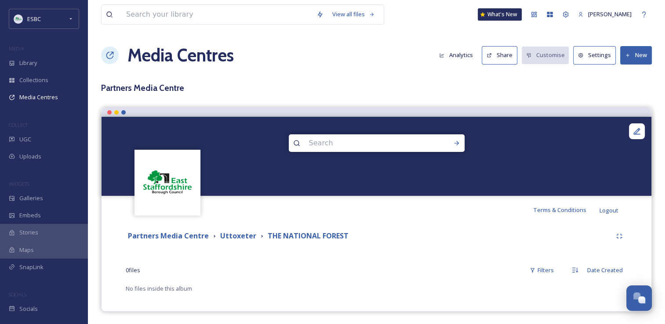
scroll to position [0, 0]
click at [39, 95] on span "Media Centres" at bounding box center [38, 97] width 39 height 8
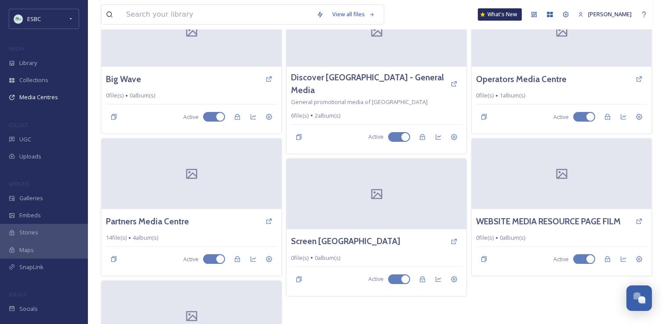
scroll to position [96, 0]
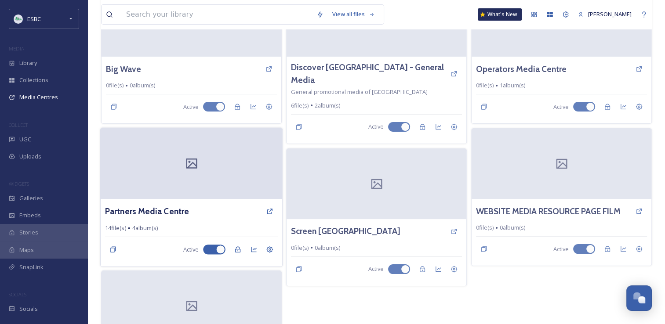
click at [170, 181] on div at bounding box center [192, 163] width 182 height 71
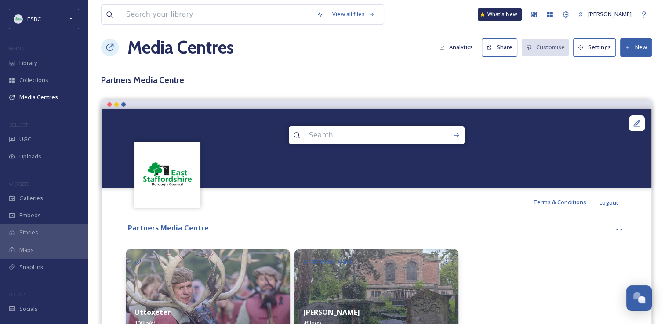
scroll to position [7, 0]
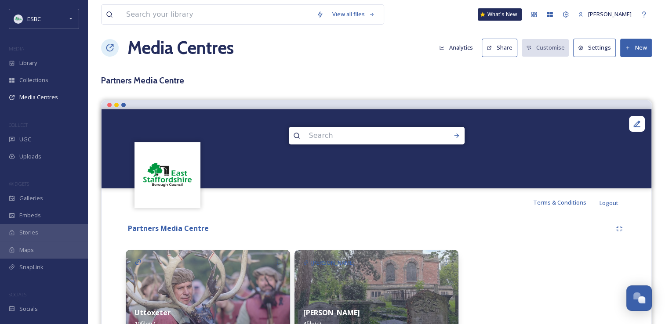
click at [635, 52] on button "New" at bounding box center [636, 48] width 32 height 18
click at [629, 81] on span "Add Album" at bounding box center [633, 85] width 29 height 8
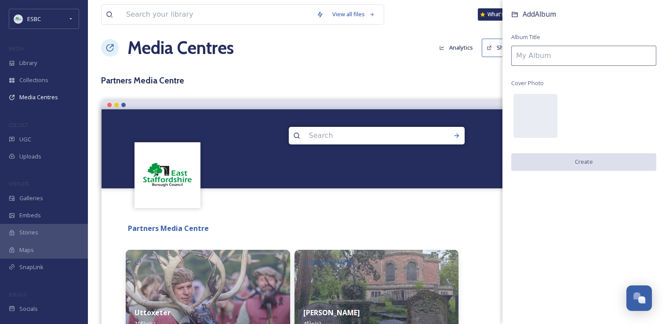
click at [552, 49] on input at bounding box center [583, 56] width 145 height 20
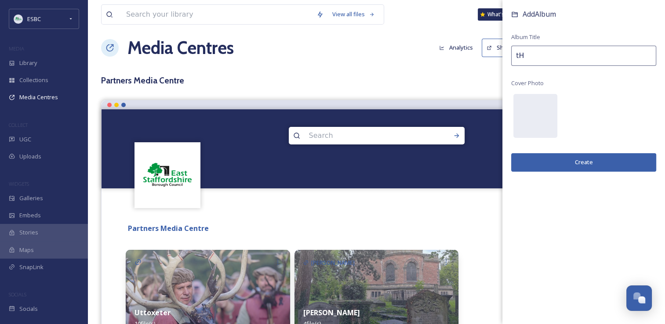
type input "t"
type input "THE NATIONAL FOREST"
click at [543, 115] on div at bounding box center [535, 116] width 44 height 44
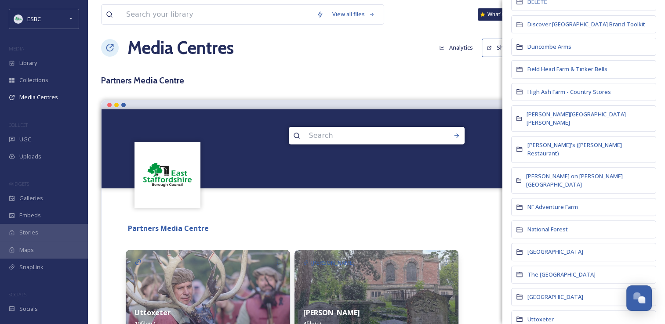
scroll to position [287, 0]
click at [564, 224] on span "National Forest" at bounding box center [548, 228] width 40 height 8
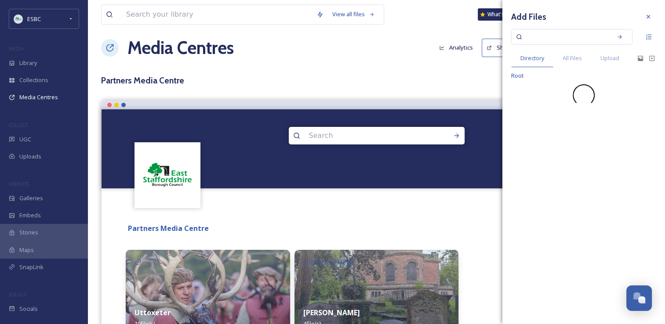
scroll to position [0, 0]
click at [564, 201] on div "Add Files Directory All Files Upload Root" at bounding box center [583, 162] width 163 height 324
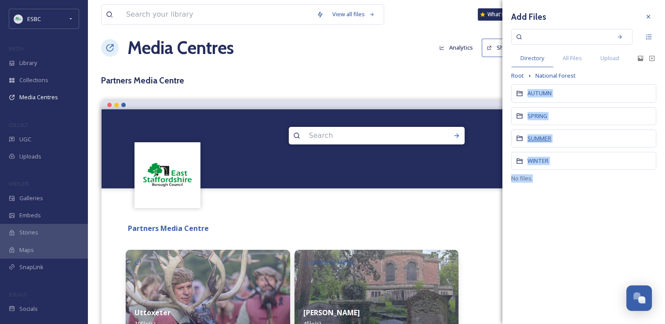
click at [542, 136] on span "SUMMER" at bounding box center [540, 139] width 24 height 8
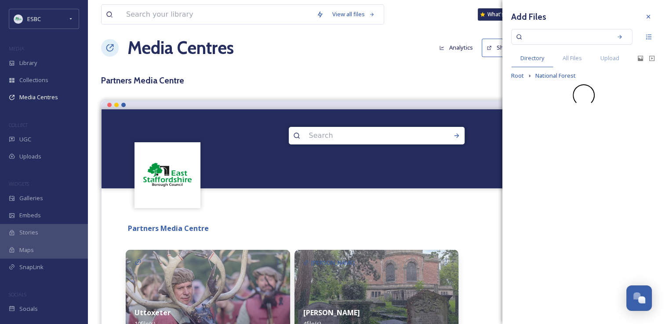
click at [542, 136] on div "Add Files Directory All Files Upload Root National Forest" at bounding box center [583, 162] width 163 height 324
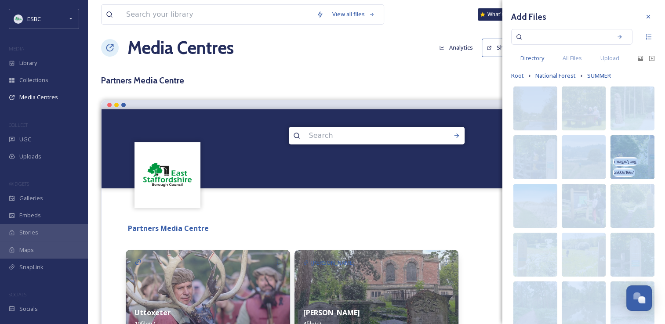
click at [638, 157] on img at bounding box center [633, 157] width 44 height 44
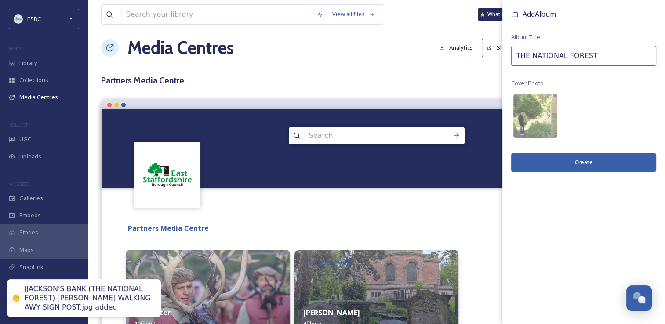
click at [587, 159] on button "Create" at bounding box center [583, 162] width 145 height 18
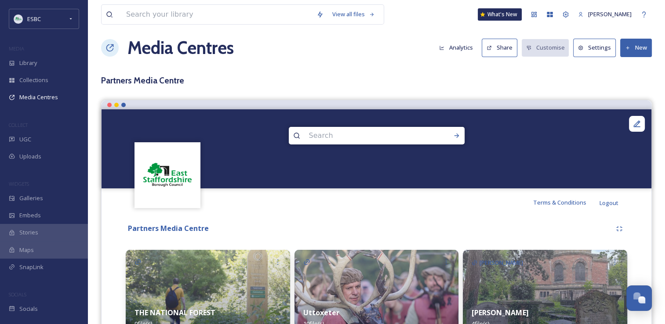
click at [265, 278] on img at bounding box center [208, 294] width 164 height 88
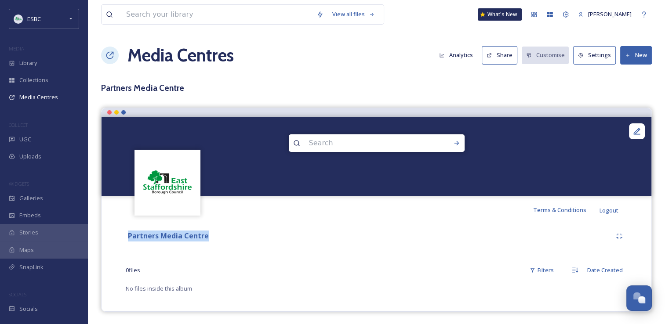
click at [265, 278] on div "0 file s Filters Date Created" at bounding box center [377, 270] width 502 height 17
click at [631, 55] on button "New" at bounding box center [636, 55] width 32 height 18
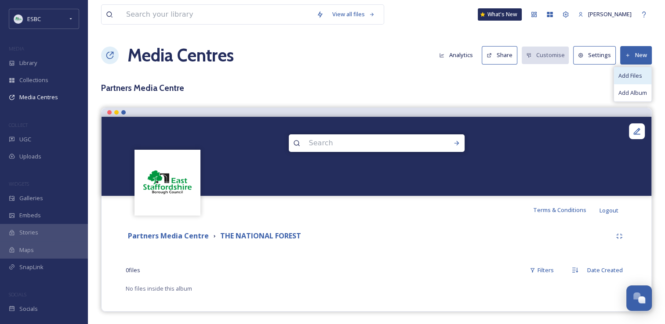
click at [628, 72] on span "Add Files" at bounding box center [631, 76] width 24 height 8
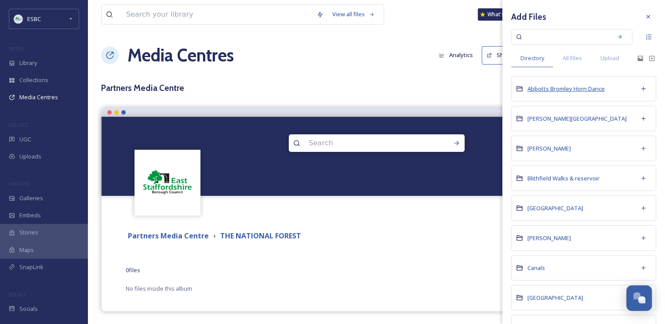
click at [597, 87] on span "Abbotts Bromley Horn Dance" at bounding box center [566, 89] width 77 height 8
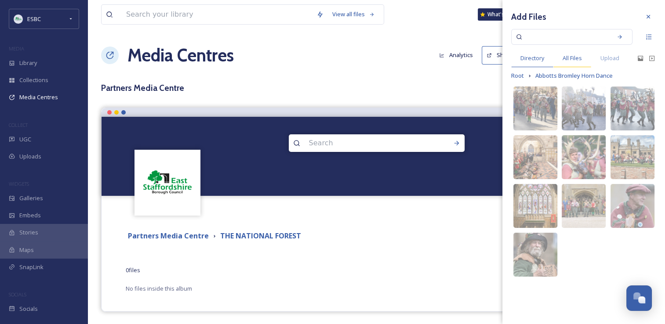
click at [571, 59] on span "All Files" at bounding box center [572, 58] width 19 height 8
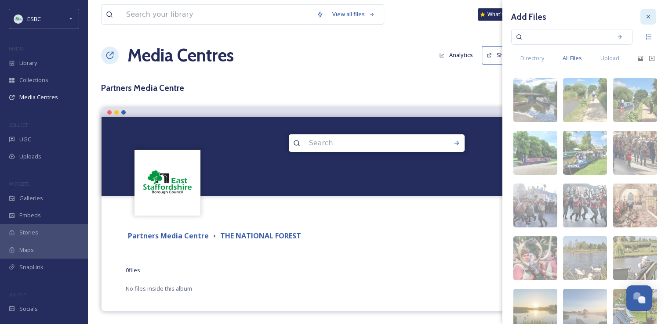
click at [645, 15] on icon at bounding box center [648, 16] width 7 height 7
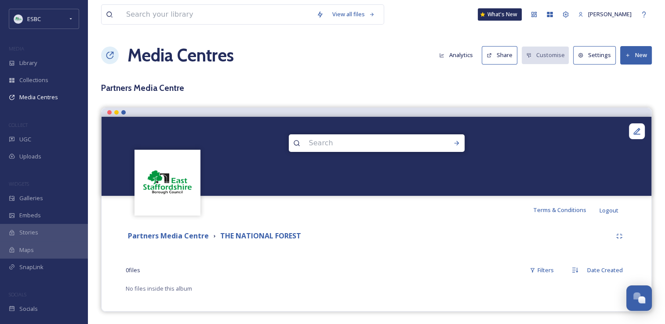
click at [638, 57] on button "New" at bounding box center [636, 55] width 32 height 18
click at [632, 89] on span "Add Album" at bounding box center [633, 93] width 29 height 8
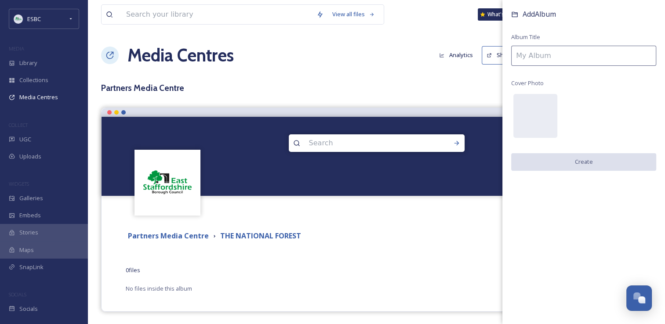
click at [469, 92] on h3 "Partners Media Centre" at bounding box center [376, 88] width 551 height 13
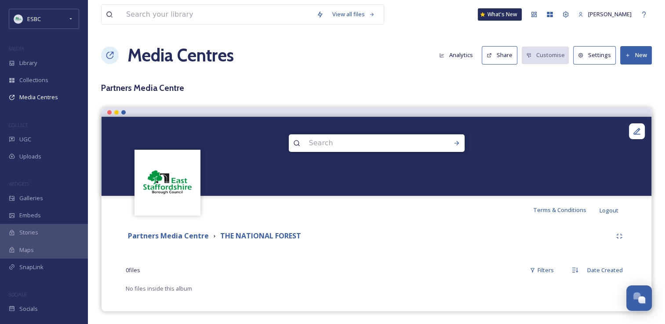
click at [633, 57] on button "New" at bounding box center [636, 55] width 32 height 18
click at [621, 75] on span "Add Files" at bounding box center [631, 76] width 24 height 8
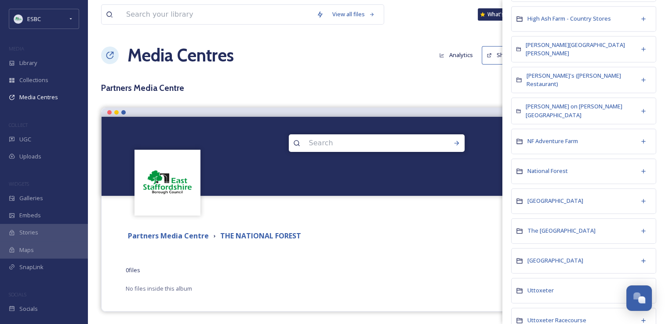
scroll to position [462, 0]
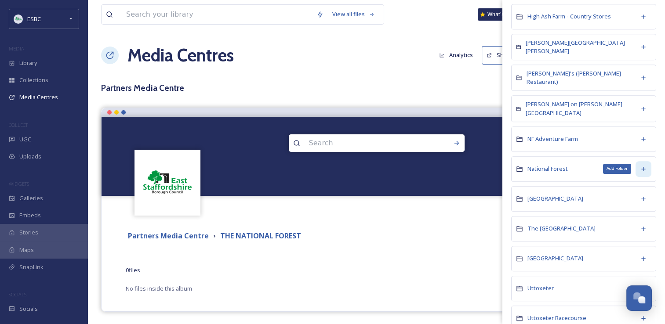
click at [640, 166] on icon at bounding box center [643, 169] width 7 height 7
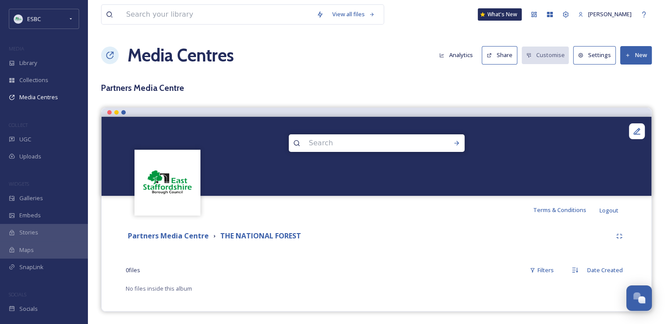
click at [445, 258] on div "Partners Media Centre THE NATIONAL FOREST 0 file s Filters Date Created No file…" at bounding box center [376, 261] width 537 height 74
click at [634, 56] on button "New" at bounding box center [636, 55] width 32 height 18
click at [630, 73] on span "Add Files" at bounding box center [631, 76] width 24 height 8
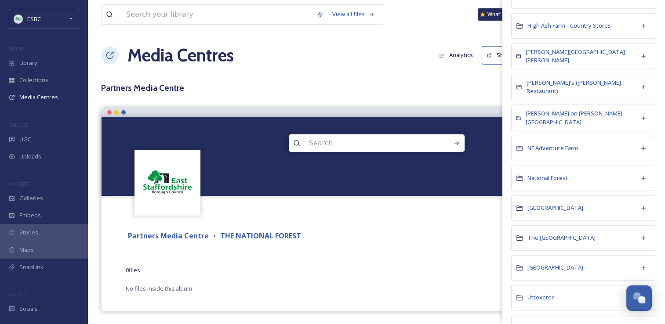
scroll to position [448, 0]
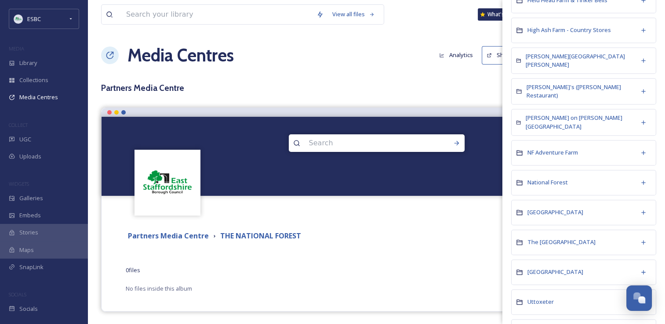
click at [568, 177] on div "National Forest" at bounding box center [583, 182] width 145 height 25
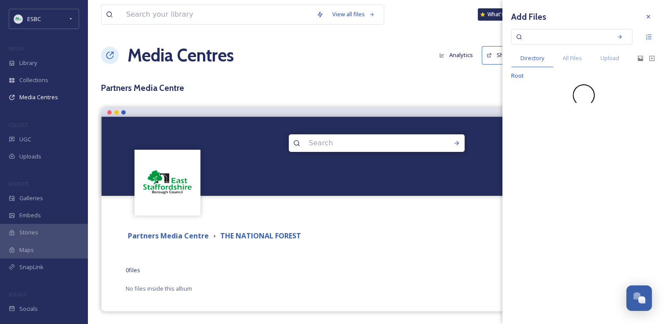
scroll to position [0, 0]
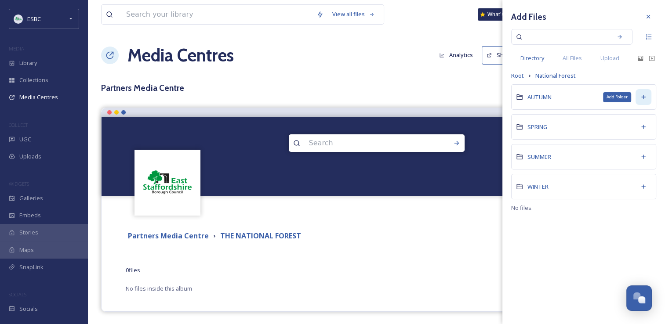
click at [643, 99] on icon at bounding box center [643, 97] width 7 height 7
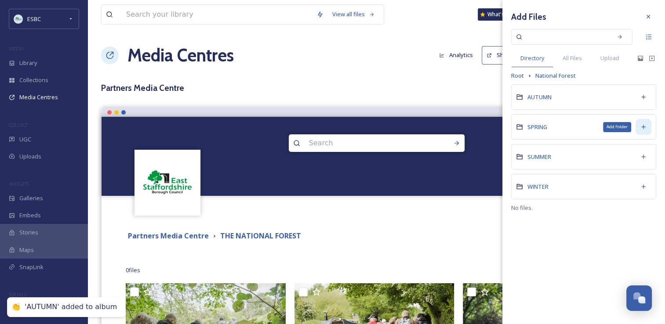
click at [643, 124] on icon at bounding box center [643, 127] width 7 height 7
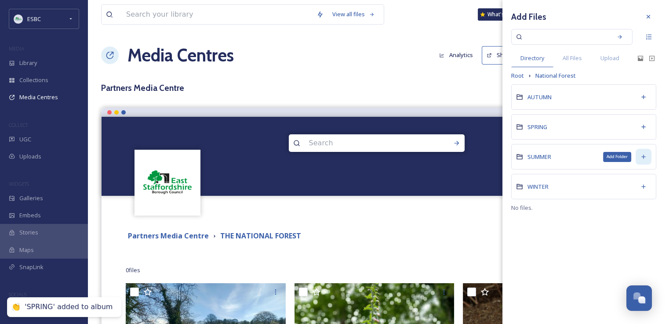
click at [643, 155] on icon at bounding box center [643, 156] width 7 height 7
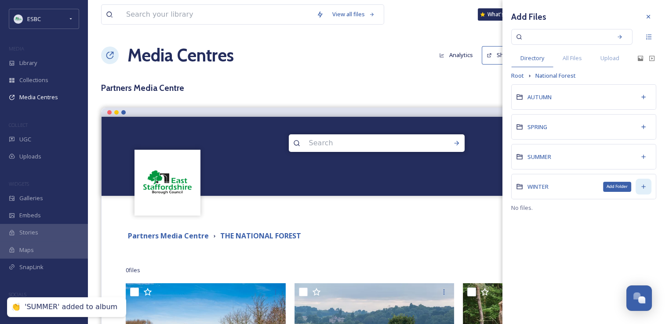
click at [644, 185] on icon at bounding box center [643, 187] width 4 height 4
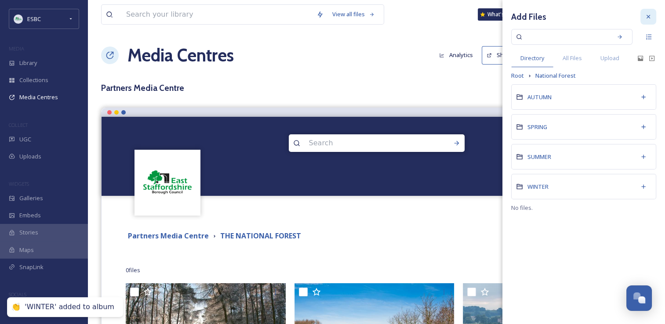
click at [648, 18] on icon at bounding box center [648, 16] width 7 height 7
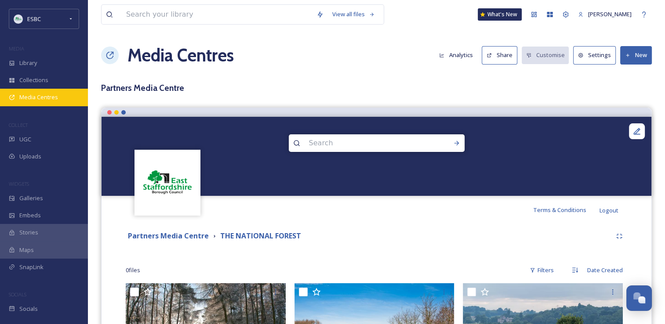
click at [37, 99] on span "Media Centres" at bounding box center [38, 97] width 39 height 8
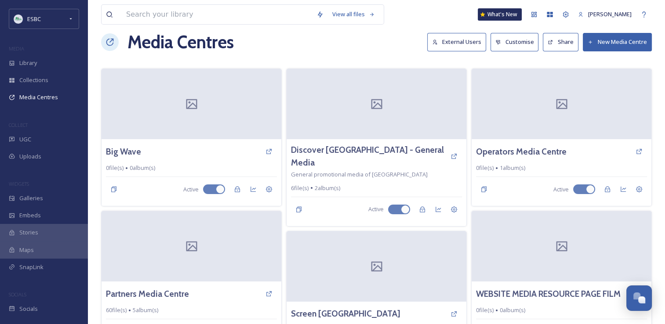
scroll to position [11, 0]
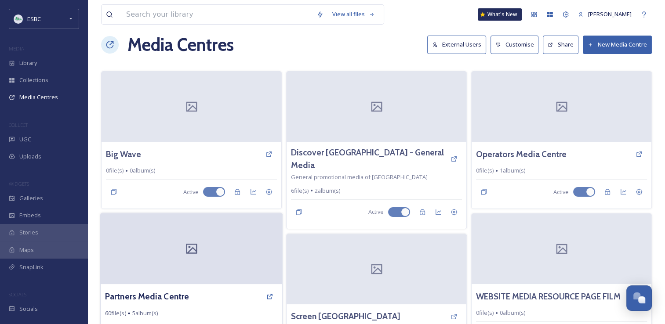
click at [199, 276] on div at bounding box center [192, 249] width 182 height 71
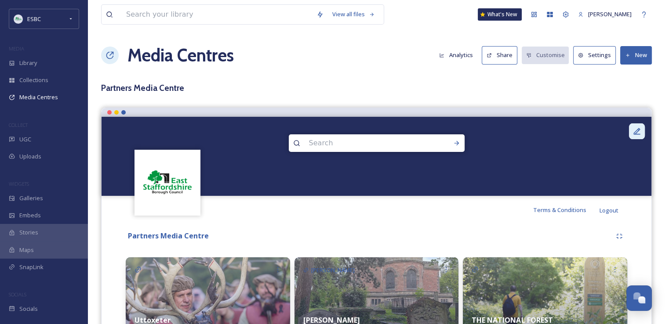
click at [633, 132] on icon at bounding box center [637, 131] width 9 height 9
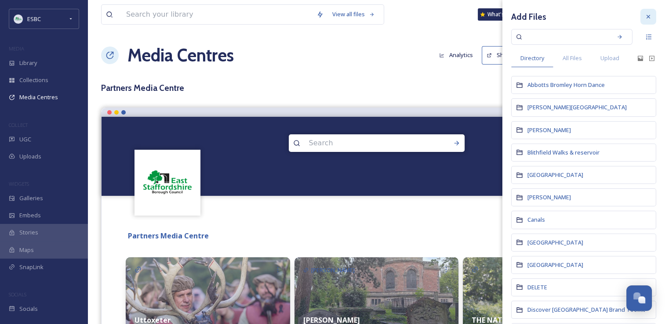
click at [645, 15] on icon at bounding box center [648, 16] width 7 height 7
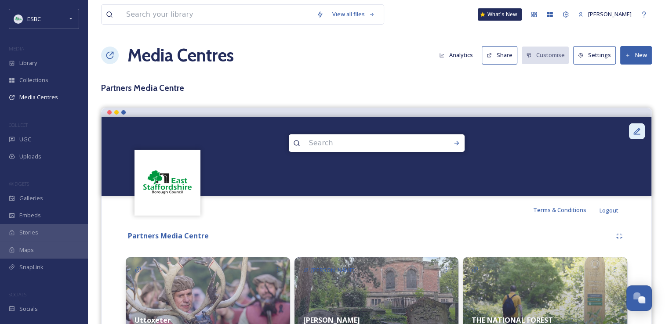
click at [633, 134] on icon at bounding box center [637, 131] width 9 height 9
click at [448, 96] on div "View all files What's New [PERSON_NAME] Media Centres Analytics Share Customise…" at bounding box center [376, 190] width 577 height 381
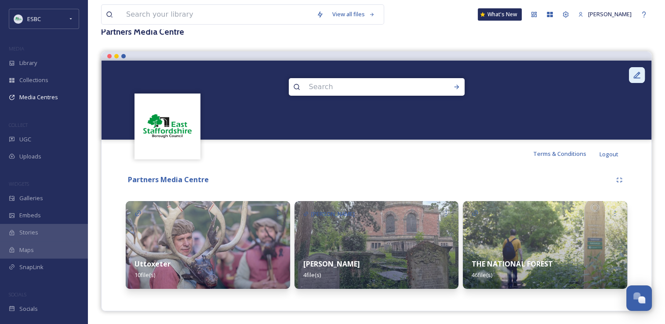
click at [630, 78] on div at bounding box center [637, 75] width 16 height 16
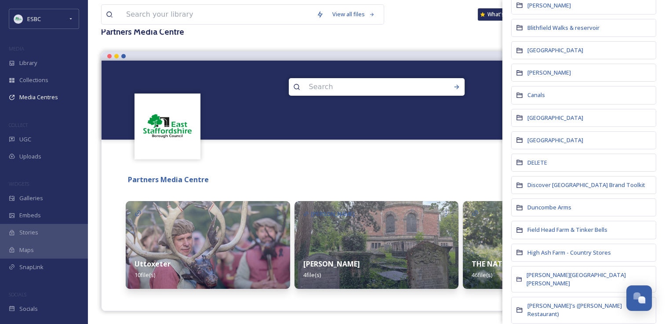
scroll to position [0, 0]
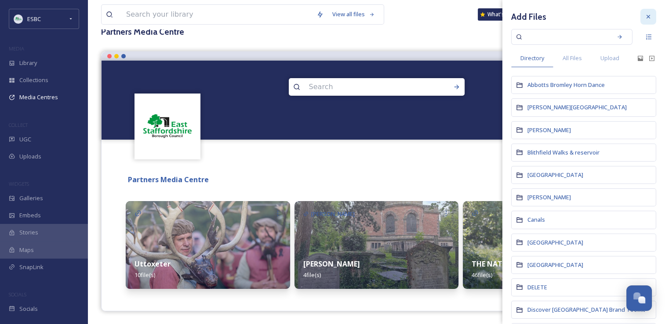
click at [645, 19] on icon at bounding box center [648, 16] width 7 height 7
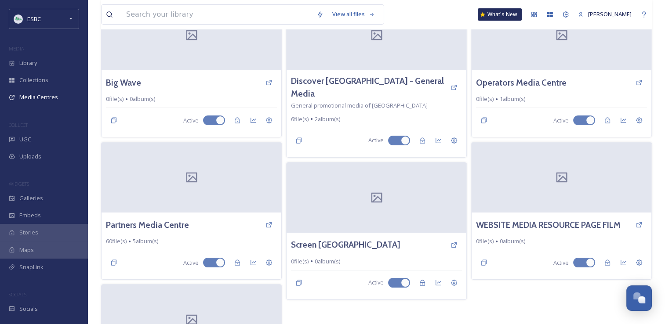
scroll to position [84, 0]
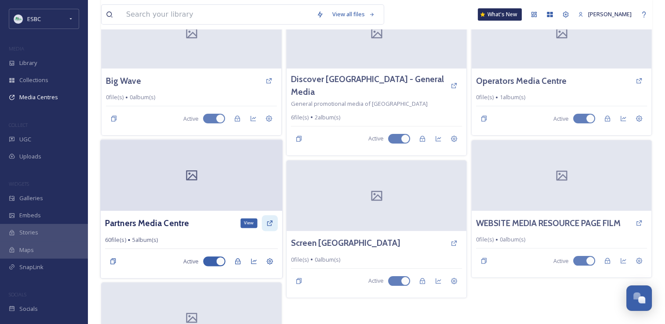
click at [270, 223] on icon at bounding box center [269, 223] width 7 height 7
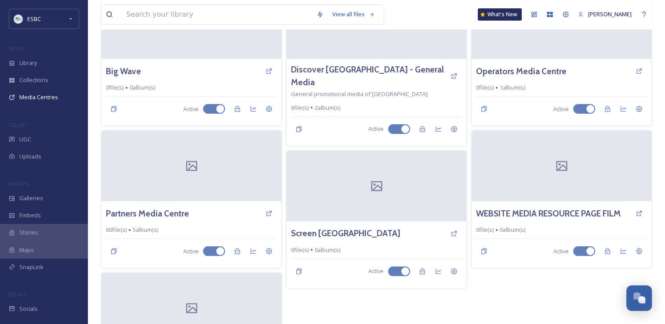
scroll to position [92, 0]
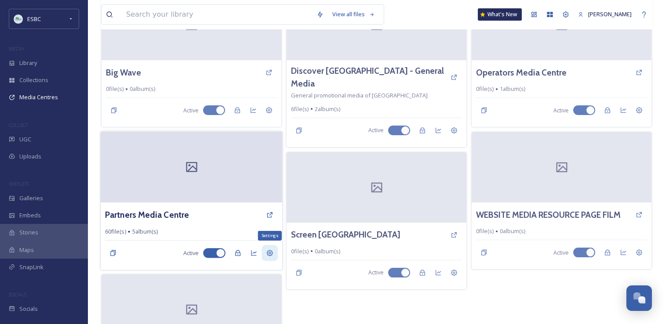
click at [269, 251] on icon at bounding box center [269, 253] width 7 height 7
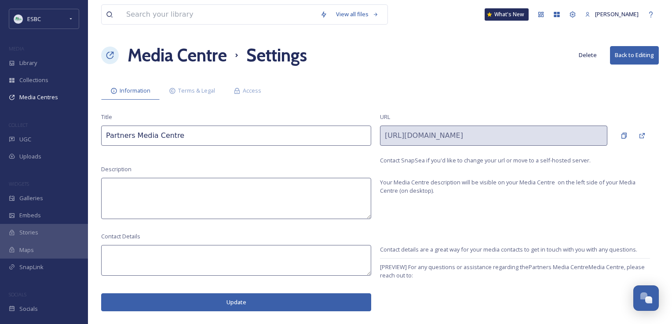
drag, startPoint x: 187, startPoint y: 131, endPoint x: 91, endPoint y: 132, distance: 95.4
click at [91, 132] on div "View all files What's New [PERSON_NAME] Media Centre Settings Delete Back to Ed…" at bounding box center [380, 162] width 584 height 324
click at [146, 136] on input "Borough & district Access" at bounding box center [236, 136] width 270 height 20
type input "Borough & District Access"
click at [239, 161] on div "Title Borough & District Access URL [URL][DOMAIN_NAME] Contact SnapSea if you'd…" at bounding box center [379, 139] width 557 height 52
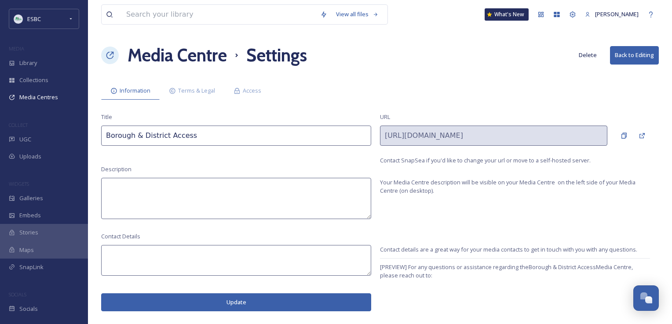
click at [148, 188] on textarea at bounding box center [236, 198] width 270 height 41
click at [191, 187] on textarea "Hi Welcome to Discover EAst Staffordshire" at bounding box center [236, 198] width 270 height 41
click at [250, 186] on textarea "Hi Welcome to Discover [GEOGRAPHIC_DATA]" at bounding box center [236, 198] width 270 height 41
click at [118, 188] on textarea "Hi Welcome to Discover [GEOGRAPHIC_DATA] media library." at bounding box center [236, 198] width 270 height 41
click at [307, 188] on textarea "Hello and welcome to Discover East Staffordshire media library." at bounding box center [236, 198] width 270 height 41
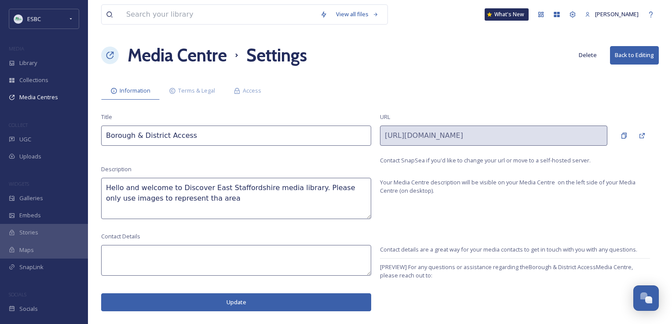
click at [179, 200] on textarea "Hello and welcome to Discover East Staffordshire media library. Please only use…" at bounding box center [236, 198] width 270 height 41
click at [200, 199] on textarea "Hello and welcome to Discover East Staffordshire media library. Please only use…" at bounding box center [236, 198] width 270 height 41
click at [106, 208] on textarea "Hello and welcome to Discover East Staffordshire media library. Please only use…" at bounding box center [236, 198] width 270 height 41
click at [142, 210] on textarea "Hello and welcome to Discover East Staffordshire media library. Please only use…" at bounding box center [236, 198] width 270 height 41
click at [148, 210] on textarea "Hello and welcome to Discover East Staffordshire media library. Please only use…" at bounding box center [236, 198] width 270 height 41
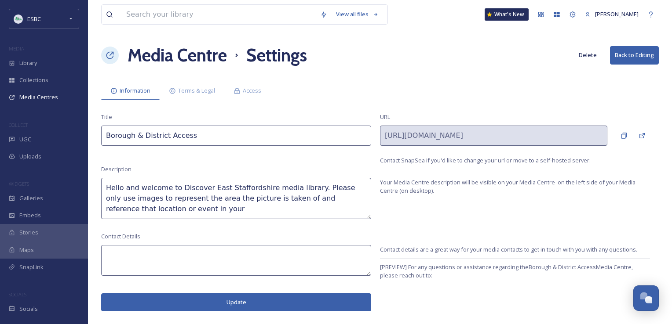
click at [160, 213] on textarea "Hello and welcome to Discover East Staffordshire media library. Please only use…" at bounding box center [236, 198] width 270 height 41
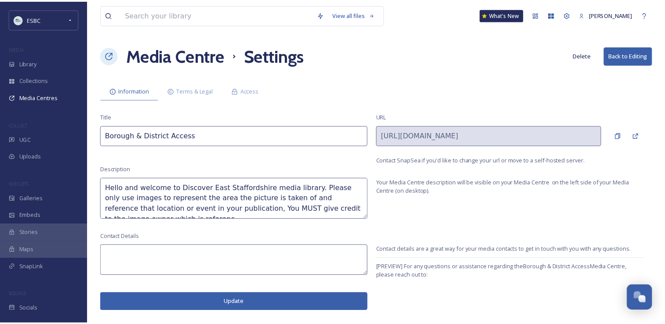
scroll to position [5, 0]
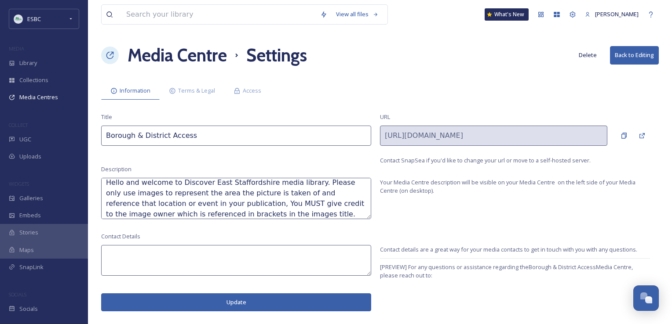
type textarea "Hello and welcome to Discover East Staffordshire media library. Please only use…"
click at [174, 257] on textarea at bounding box center [236, 260] width 270 height 31
click at [140, 257] on textarea "[EMAIL_ADDRESS][DOMAIN_NAME]" at bounding box center [236, 260] width 270 height 31
click at [221, 258] on textarea "[EMAIL_ADDRESS][DOMAIN_NAME]" at bounding box center [236, 260] width 270 height 31
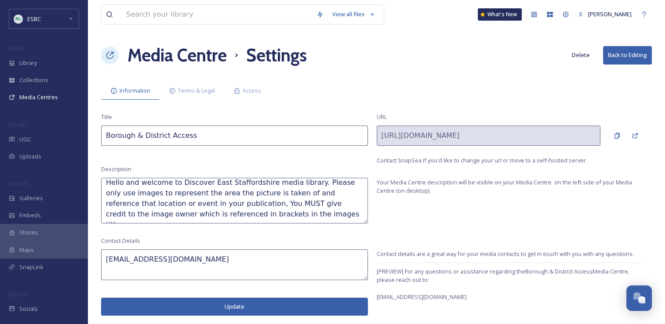
scroll to position [0, 0]
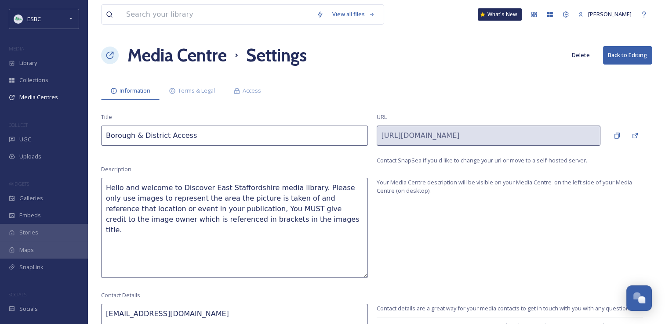
drag, startPoint x: 369, startPoint y: 217, endPoint x: 411, endPoint y: 276, distance: 72.2
click at [411, 276] on div "Description Hello and welcome to Discover East Staffordshire media library. Ple…" at bounding box center [376, 221] width 551 height 113
type textarea "[EMAIL_ADDRESS][DOMAIN_NAME]"
click at [306, 185] on textarea "Hello and welcome to Discover East Staffordshire media library. Please only use…" at bounding box center [234, 228] width 267 height 100
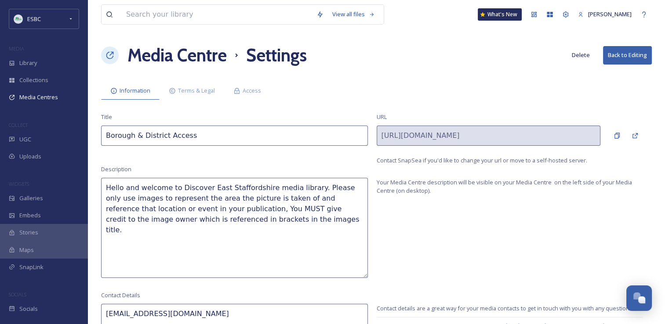
click at [302, 188] on textarea "Hello and welcome to Discover East Staffordshire media library. Please only use…" at bounding box center [234, 228] width 267 height 100
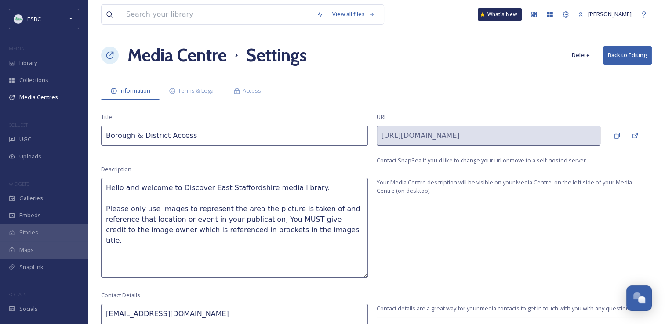
click at [244, 210] on textarea "Hello and welcome to Discover East Staffordshire media library. Please only use…" at bounding box center [234, 228] width 267 height 100
click at [227, 211] on textarea "Hello and welcome to Discover East Staffordshire media library. Please only use…" at bounding box center [234, 228] width 267 height 100
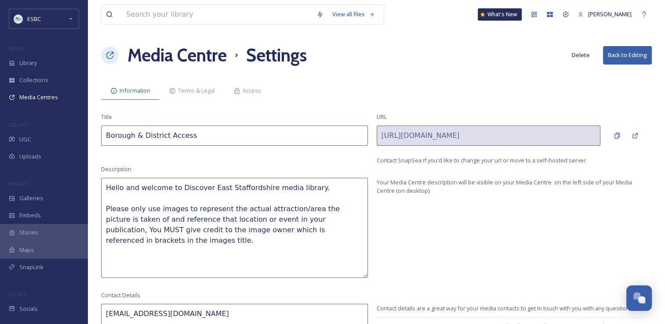
click at [289, 221] on textarea "Hello and welcome to Discover East Staffordshire media library. Please only use…" at bounding box center [234, 228] width 267 height 100
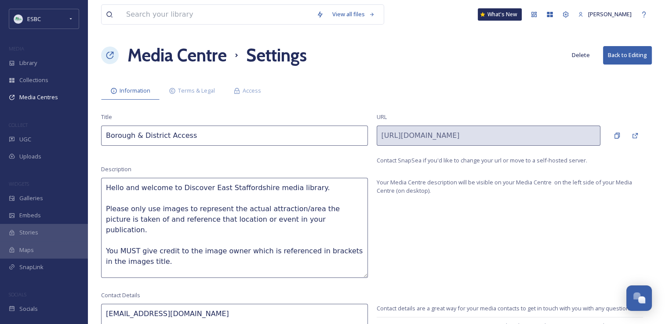
click at [289, 221] on textarea "Hello and welcome to Discover East Staffordshire media library. Please only use…" at bounding box center [234, 228] width 267 height 100
click at [208, 222] on textarea "Hello and welcome to Discover East Staffordshire media library. Please only use…" at bounding box center [234, 228] width 267 height 100
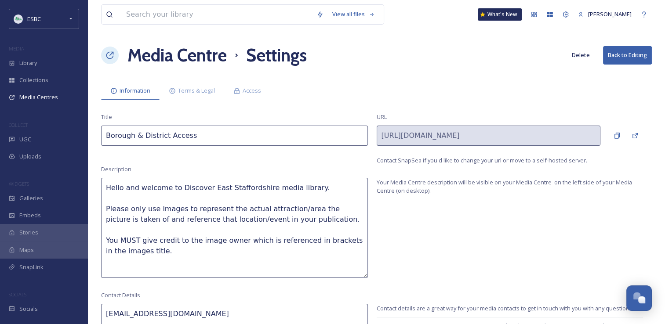
click at [220, 222] on textarea "Hello and welcome to Discover East Staffordshire media library. Please only use…" at bounding box center [234, 228] width 267 height 100
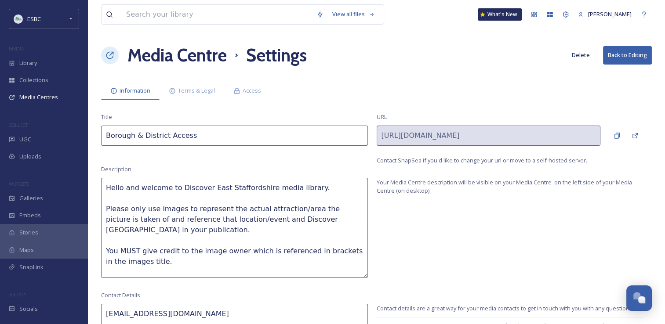
click at [178, 264] on textarea "Hello and welcome to Discover East Staffordshire media library. Please only use…" at bounding box center [234, 228] width 267 height 100
drag, startPoint x: 148, startPoint y: 266, endPoint x: 108, endPoint y: 187, distance: 89.3
click at [108, 187] on textarea "Hello and welcome to Discover East Staffordshire media library. Please only use…" at bounding box center [234, 228] width 267 height 100
type textarea "Hello and welcome to Discover East Staffordshire media library. Please only use…"
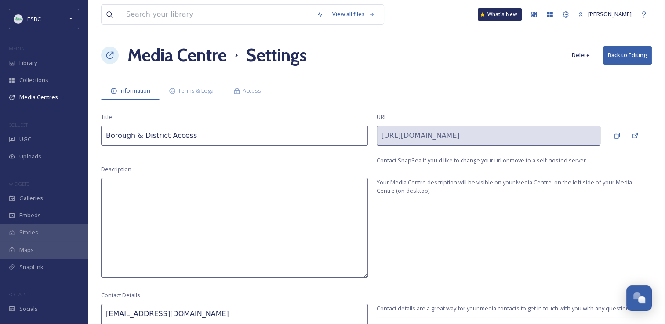
paste textarea "Welcome to the Discover East Staffordshire Media Library! When using these imag…"
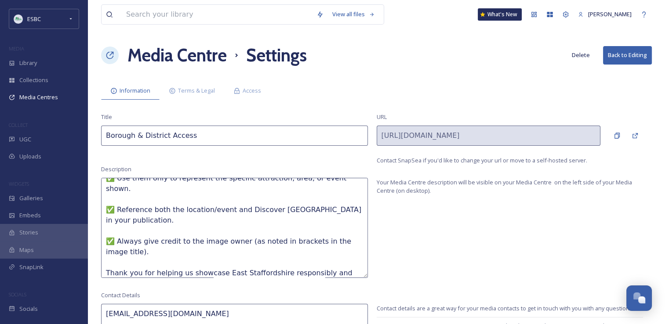
scroll to position [24, 0]
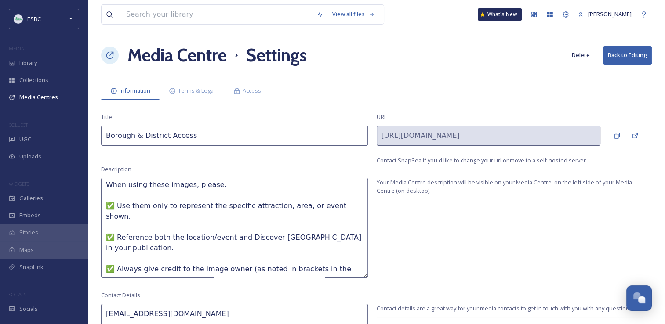
click at [114, 202] on textarea "Welcome to the Discover East Staffordshire Media Library! When using these imag…" at bounding box center [234, 228] width 267 height 100
click at [116, 226] on textarea "Welcome to the Discover East Staffordshire Media Library! When using these imag…" at bounding box center [234, 228] width 267 height 100
click at [115, 258] on textarea "Welcome to the Discover East Staffordshire Media Library! When using these imag…" at bounding box center [234, 228] width 267 height 100
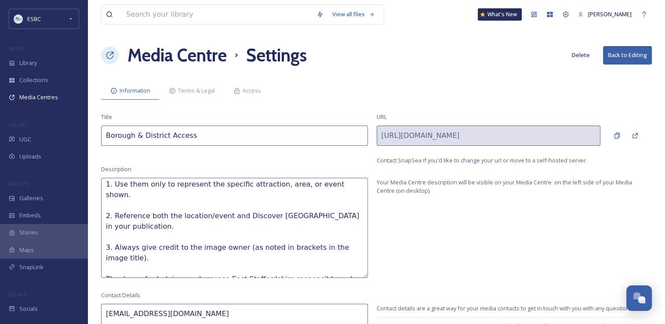
scroll to position [46, 0]
type textarea "Welcome to the Discover East Staffordshire Media Library! When using these imag…"
click at [557, 241] on div "Description Welcome to the Discover East Staffordshire Media Library! When usin…" at bounding box center [376, 221] width 551 height 113
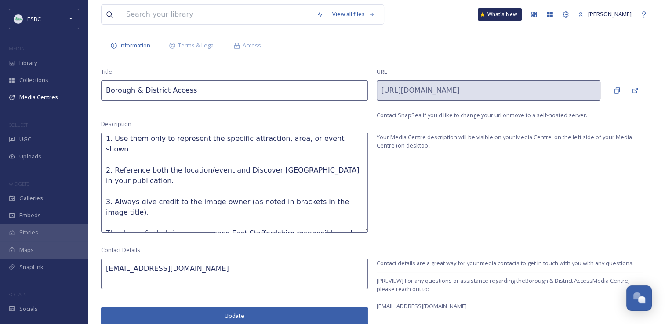
click at [216, 269] on textarea "[EMAIL_ADDRESS][DOMAIN_NAME]" at bounding box center [234, 274] width 267 height 31
type textarea "[EMAIL_ADDRESS][DOMAIN_NAME]"
click at [228, 314] on button "Update" at bounding box center [234, 316] width 267 height 18
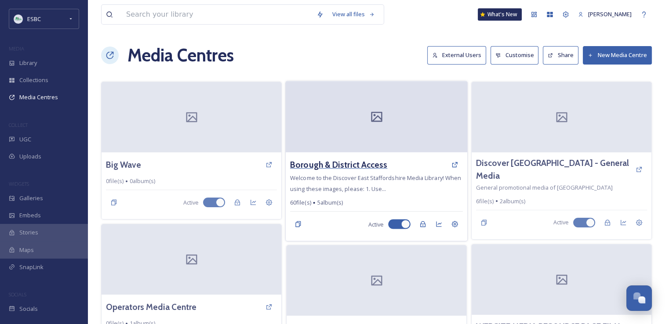
click at [349, 169] on h3 "Borough & District Access" at bounding box center [338, 165] width 97 height 13
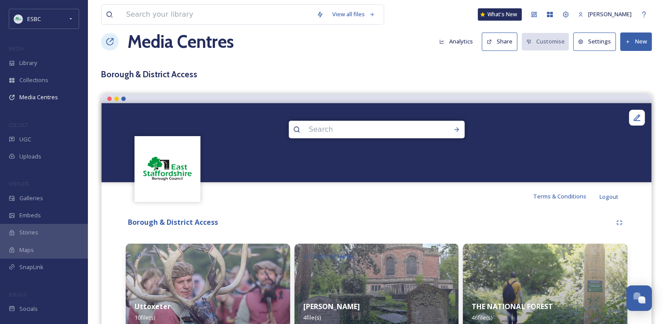
scroll to position [13, 0]
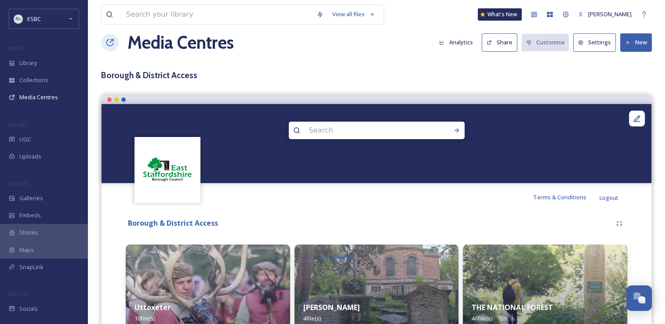
click at [637, 47] on button "New" at bounding box center [636, 42] width 32 height 18
click at [631, 76] on span "Add Album" at bounding box center [633, 80] width 29 height 8
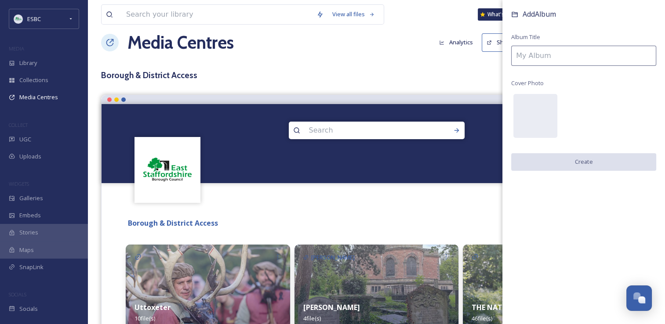
click at [573, 54] on input at bounding box center [583, 56] width 145 height 20
type input "n"
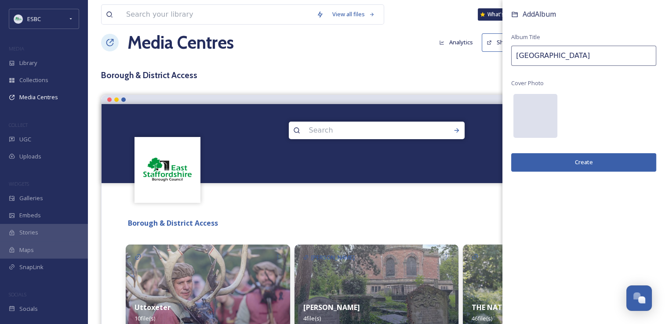
type input "[GEOGRAPHIC_DATA]"
click at [524, 113] on div at bounding box center [535, 116] width 44 height 44
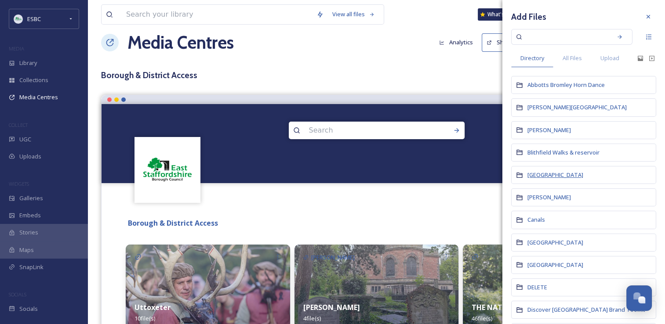
click at [549, 172] on span "[GEOGRAPHIC_DATA]" at bounding box center [556, 175] width 56 height 8
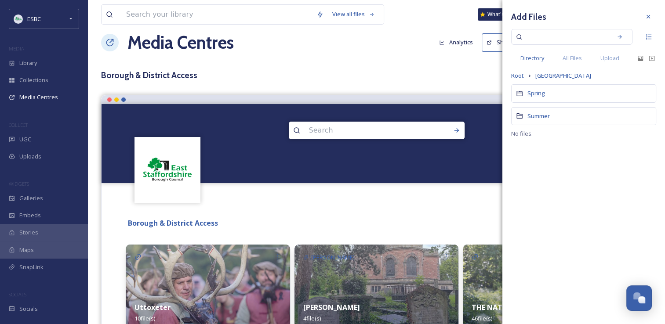
click at [535, 94] on span "Spring" at bounding box center [537, 93] width 18 height 8
click at [573, 72] on span "[GEOGRAPHIC_DATA]" at bounding box center [563, 76] width 56 height 8
click at [536, 112] on span "Summer" at bounding box center [539, 116] width 22 height 8
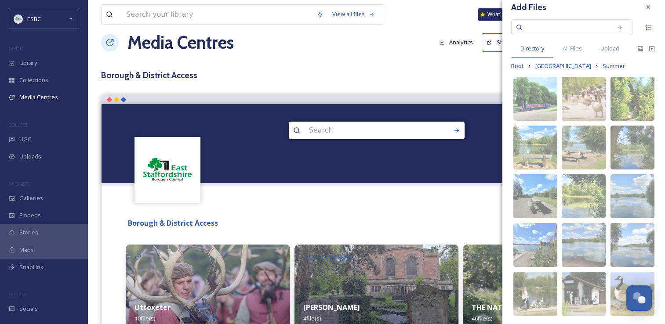
scroll to position [12, 0]
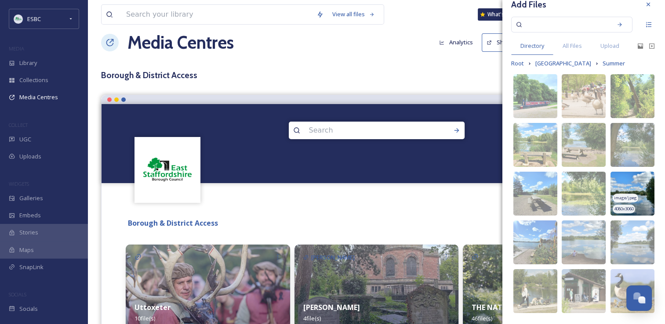
click at [634, 185] on img at bounding box center [633, 194] width 44 height 44
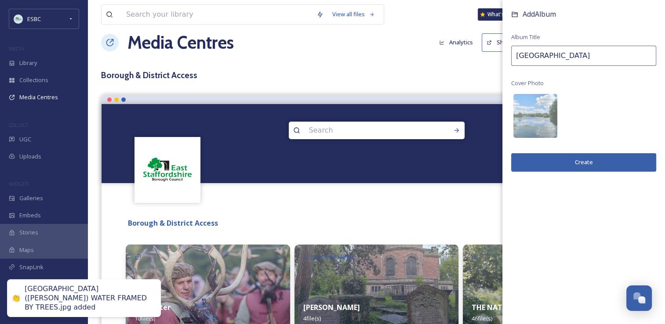
click at [582, 160] on button "Create" at bounding box center [583, 162] width 145 height 18
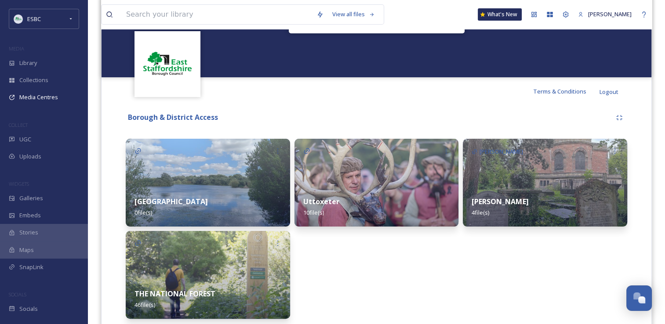
scroll to position [122, 0]
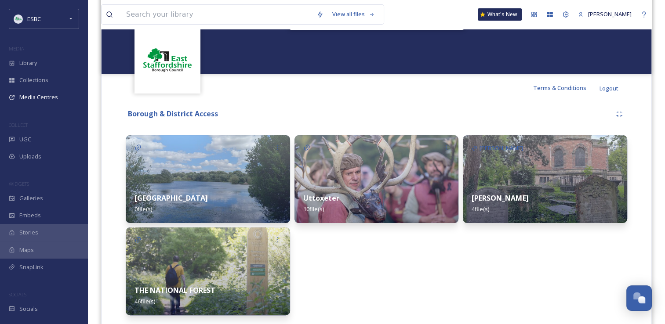
click at [197, 204] on div "Branston Water Park 0 file(s)" at bounding box center [208, 203] width 164 height 39
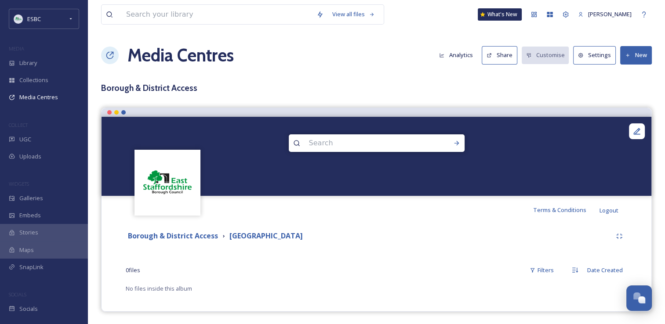
click at [630, 57] on icon at bounding box center [628, 56] width 6 height 6
click at [628, 72] on span "Add Files" at bounding box center [631, 76] width 24 height 8
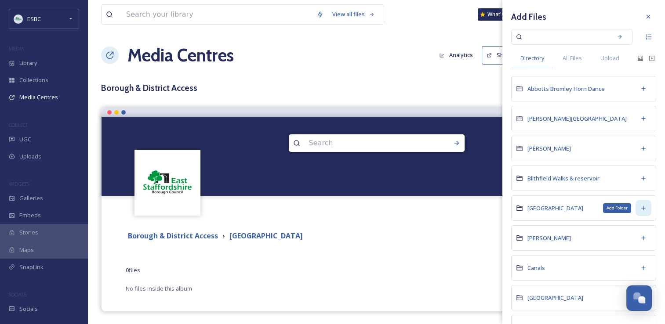
click at [640, 206] on icon at bounding box center [643, 208] width 7 height 7
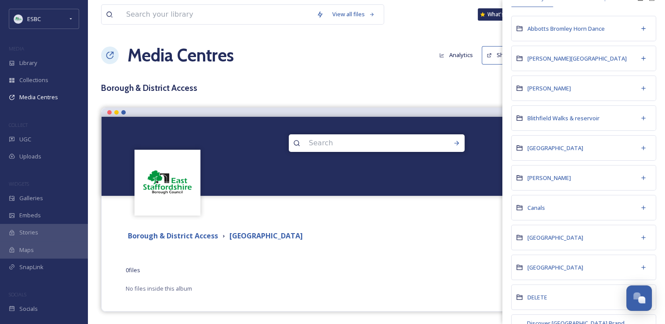
scroll to position [58, 0]
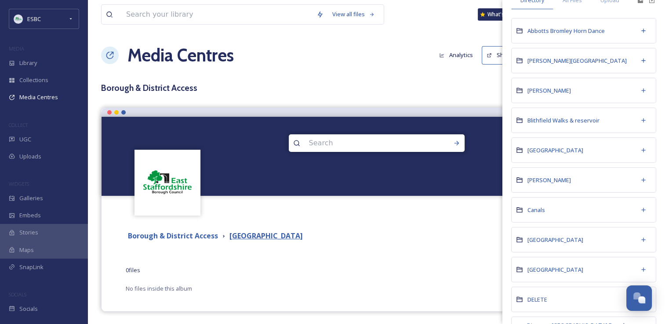
drag, startPoint x: 539, startPoint y: 149, endPoint x: 301, endPoint y: 237, distance: 254.3
click at [301, 237] on div "Borough & District Access [GEOGRAPHIC_DATA] 0 file s Filters Date Created No fi…" at bounding box center [376, 261] width 537 height 74
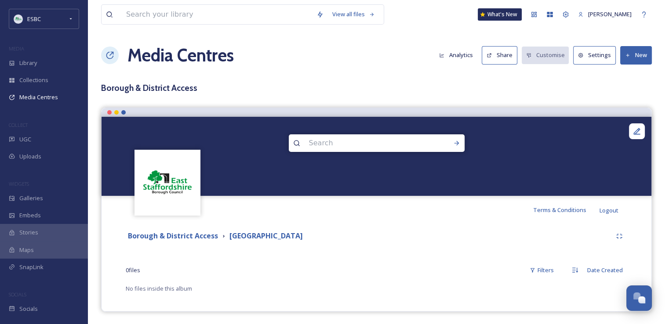
click at [345, 89] on h3 "Borough & District Access" at bounding box center [376, 88] width 551 height 13
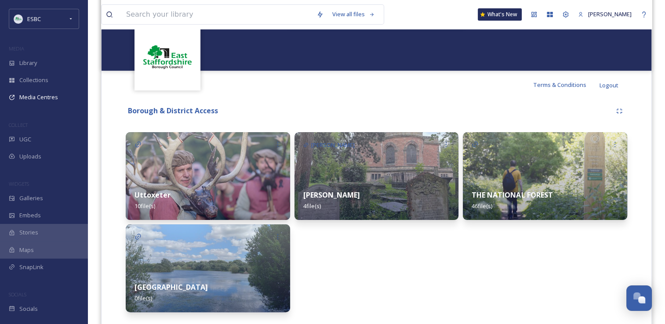
scroll to position [148, 0]
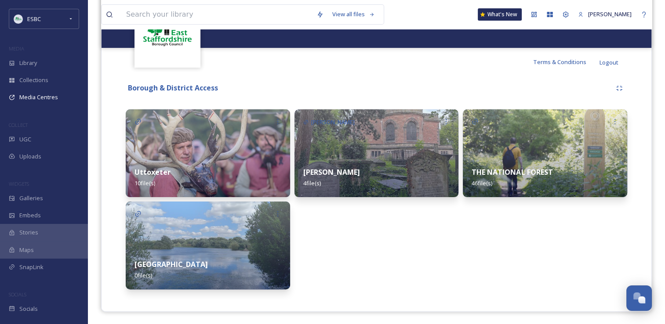
click at [251, 258] on div "Branston Water Park 0 file(s)" at bounding box center [208, 270] width 164 height 39
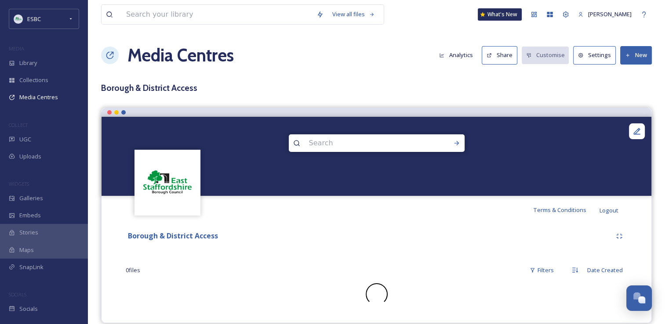
click at [251, 258] on div "Borough & District Access 0 file s Filters Date Created" at bounding box center [376, 267] width 537 height 86
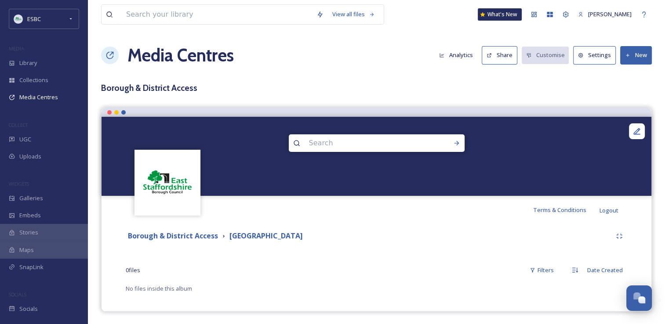
click at [638, 54] on button "New" at bounding box center [636, 55] width 32 height 18
click at [627, 75] on span "Add Files" at bounding box center [631, 76] width 24 height 8
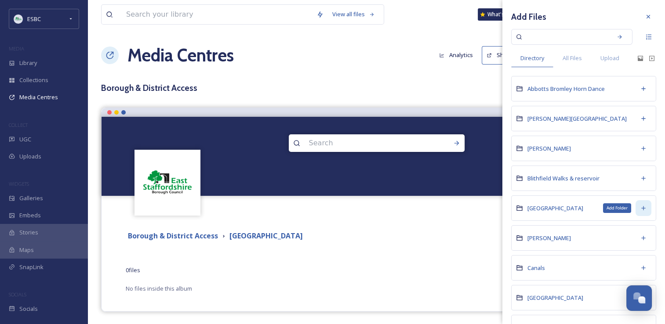
click at [639, 203] on div "Add Folder" at bounding box center [644, 208] width 16 height 16
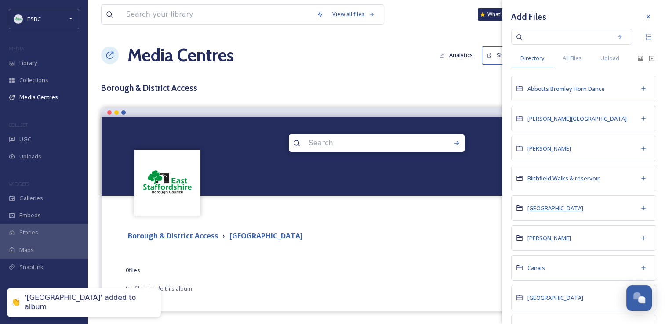
click at [565, 211] on span "[GEOGRAPHIC_DATA]" at bounding box center [556, 208] width 56 height 8
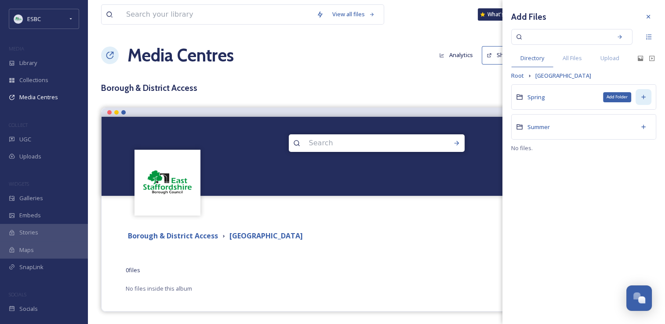
click at [641, 98] on icon at bounding box center [643, 97] width 7 height 7
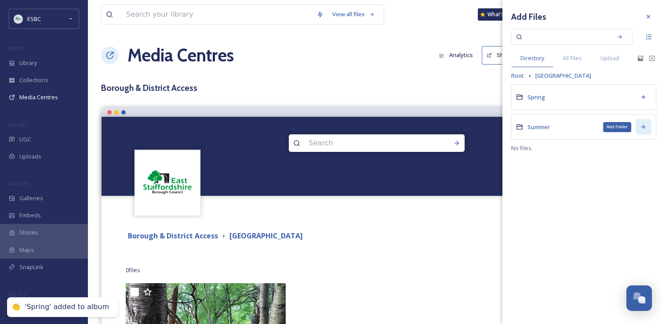
click at [642, 126] on icon at bounding box center [643, 127] width 7 height 7
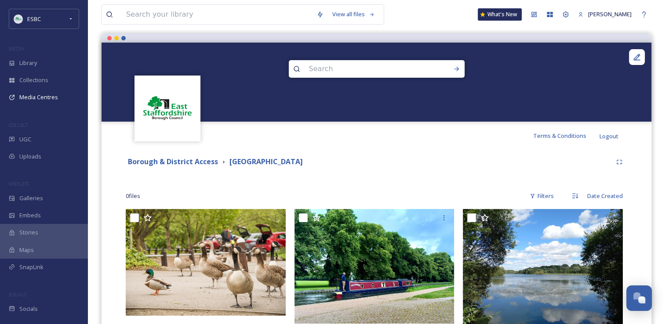
scroll to position [40, 0]
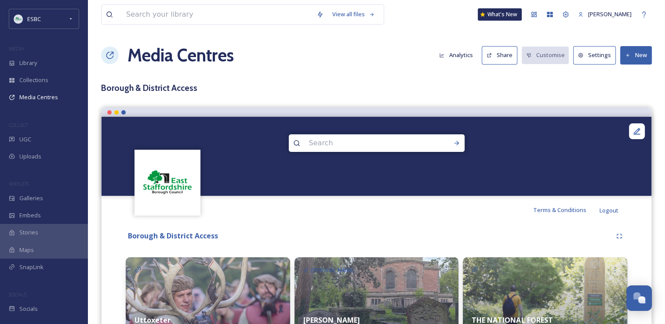
click at [639, 57] on button "New" at bounding box center [636, 55] width 32 height 18
click at [631, 92] on span "Add Album" at bounding box center [633, 93] width 29 height 8
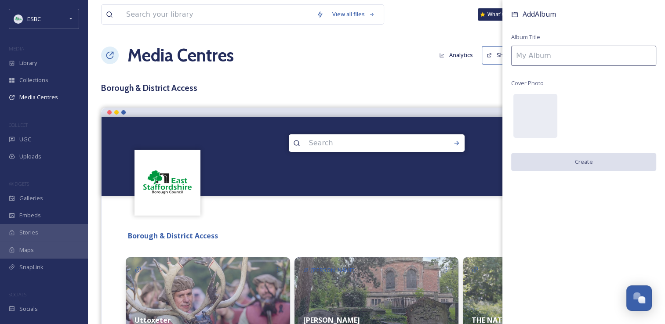
click at [553, 50] on input at bounding box center [583, 56] width 145 height 20
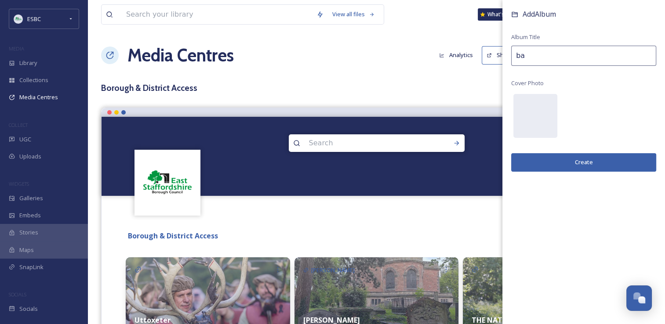
type input "b"
type input "[PERSON_NAME]"
click at [536, 116] on div at bounding box center [535, 116] width 44 height 44
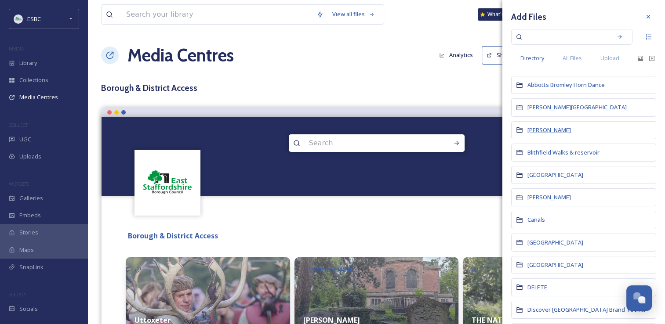
click at [547, 131] on span "[PERSON_NAME]" at bounding box center [550, 130] width 44 height 8
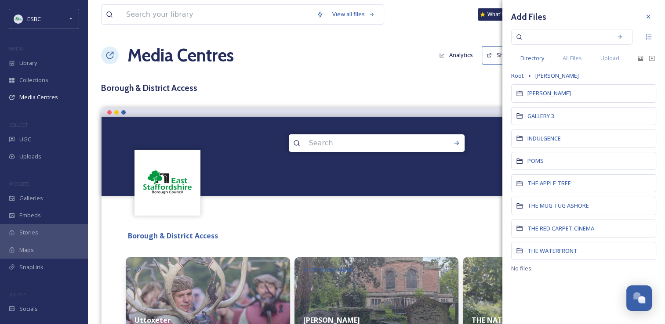
click at [553, 93] on span "[PERSON_NAME]" at bounding box center [550, 93] width 44 height 8
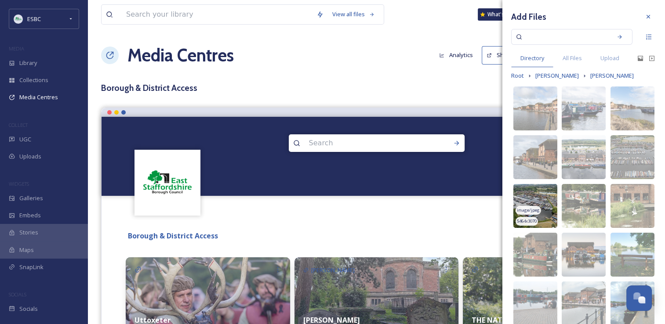
click at [526, 202] on img at bounding box center [535, 206] width 44 height 44
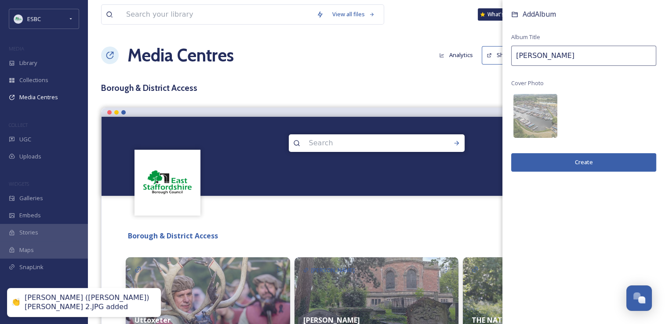
click at [586, 161] on button "Create" at bounding box center [583, 162] width 145 height 18
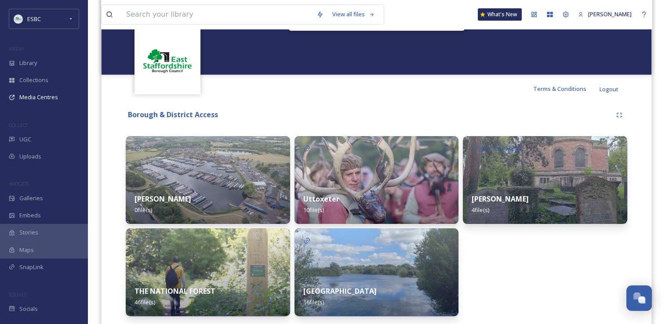
scroll to position [148, 0]
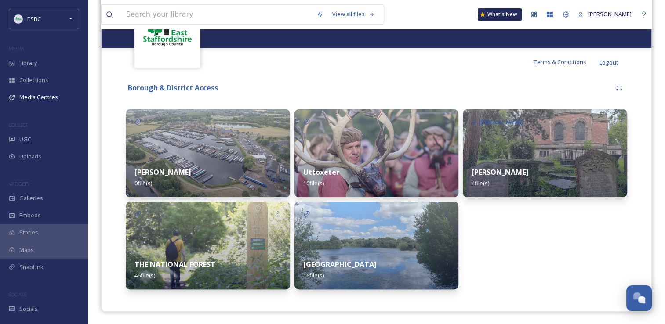
click at [218, 151] on img at bounding box center [208, 153] width 164 height 88
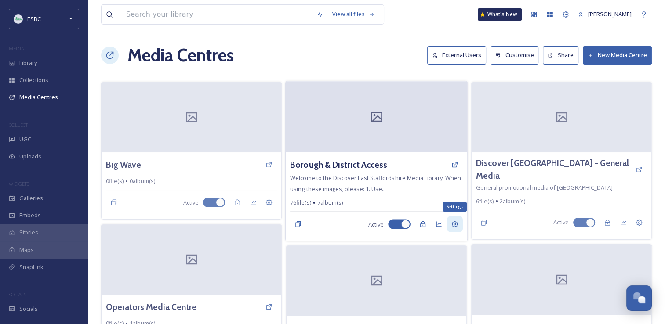
click at [455, 227] on icon at bounding box center [454, 224] width 7 height 7
click at [459, 226] on div "Settings" at bounding box center [455, 224] width 16 height 16
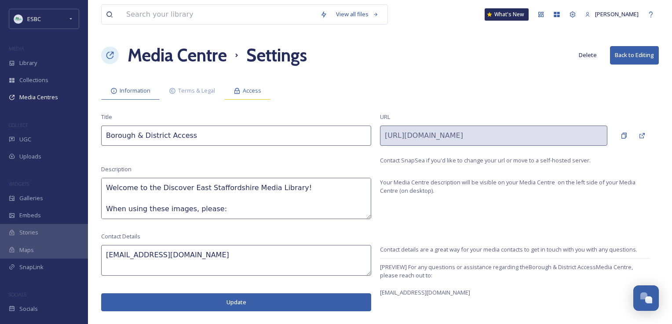
click at [250, 94] on span "Access" at bounding box center [252, 91] width 18 height 8
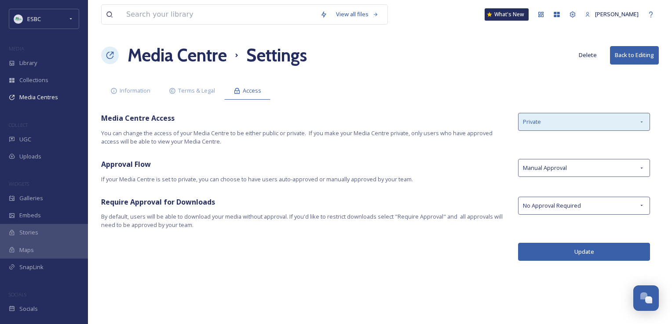
click at [640, 120] on icon at bounding box center [641, 122] width 7 height 7
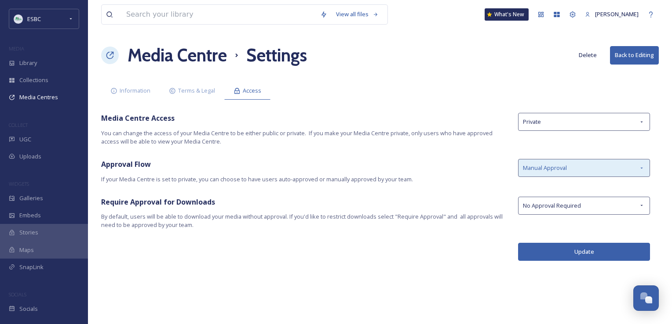
click at [641, 168] on icon at bounding box center [641, 167] width 2 height 1
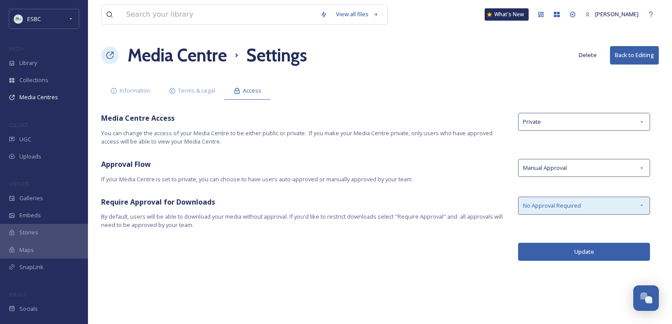
click at [642, 207] on icon at bounding box center [641, 205] width 7 height 7
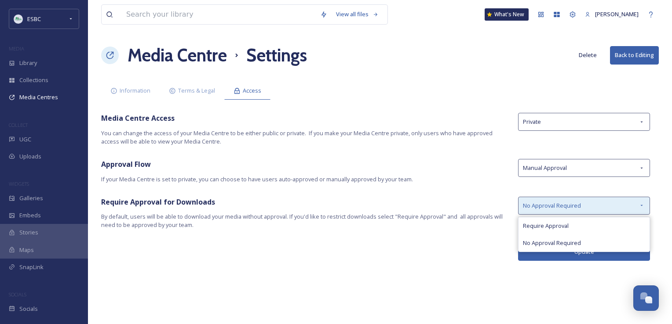
click at [642, 207] on icon at bounding box center [641, 205] width 7 height 7
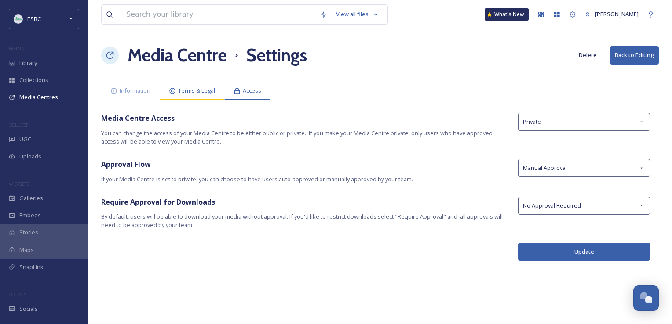
click at [202, 89] on span "Terms & Legal" at bounding box center [196, 91] width 37 height 8
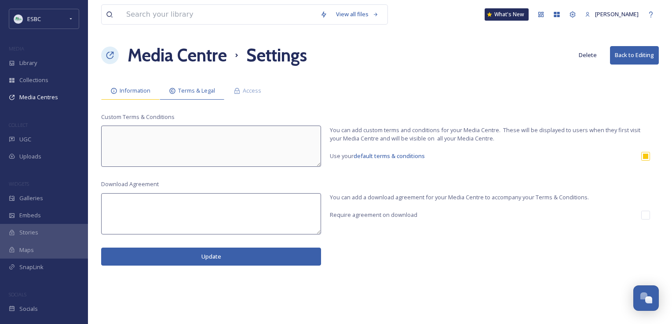
click at [142, 91] on span "Information" at bounding box center [135, 91] width 31 height 8
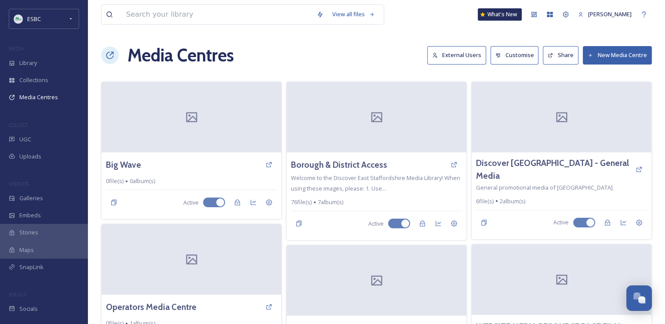
click at [611, 57] on button "New Media Centre" at bounding box center [617, 55] width 69 height 18
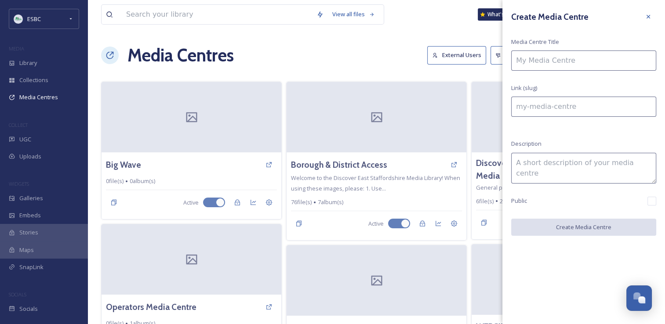
click at [556, 59] on input at bounding box center [583, 61] width 145 height 20
type input "A"
type input "a"
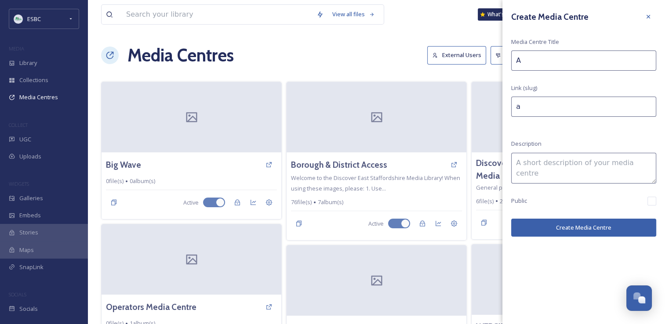
type input "AB"
type input "ab"
type input "ABB"
type input "abb"
type input "[PERSON_NAME]"
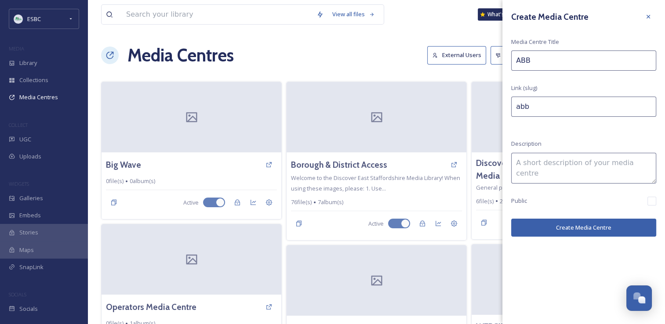
type input "[PERSON_NAME]"
type input "ABBOT"
type input "abbot"
type input "ABBOTS"
type input "abbots"
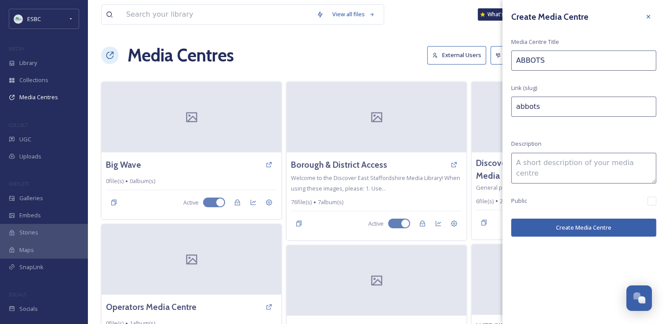
type input "ABBOTS"
type input "abbots-"
type input "ABBOTS B"
type input "abbots-b"
type input "ABBOTS BR"
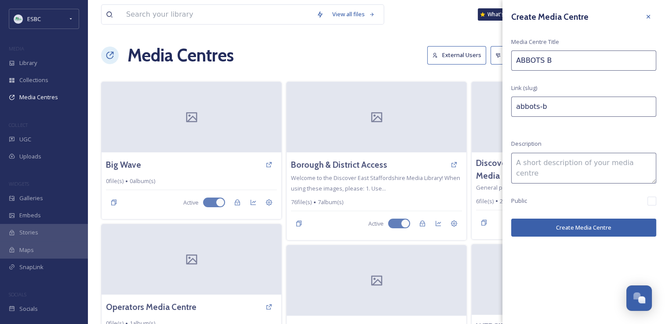
type input "abbots-br"
type input "ABBOTS BRO"
type input "abbots-bro"
type input "ABBOTS BROM"
type input "abbots-brom"
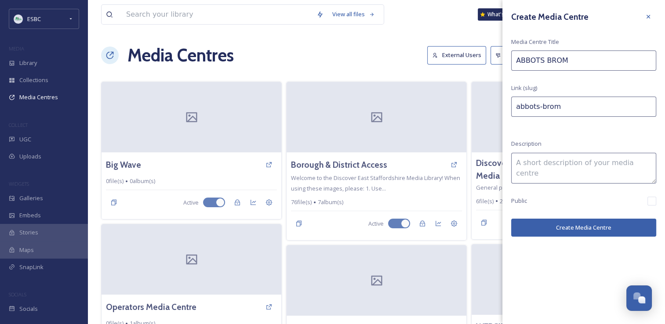
type input "ABBOTS BROML"
type input "abbots-broml"
type input "ABBOTS BROMLE"
type input "abbots-bromle"
type input "ABBOTS BROMLEY"
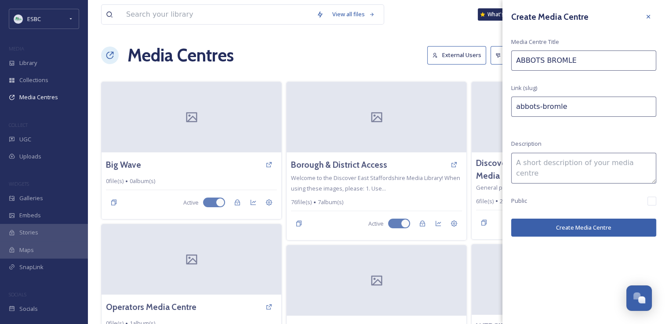
type input "abbots-[GEOGRAPHIC_DATA]"
type input "ABBOTS BROMLEY"
type input "abbots-[GEOGRAPHIC_DATA]-"
type input "ABBOTS [PERSON_NAME] H"
type input "abbots-[GEOGRAPHIC_DATA]-h"
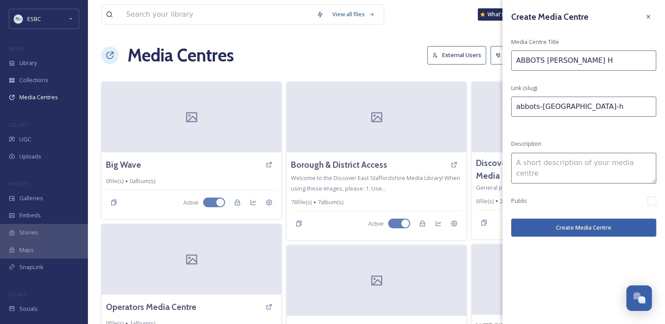
type input "ABBOTS BROMLEY HO"
type input "abbots-[GEOGRAPHIC_DATA][PERSON_NAME]"
type input "ABBOTS BROMLEY HOR"
type input "abbots-[GEOGRAPHIC_DATA]-hor"
type input "ABBOTS BROMLEY [PERSON_NAME]"
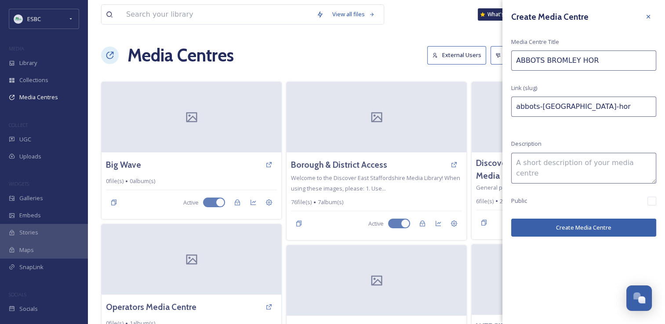
type input "abbots-[GEOGRAPHIC_DATA][PERSON_NAME]"
type input "ABBOTS BROMLEY HOR"
type input "abbots-[GEOGRAPHIC_DATA]-hor"
type input "ABBOTS BROMLEY HORN"
type input "abbots-[GEOGRAPHIC_DATA][PERSON_NAME]"
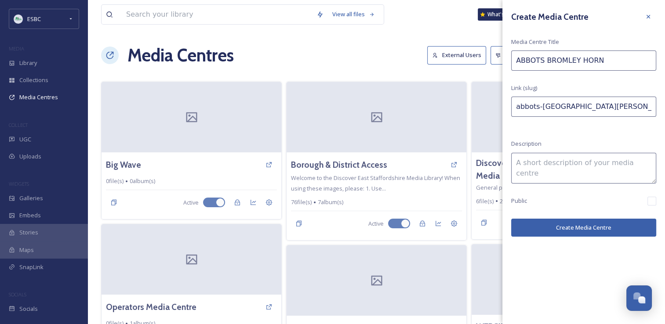
type input "ABBOTS BROMLEY HORN"
type input "abbots-[GEOGRAPHIC_DATA][PERSON_NAME]-"
type input "ABBOTS BROMLEY HORN D"
type input "abbots-[GEOGRAPHIC_DATA][PERSON_NAME]-d"
type input "ABBOTS BROMLEY HORN DA"
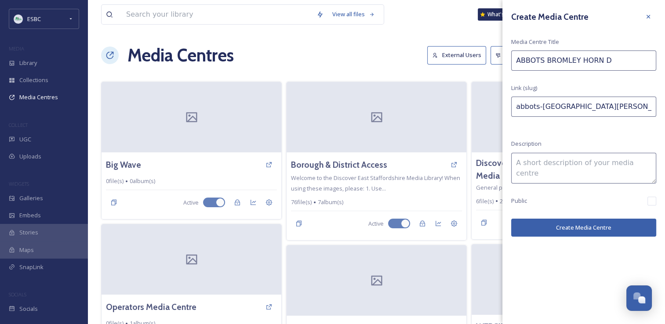
type input "abbots-[GEOGRAPHIC_DATA][PERSON_NAME]-da"
type input "ABBOTS BROMLEY [PERSON_NAME]"
type input "abbots-[GEOGRAPHIC_DATA][PERSON_NAME]-[PERSON_NAME]"
type input "ABBOTS BROMLEY HORN DANC"
type input "abbots-[GEOGRAPHIC_DATA][PERSON_NAME]-danc"
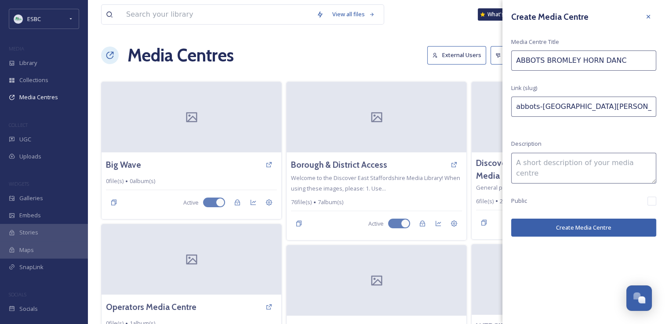
type input "ABBOTS BROMLEY HORN DANCE"
type input "abbots-[GEOGRAPHIC_DATA][PERSON_NAME]-dance"
type input "ABBOTS BROMLEY HORN DANCE"
click at [575, 168] on textarea at bounding box center [583, 168] width 145 height 31
type textarea "u"
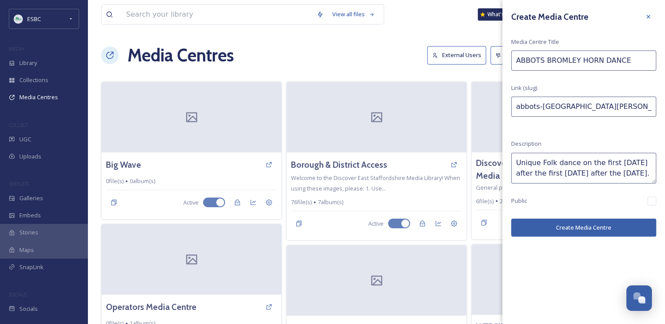
click at [544, 164] on textarea "Unique Folk dance on the first [DATE] after the first [DATE] after the [DATE]." at bounding box center [583, 168] width 145 height 31
type textarea "Unique British folk dance on the first [DATE] after the first [DATE] after the …"
click at [566, 230] on button "Create Media Centre" at bounding box center [583, 228] width 145 height 18
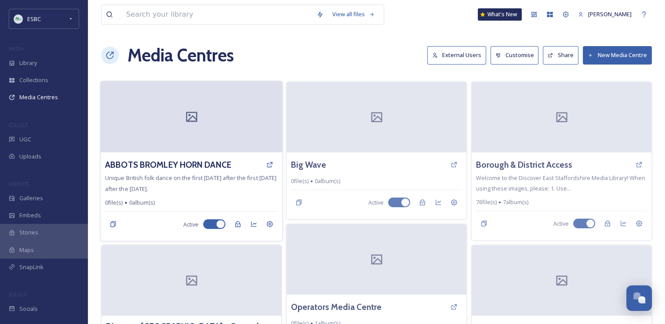
click at [169, 143] on div at bounding box center [192, 116] width 182 height 71
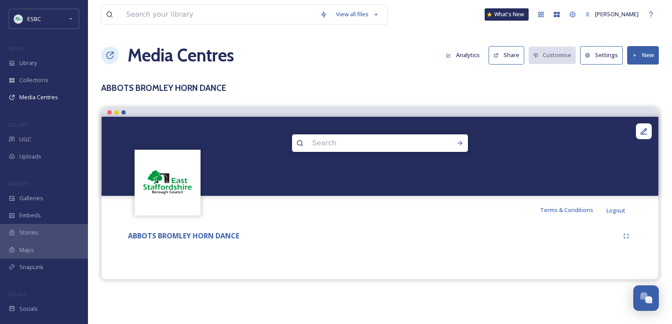
click at [637, 54] on button "New" at bounding box center [643, 55] width 32 height 18
click at [634, 79] on span "Add Files" at bounding box center [637, 76] width 24 height 8
click at [640, 76] on span "Add Files" at bounding box center [637, 76] width 24 height 8
click at [595, 80] on div "View all files What's New [PERSON_NAME] Media Centres Analytics Share Customise…" at bounding box center [380, 162] width 584 height 324
click at [645, 57] on button "New" at bounding box center [643, 55] width 32 height 18
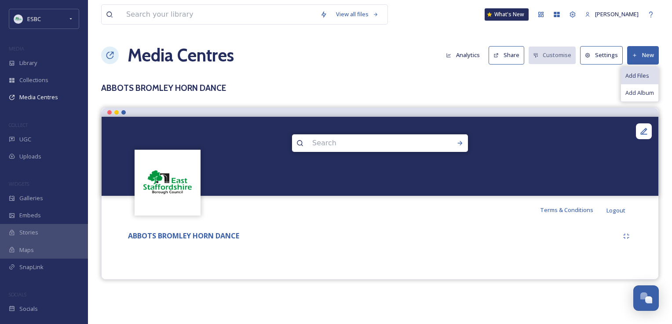
click at [639, 73] on span "Add Files" at bounding box center [637, 76] width 24 height 8
click at [566, 94] on h3 "ABBOTS BROMLEY HORN DANCE" at bounding box center [379, 88] width 557 height 13
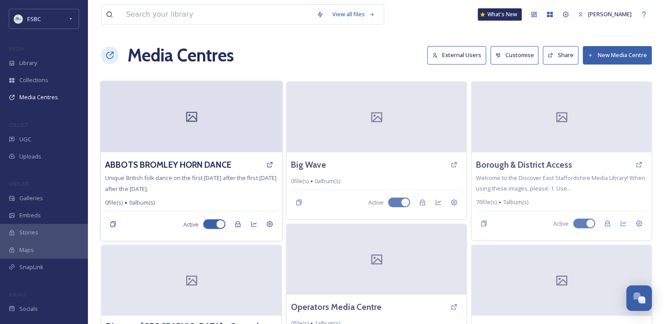
click at [218, 128] on div at bounding box center [192, 116] width 182 height 71
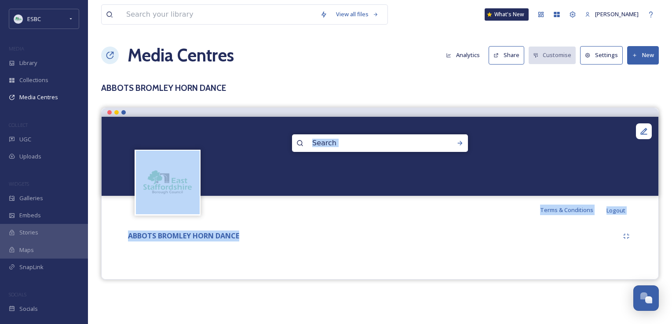
click at [218, 128] on div "View all files What's New [PERSON_NAME] Media Centres Analytics Share Customise…" at bounding box center [380, 162] width 584 height 324
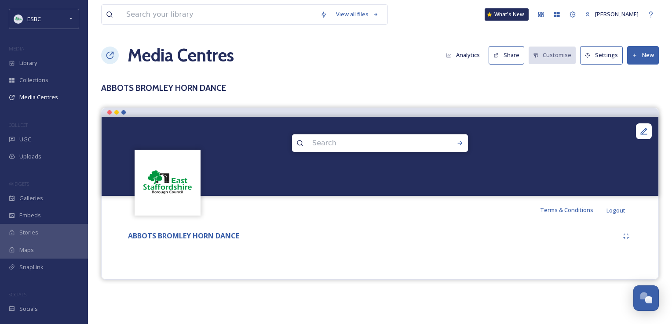
click at [430, 83] on h3 "ABBOTS BROMLEY HORN DANCE" at bounding box center [379, 88] width 557 height 13
click at [636, 56] on icon at bounding box center [635, 56] width 6 height 6
click at [626, 78] on span "Add Files" at bounding box center [637, 76] width 24 height 8
click at [637, 84] on div "Add Album" at bounding box center [639, 92] width 37 height 17
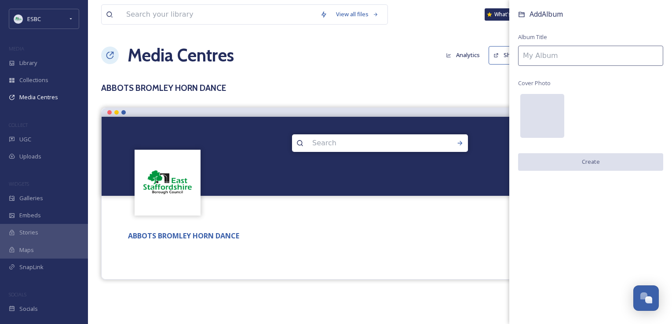
click at [547, 116] on div at bounding box center [542, 116] width 44 height 44
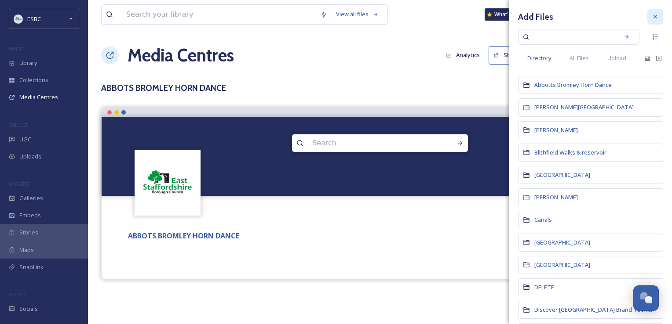
click at [649, 21] on div at bounding box center [655, 17] width 16 height 16
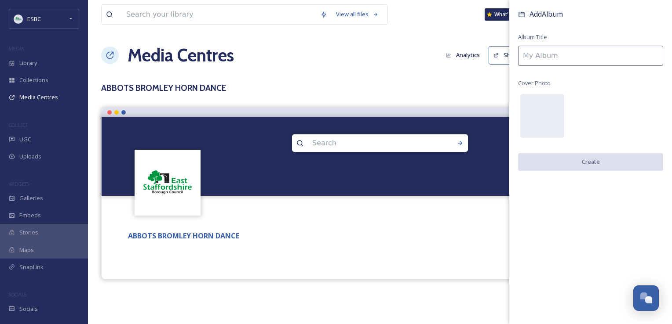
click at [465, 92] on h3 "ABBOTS BROMLEY HORN DANCE" at bounding box center [379, 88] width 557 height 13
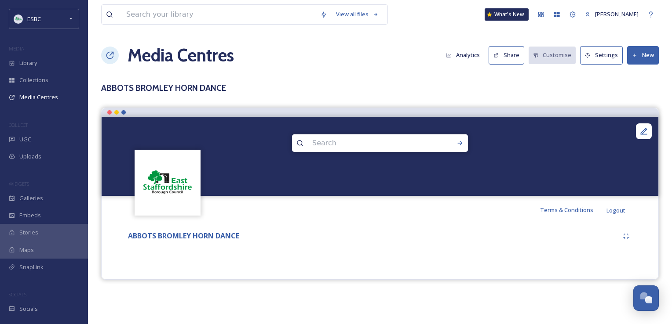
click at [640, 49] on button "New" at bounding box center [643, 55] width 32 height 18
click at [635, 73] on span "Add Files" at bounding box center [637, 76] width 24 height 8
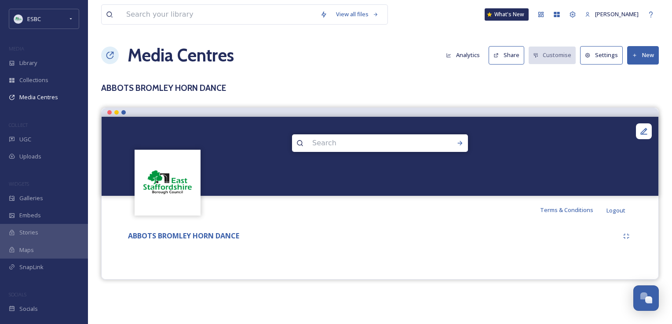
drag, startPoint x: 635, startPoint y: 73, endPoint x: 605, endPoint y: 91, distance: 34.5
click at [605, 91] on h3 "ABBOTS BROMLEY HORN DANCE" at bounding box center [379, 88] width 557 height 13
click at [599, 56] on button "Settings" at bounding box center [601, 55] width 43 height 18
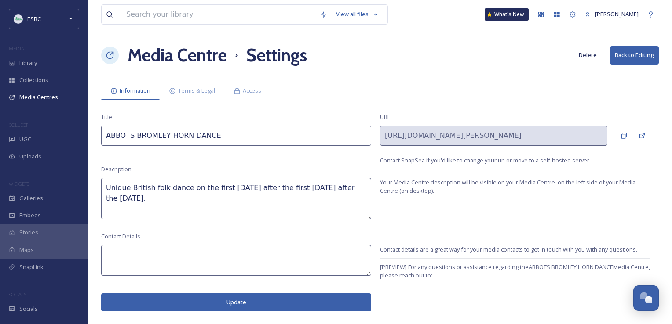
drag, startPoint x: 145, startPoint y: 201, endPoint x: 103, endPoint y: 184, distance: 45.6
click at [103, 184] on textarea "Unique British folk dance on the first [DATE] after the first [DATE] after the …" at bounding box center [236, 198] width 270 height 41
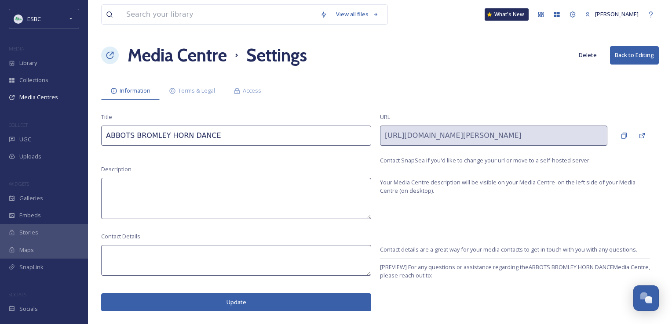
click at [253, 305] on button "Update" at bounding box center [236, 303] width 270 height 18
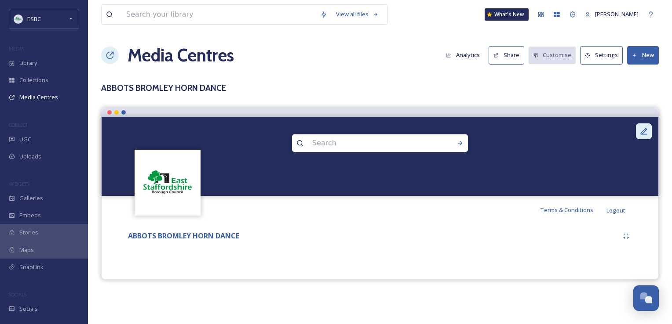
click at [642, 131] on icon at bounding box center [643, 131] width 9 height 9
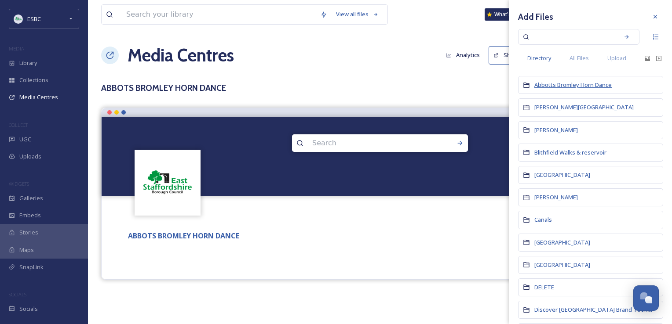
click at [599, 86] on span "Abbotts Bromley Horn Dance" at bounding box center [572, 85] width 77 height 8
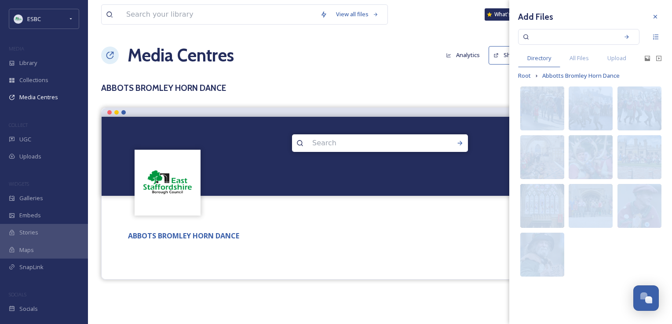
drag, startPoint x: 512, startPoint y: 83, endPoint x: 668, endPoint y: 231, distance: 215.5
click at [668, 231] on div "Add Files Directory All Files Upload Root Abbotts Bromley Horn Dance image/jpeg…" at bounding box center [590, 144] width 163 height 288
drag, startPoint x: 668, startPoint y: 231, endPoint x: 637, endPoint y: 217, distance: 34.2
click at [637, 217] on div "750 x 1001" at bounding box center [629, 221] width 20 height 9
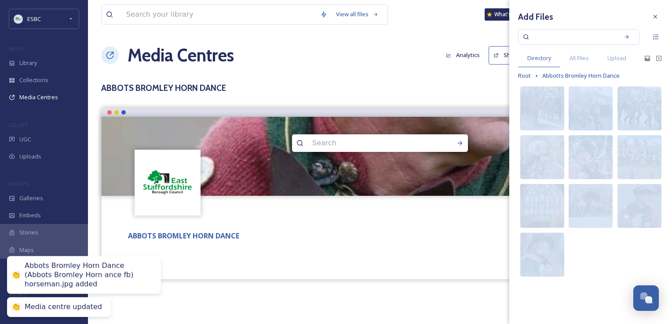
click at [631, 247] on div "image/jpeg 2048 x 1434 image/jpeg 4080 x 3060 image/jpeg 750 x 1001" at bounding box center [639, 181] width 48 height 195
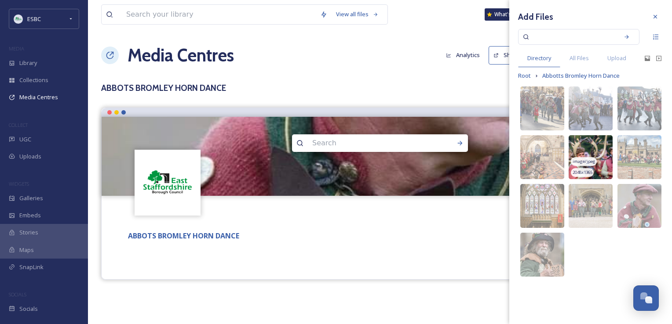
click at [596, 147] on img at bounding box center [590, 157] width 44 height 44
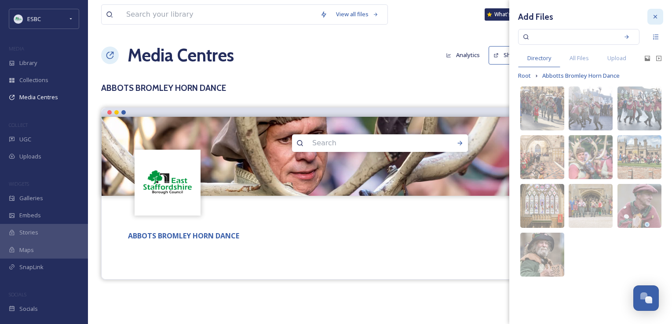
click at [658, 16] on icon at bounding box center [654, 16] width 7 height 7
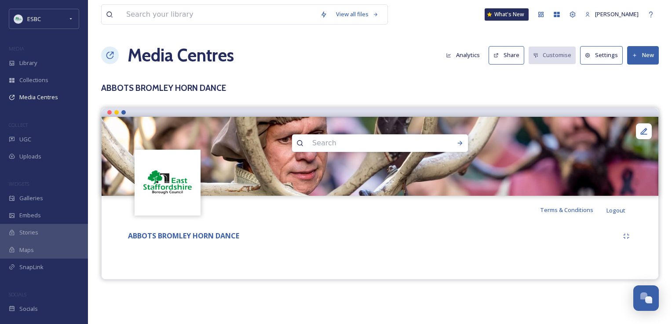
click at [637, 57] on icon at bounding box center [635, 56] width 6 height 6
click at [634, 73] on span "Add Files" at bounding box center [637, 76] width 24 height 8
click at [560, 103] on div "View all files What's New [PERSON_NAME] Media Centres Analytics Share Customise…" at bounding box center [380, 162] width 584 height 324
click at [652, 82] on h3 "ABBOTS BROMLEY HORN DANCE" at bounding box center [379, 88] width 557 height 13
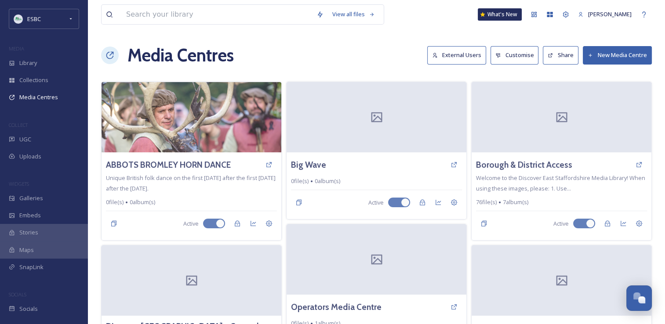
click at [325, 60] on div "Media Centres External Users Customise Share New Media Centre" at bounding box center [376, 55] width 551 height 26
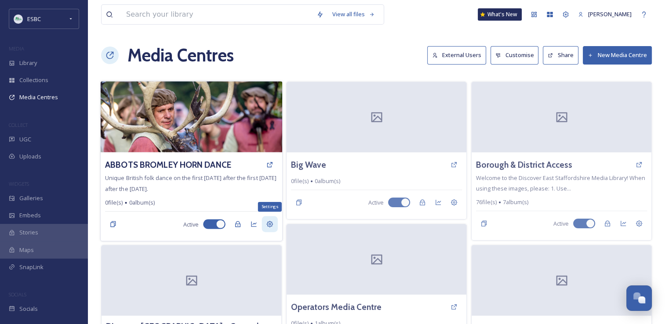
click at [269, 225] on icon at bounding box center [269, 224] width 7 height 7
click at [189, 128] on img at bounding box center [192, 116] width 182 height 71
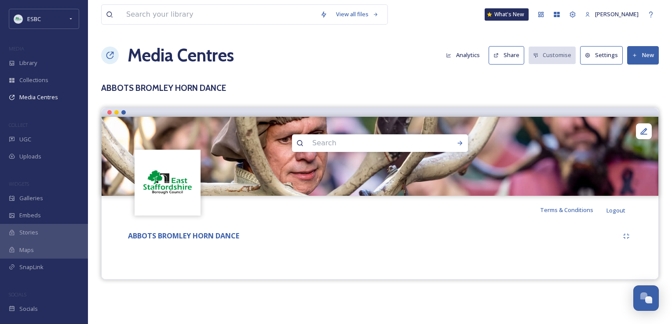
click at [364, 229] on div "ABBOTS BROMLEY HORN DANCE" at bounding box center [380, 237] width 508 height 16
click at [639, 58] on button "New" at bounding box center [643, 55] width 32 height 18
click at [637, 73] on span "Add Files" at bounding box center [637, 76] width 24 height 8
click at [607, 84] on h3 "ABBOTS BROMLEY HORN DANCE" at bounding box center [379, 88] width 557 height 13
click at [639, 129] on icon at bounding box center [643, 131] width 9 height 9
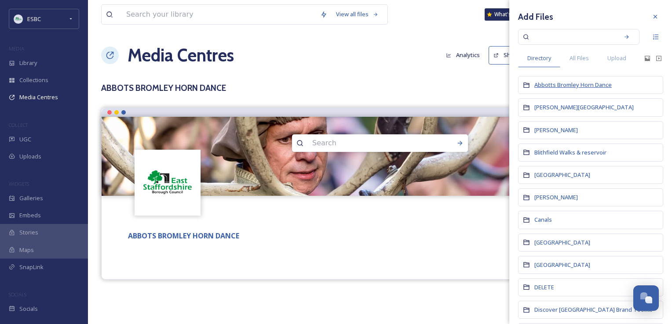
click at [579, 84] on span "Abbotts Bromley Horn Dance" at bounding box center [572, 85] width 77 height 8
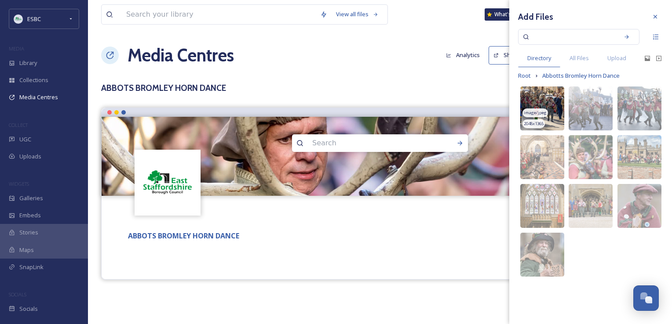
click at [547, 106] on img at bounding box center [542, 109] width 44 height 44
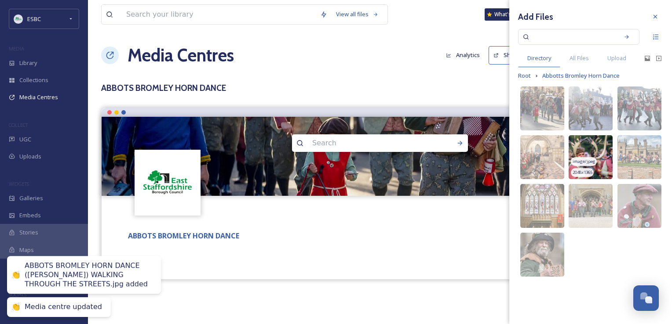
click at [585, 165] on div "image/jpeg" at bounding box center [583, 161] width 25 height 9
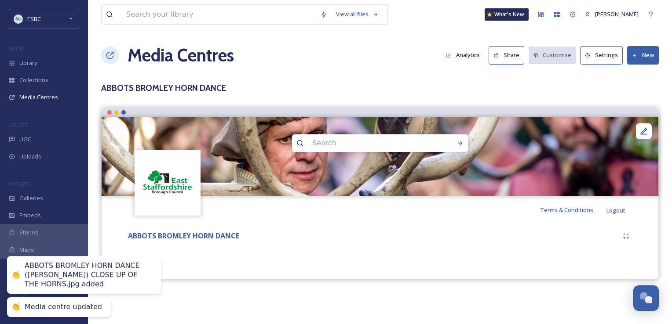
click at [454, 237] on div "ABBOTS BROMLEY HORN DANCE" at bounding box center [372, 236] width 492 height 11
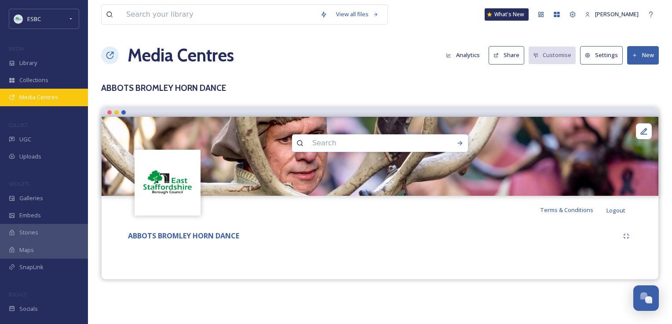
click at [26, 95] on span "Media Centres" at bounding box center [38, 97] width 39 height 8
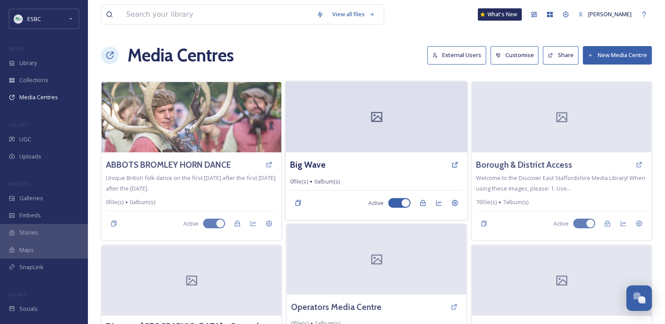
click at [382, 112] on icon at bounding box center [376, 116] width 13 height 13
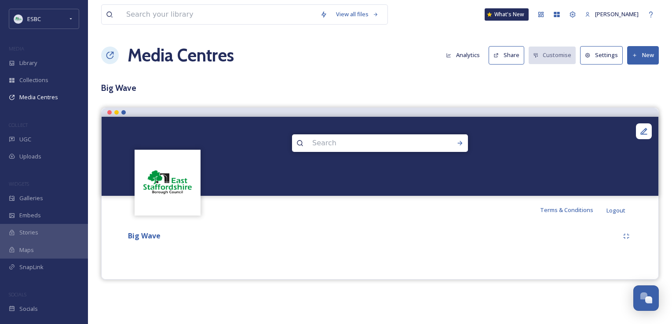
click at [640, 61] on button "New" at bounding box center [643, 55] width 32 height 18
click at [636, 74] on span "Add Files" at bounding box center [637, 76] width 24 height 8
click at [641, 55] on button "New" at bounding box center [643, 55] width 32 height 18
click at [456, 101] on div "View all files What's New [PERSON_NAME] Media Centres Analytics Share Customise…" at bounding box center [380, 162] width 584 height 324
click at [37, 64] on span "Library" at bounding box center [28, 63] width 18 height 8
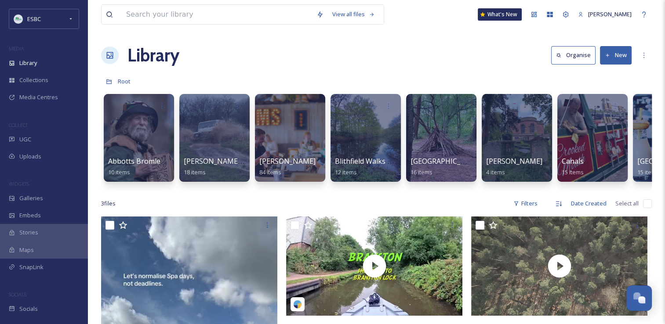
click at [197, 212] on div "3 file s Filters Date Created Select all" at bounding box center [376, 203] width 551 height 17
click at [287, 58] on div "Library Organise New" at bounding box center [376, 55] width 551 height 26
click at [139, 142] on div at bounding box center [139, 138] width 72 height 90
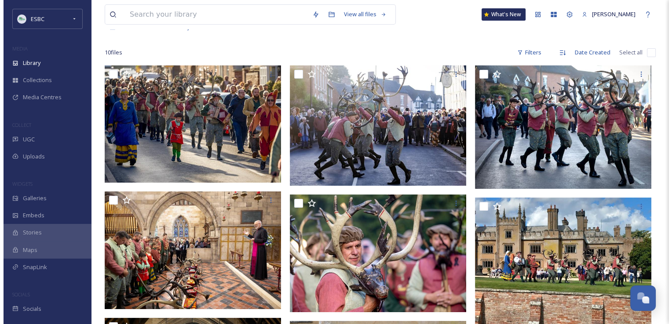
scroll to position [58, 0]
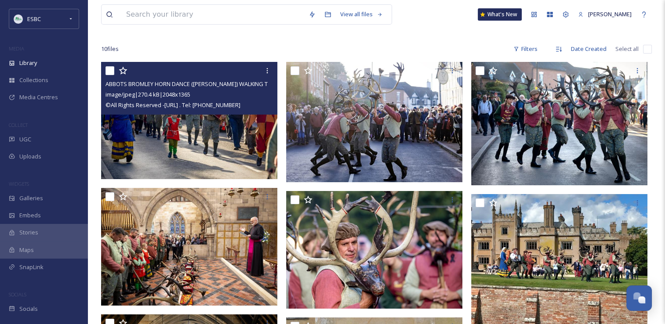
click at [212, 159] on img at bounding box center [189, 121] width 176 height 118
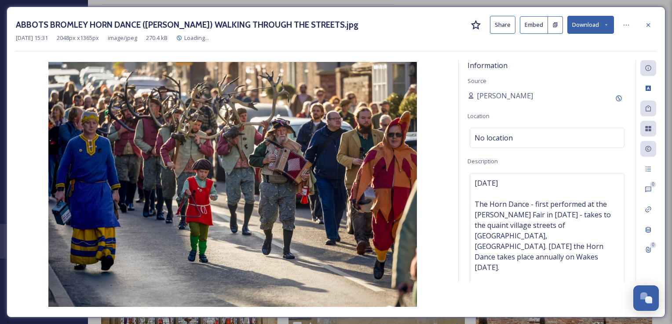
click at [212, 159] on img at bounding box center [232, 184] width 433 height 245
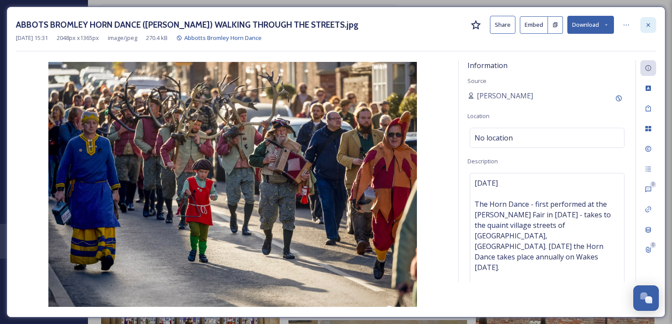
click at [645, 23] on icon at bounding box center [647, 25] width 7 height 7
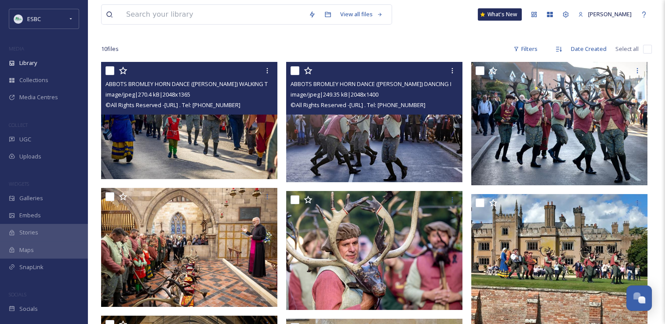
click at [385, 142] on img at bounding box center [374, 122] width 176 height 120
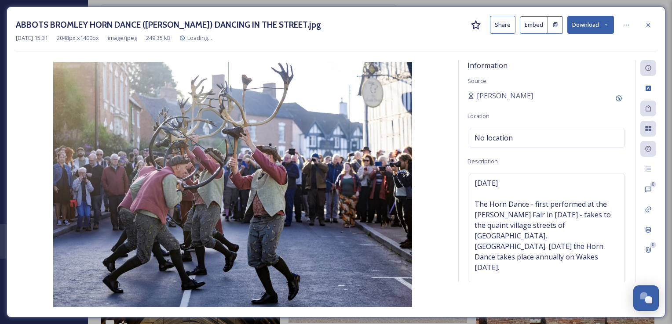
click at [385, 142] on img at bounding box center [232, 184] width 433 height 245
click at [649, 29] on div at bounding box center [648, 25] width 16 height 16
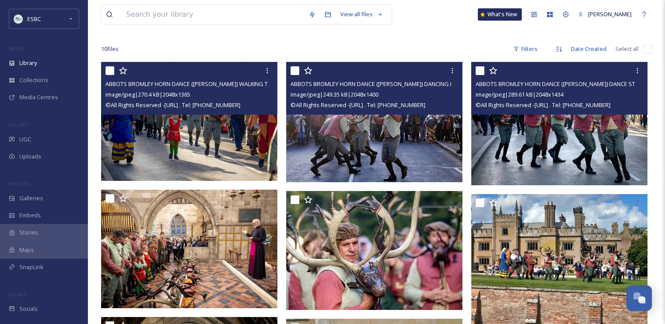
click at [567, 149] on img at bounding box center [559, 124] width 176 height 124
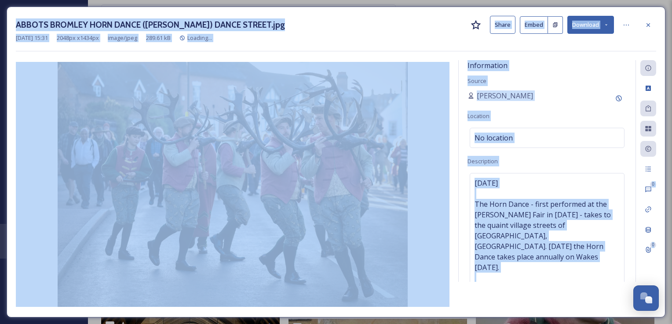
click at [567, 149] on div "Information Source [PERSON_NAME] Location No location Description [DATE] The Ho…" at bounding box center [547, 171] width 177 height 222
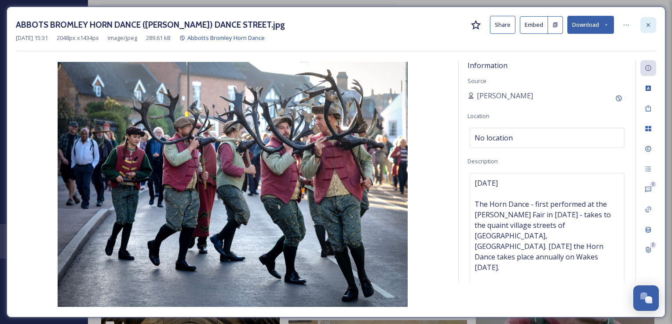
click at [645, 24] on icon at bounding box center [647, 25] width 7 height 7
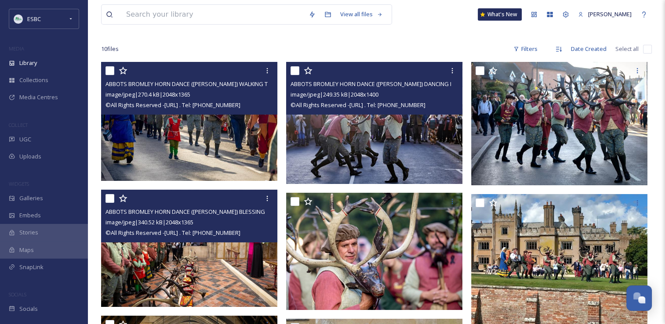
click at [218, 272] on img at bounding box center [189, 249] width 176 height 118
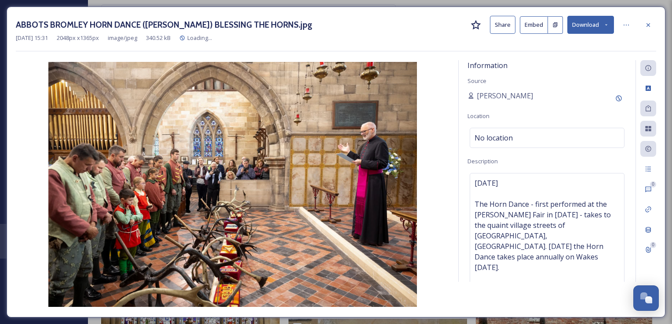
click at [218, 272] on img at bounding box center [232, 184] width 433 height 245
click at [648, 26] on icon at bounding box center [647, 25] width 7 height 7
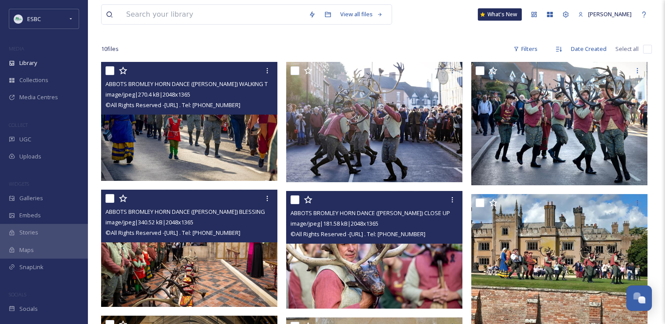
click at [366, 272] on img at bounding box center [374, 250] width 176 height 118
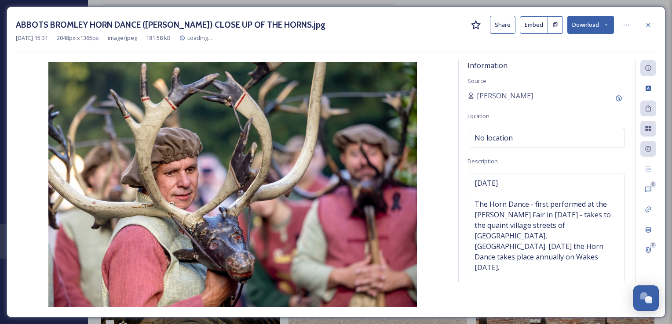
click at [366, 272] on img at bounding box center [232, 184] width 433 height 245
click at [649, 25] on icon at bounding box center [647, 25] width 7 height 7
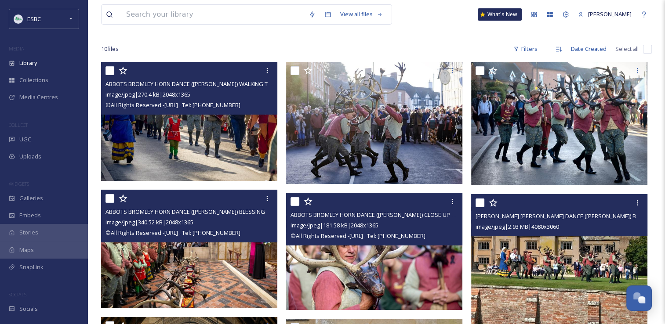
click at [546, 266] on img at bounding box center [559, 260] width 176 height 132
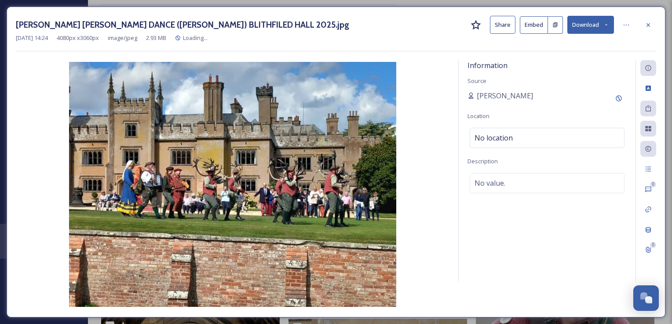
click at [546, 266] on div "Information Source [PERSON_NAME] Location No location Description No value." at bounding box center [547, 171] width 177 height 222
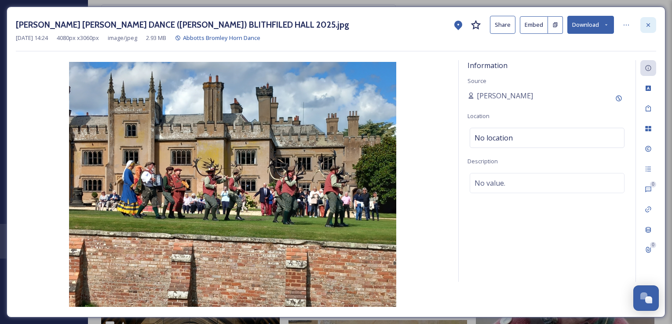
click at [647, 25] on icon at bounding box center [648, 25] width 4 height 4
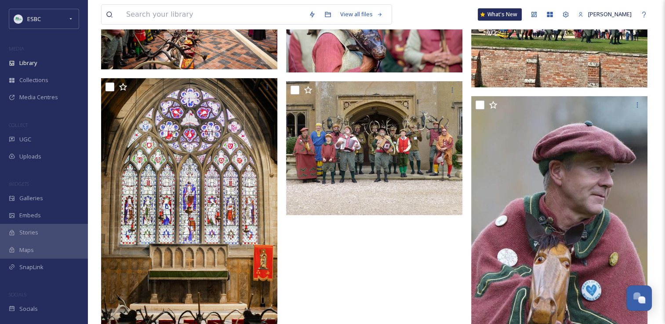
scroll to position [299, 0]
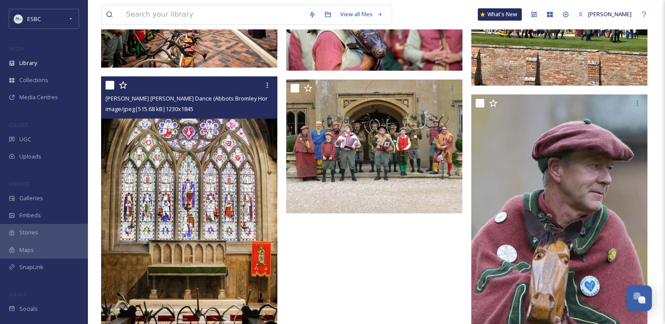
click at [183, 217] on img at bounding box center [189, 208] width 176 height 265
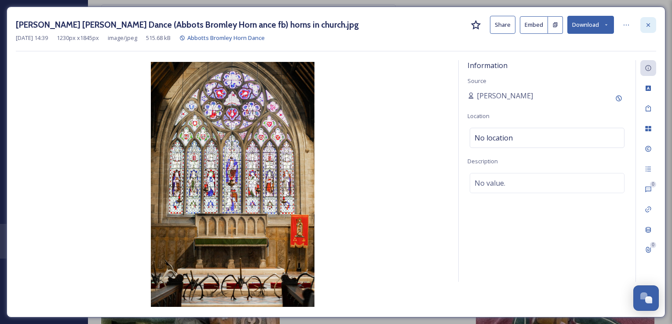
click at [647, 24] on icon at bounding box center [648, 25] width 4 height 4
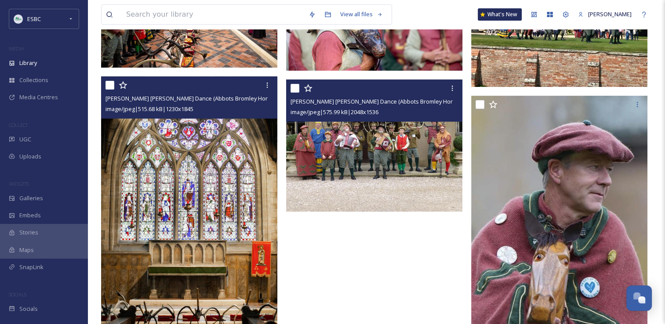
click at [386, 175] on img at bounding box center [374, 146] width 176 height 132
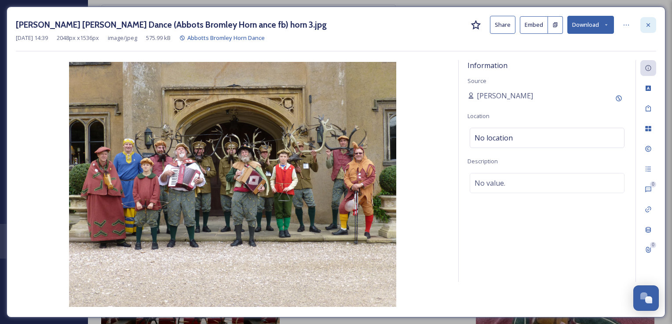
click at [647, 24] on icon at bounding box center [648, 25] width 4 height 4
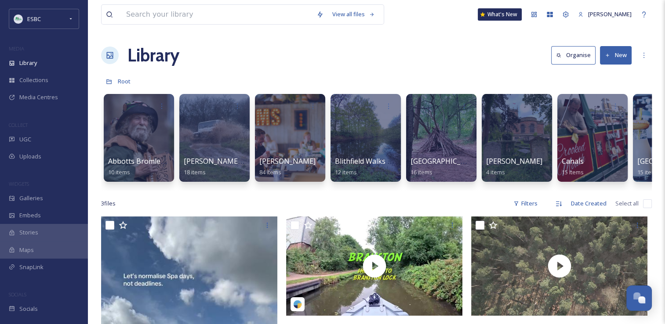
click at [251, 46] on div "Library Organise New" at bounding box center [376, 55] width 551 height 26
